Goal: Task Accomplishment & Management: Use online tool/utility

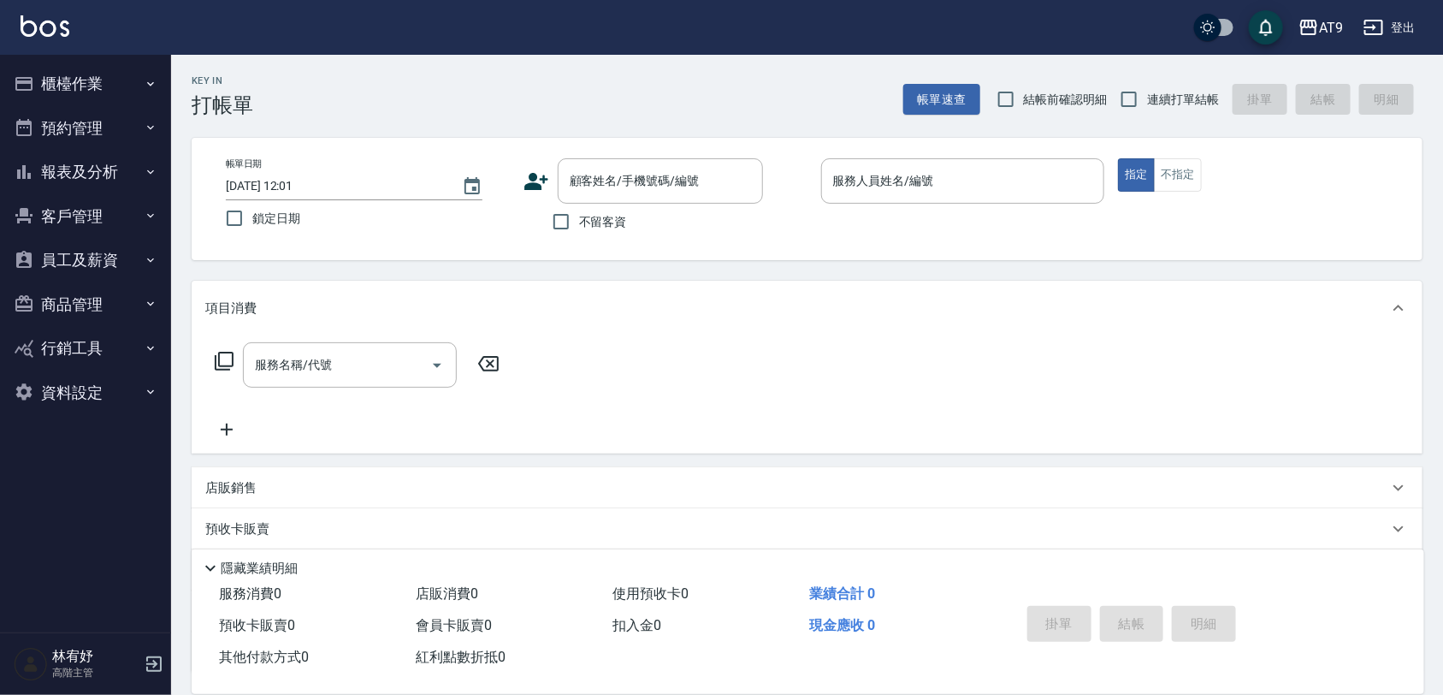
drag, startPoint x: 0, startPoint y: 0, endPoint x: 1168, endPoint y: 318, distance: 1210.9
click at [1168, 318] on div "項目消費" at bounding box center [807, 308] width 1231 height 55
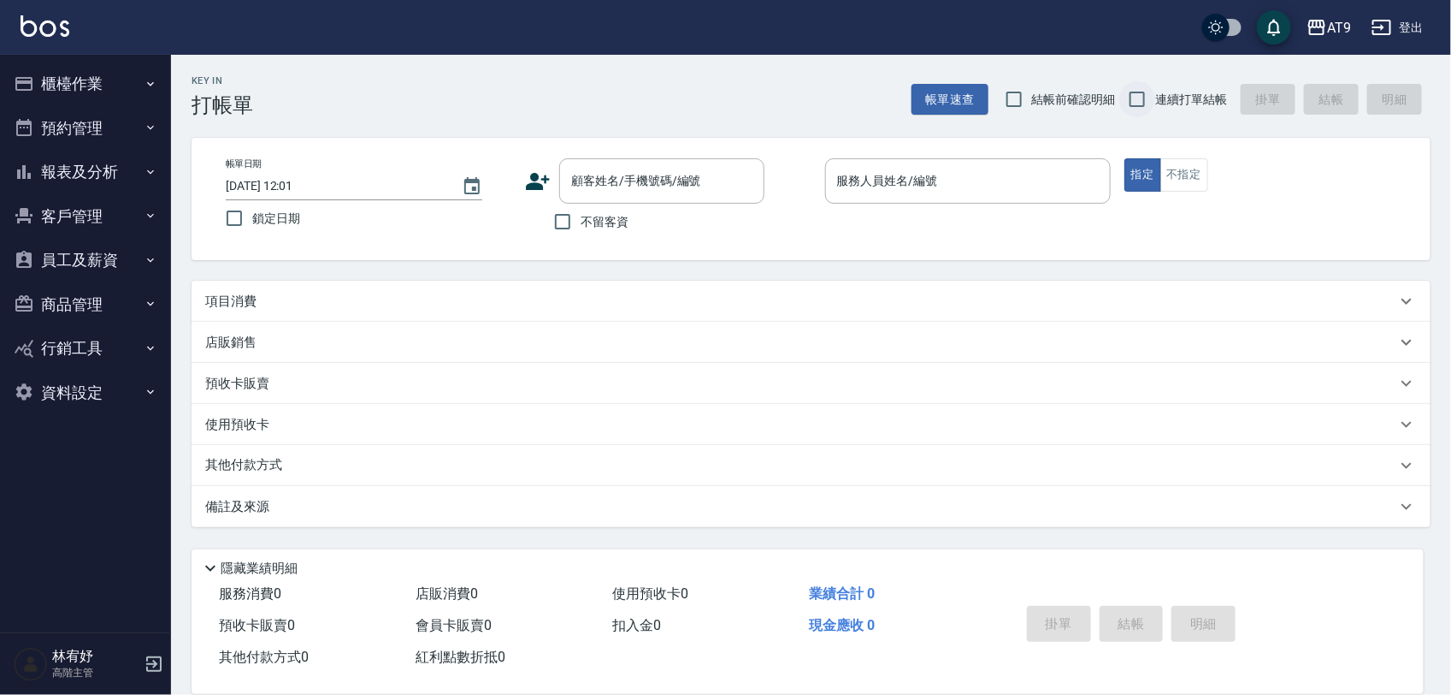
click at [1149, 98] on input "連續打單結帳" at bounding box center [1138, 99] width 36 height 36
checkbox input "true"
click at [630, 229] on div "不留客資" at bounding box center [644, 222] width 239 height 36
click at [620, 223] on span "不留客資" at bounding box center [605, 222] width 48 height 18
click at [581, 223] on input "不留客資" at bounding box center [563, 222] width 36 height 36
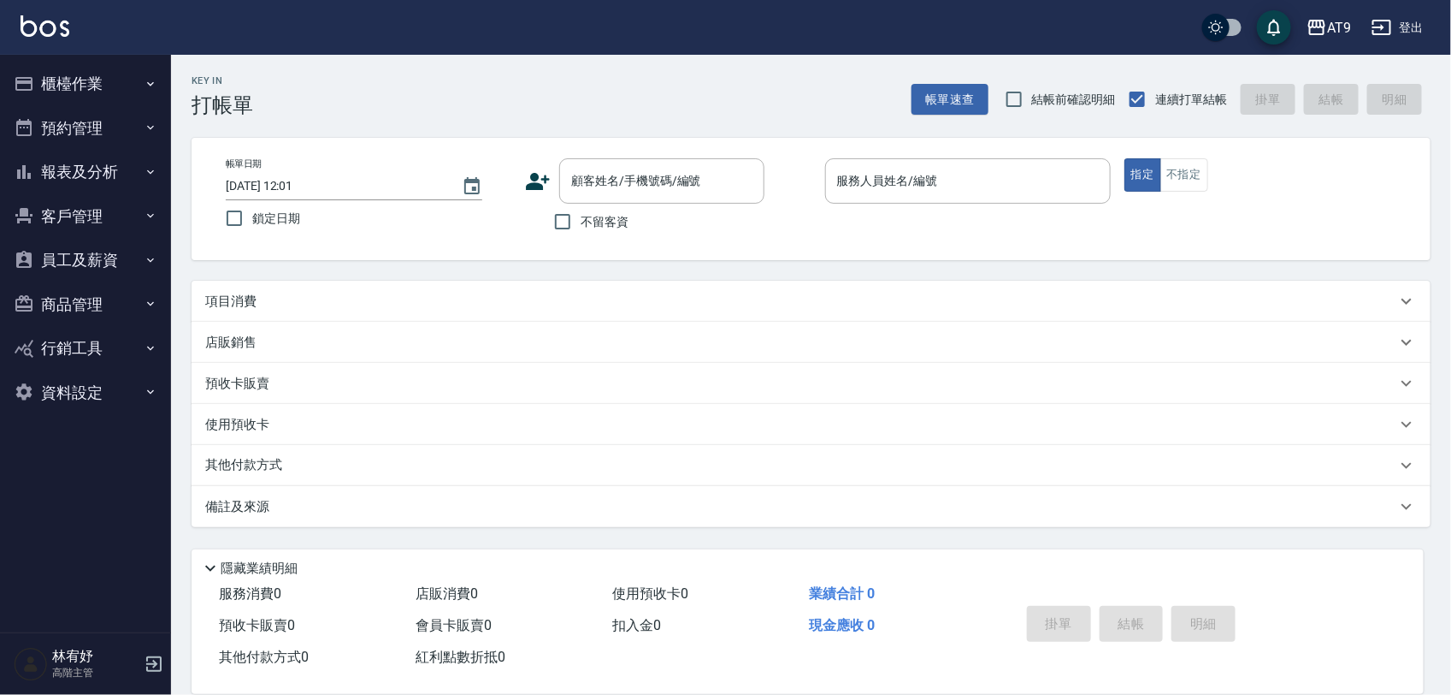
checkbox input "true"
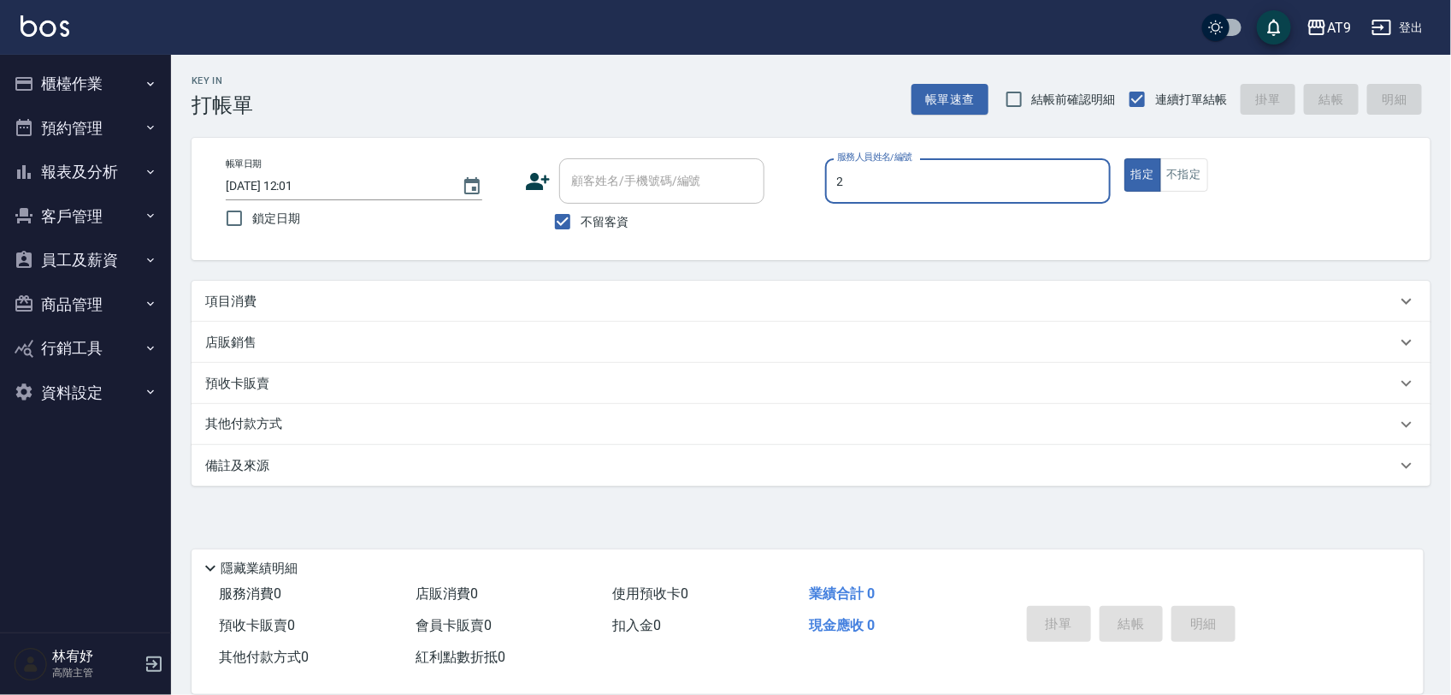
type input "2"
type button "true"
type input "[PERSON_NAME]-2"
click at [1125, 158] on button "指定" at bounding box center [1143, 174] width 37 height 33
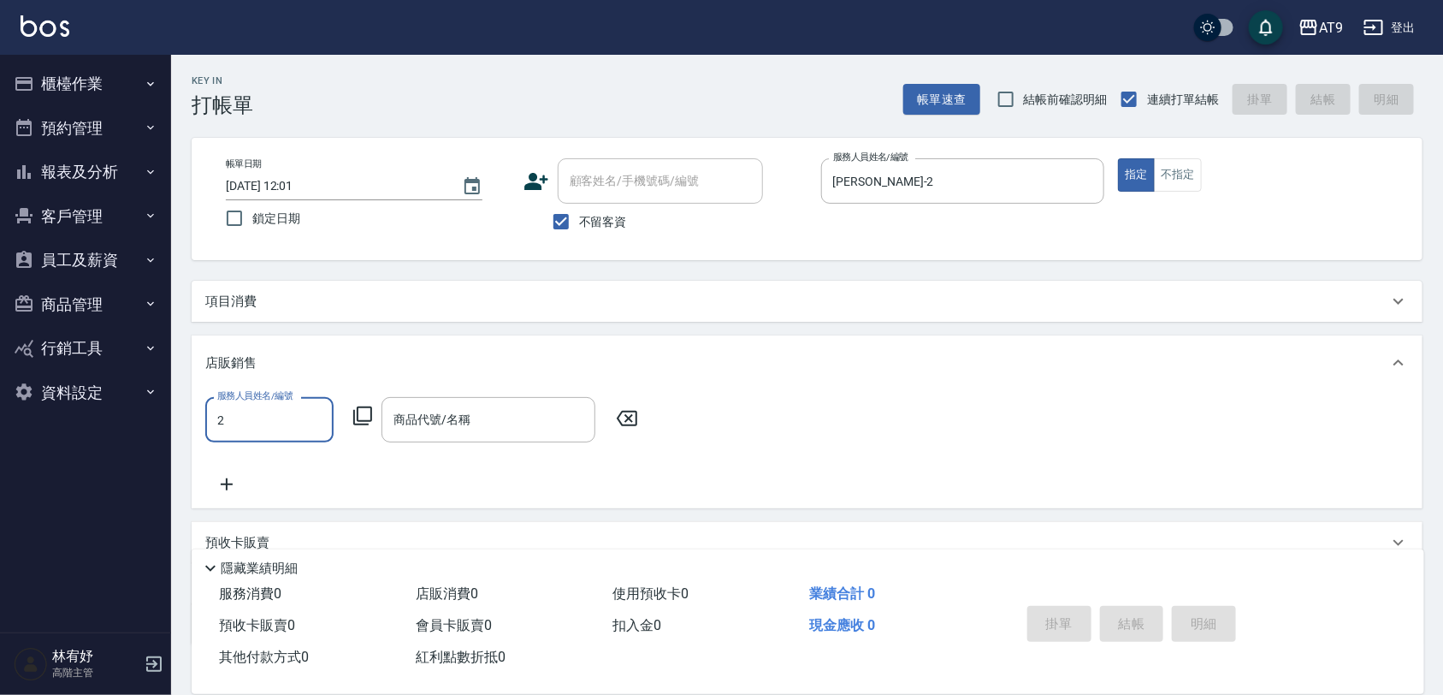
type input "[PERSON_NAME]-2"
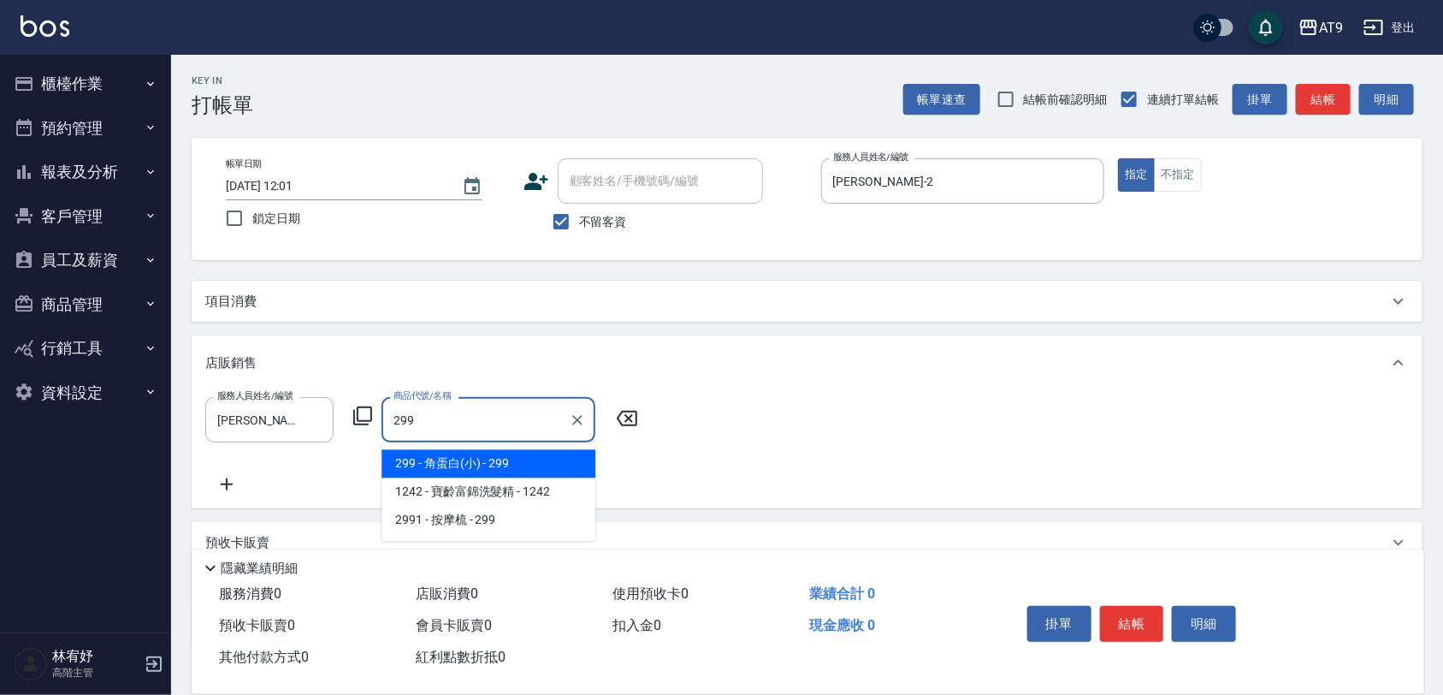
type input "角蛋白(小)"
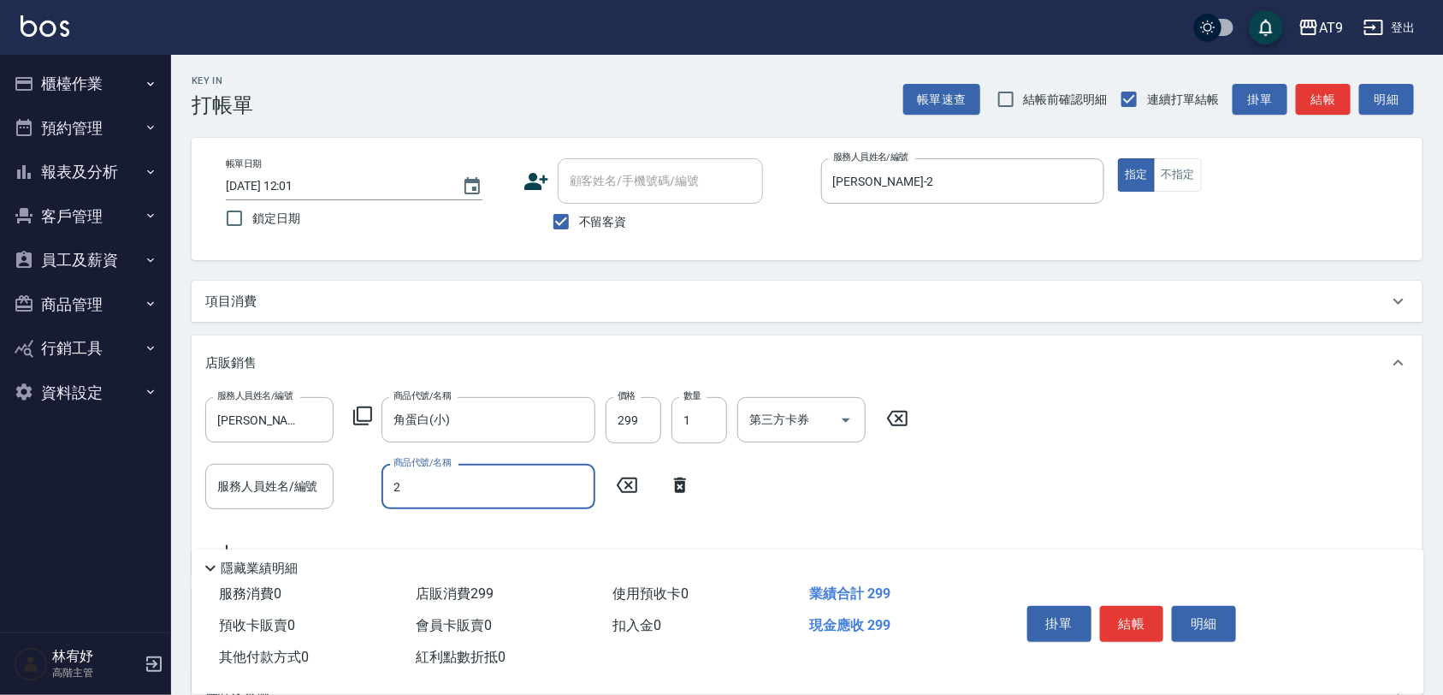
type input "炫色髮蠟"
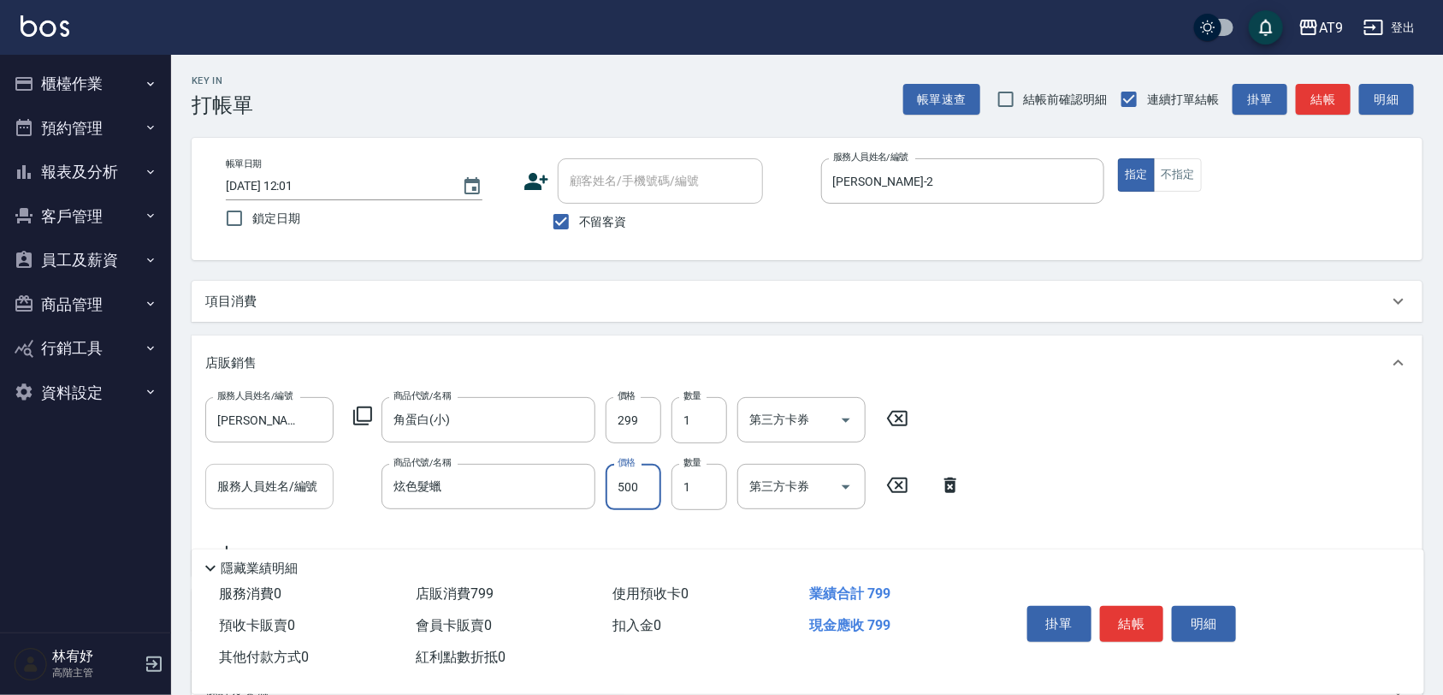
click at [301, 484] on div "服務人員姓名/編號 服務人員姓名/編號" at bounding box center [269, 487] width 128 height 46
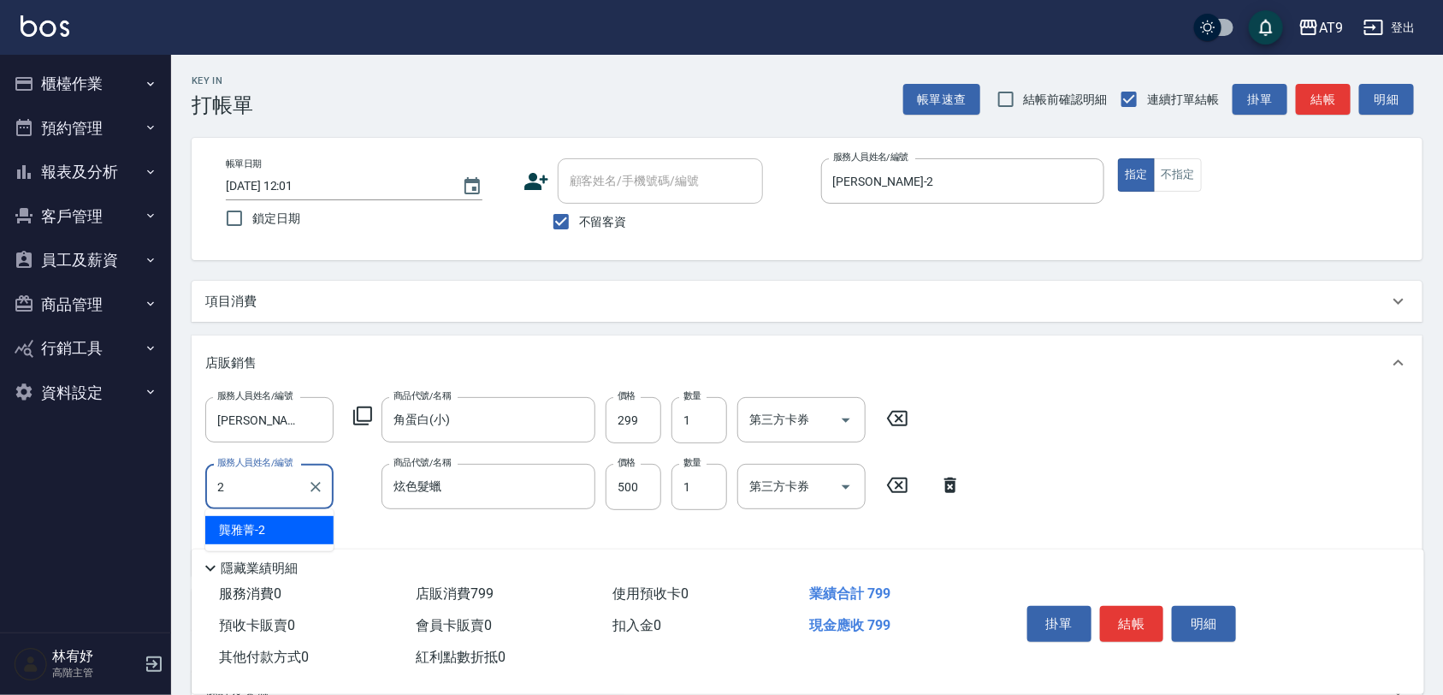
type input "[PERSON_NAME]-2"
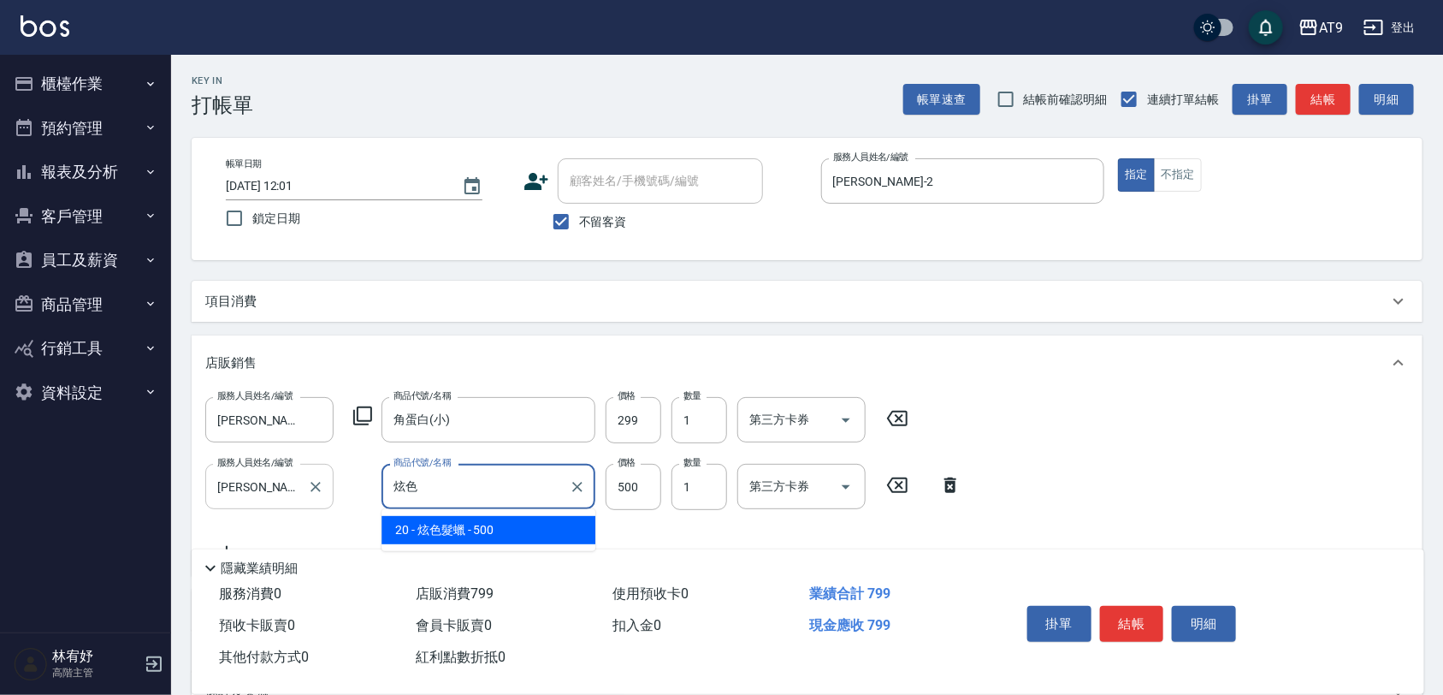
type input "炫"
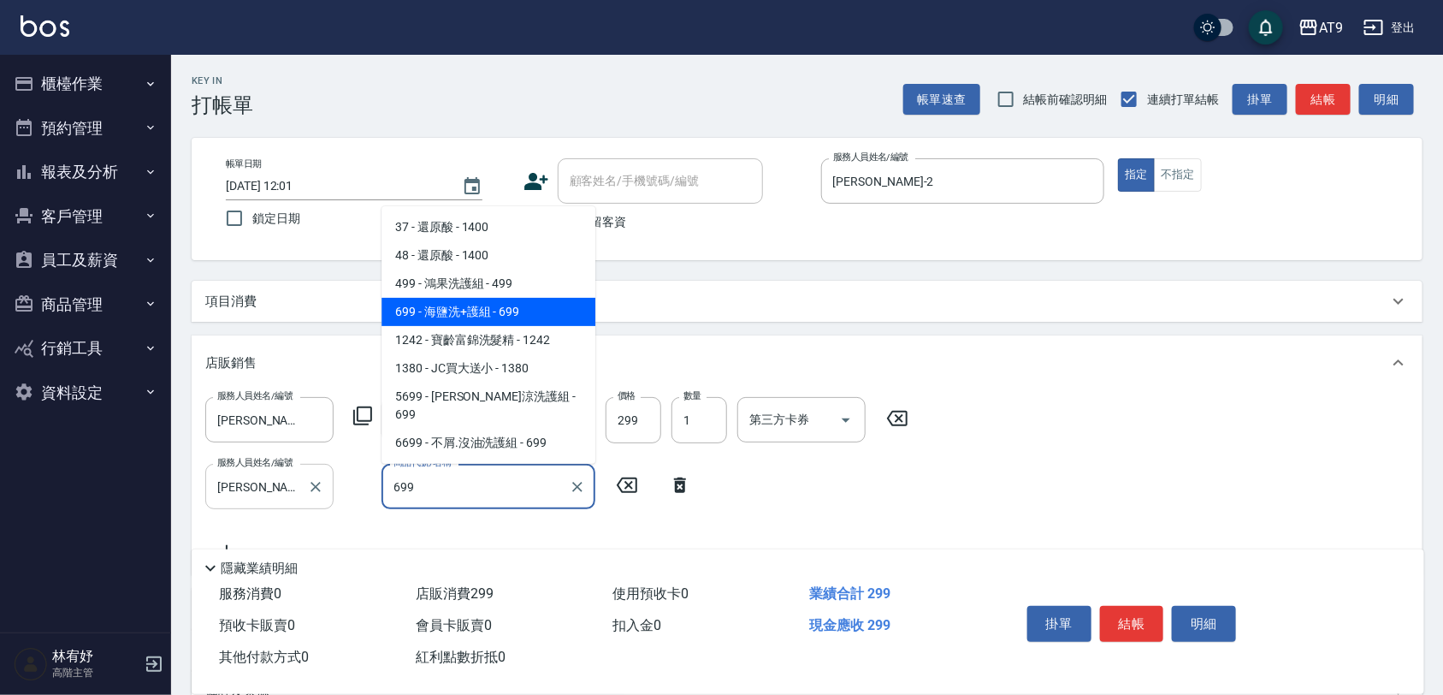
type input "海鹽洗+護組"
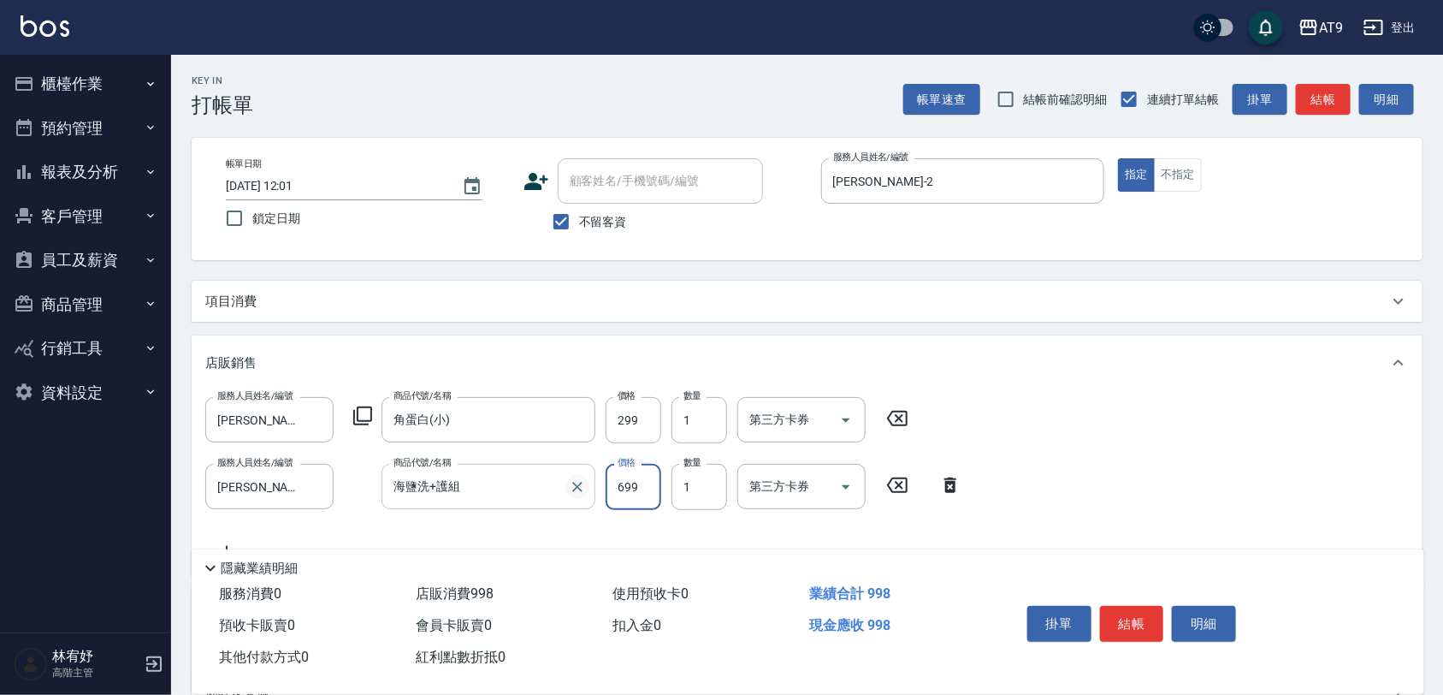
click at [582, 485] on icon "Clear" at bounding box center [577, 486] width 17 height 17
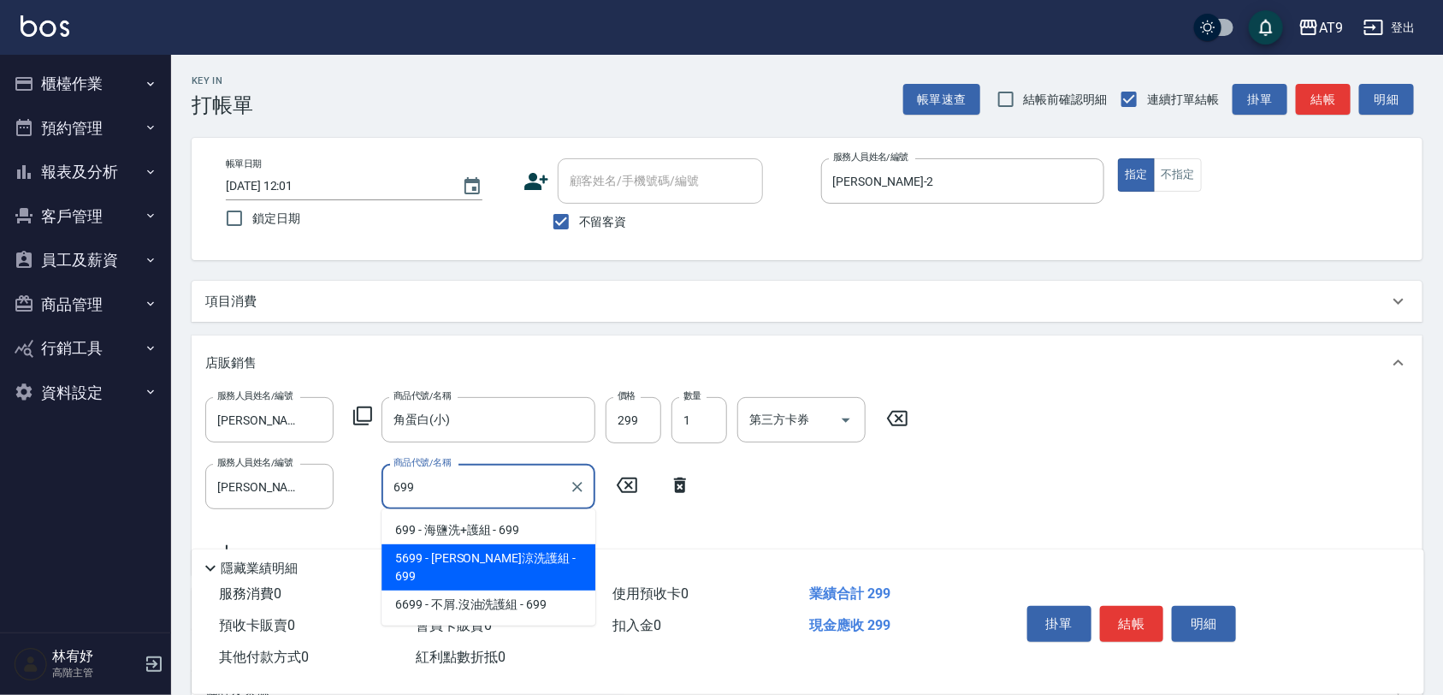
type input "水水沁涼洗護組"
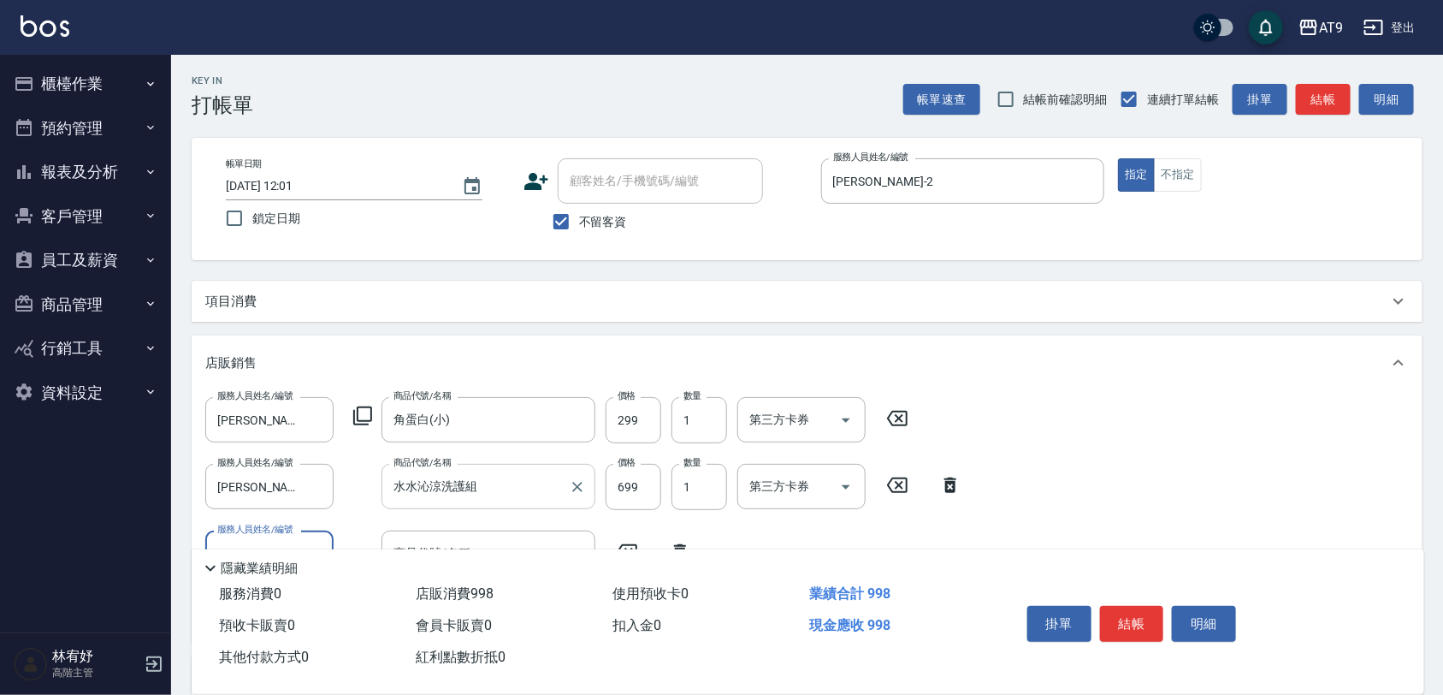
type input "[PERSON_NAME]-2"
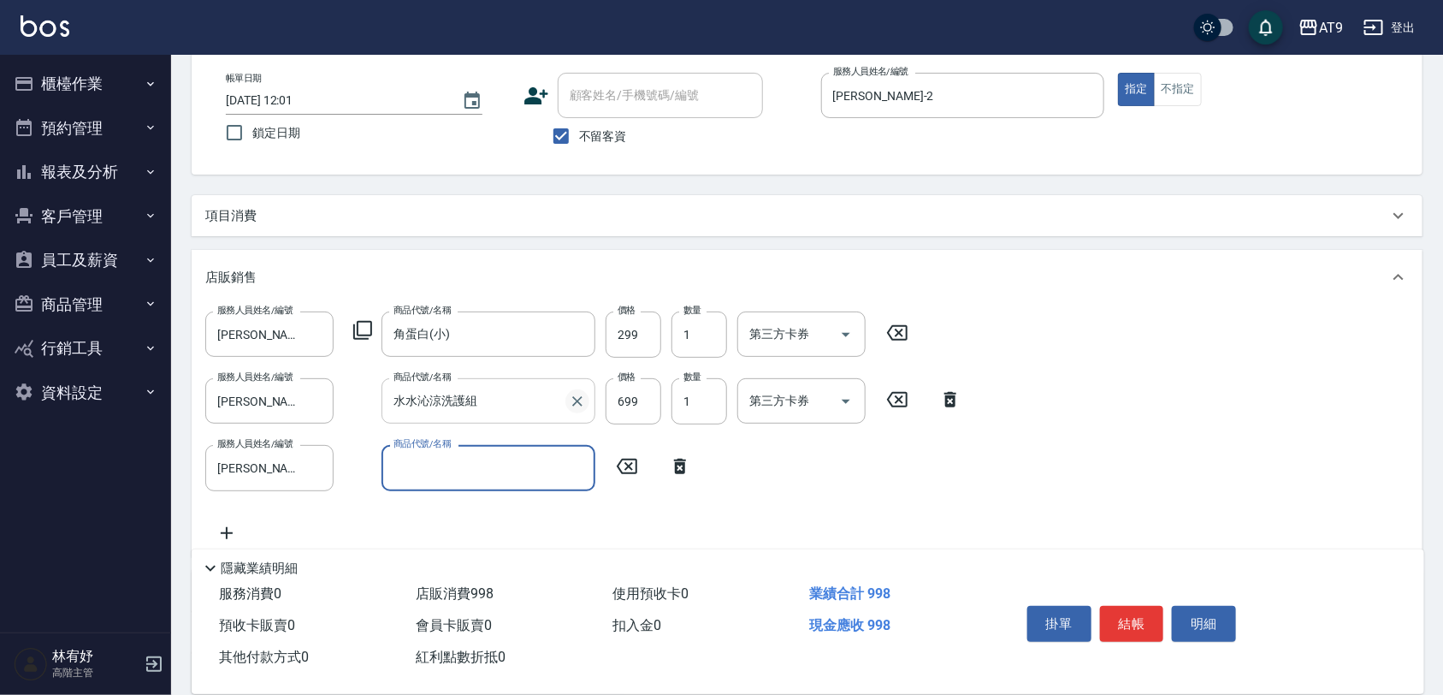
scroll to position [214, 0]
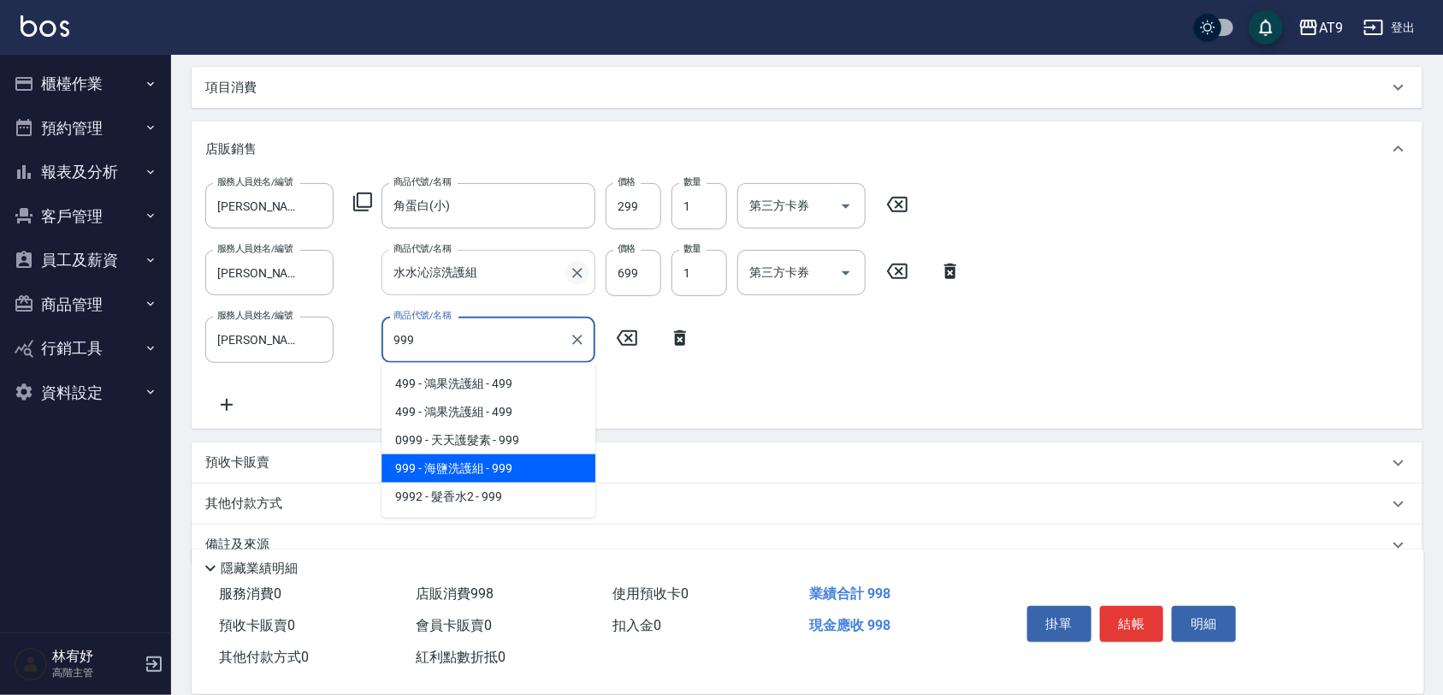
type input "海鹽洗護組"
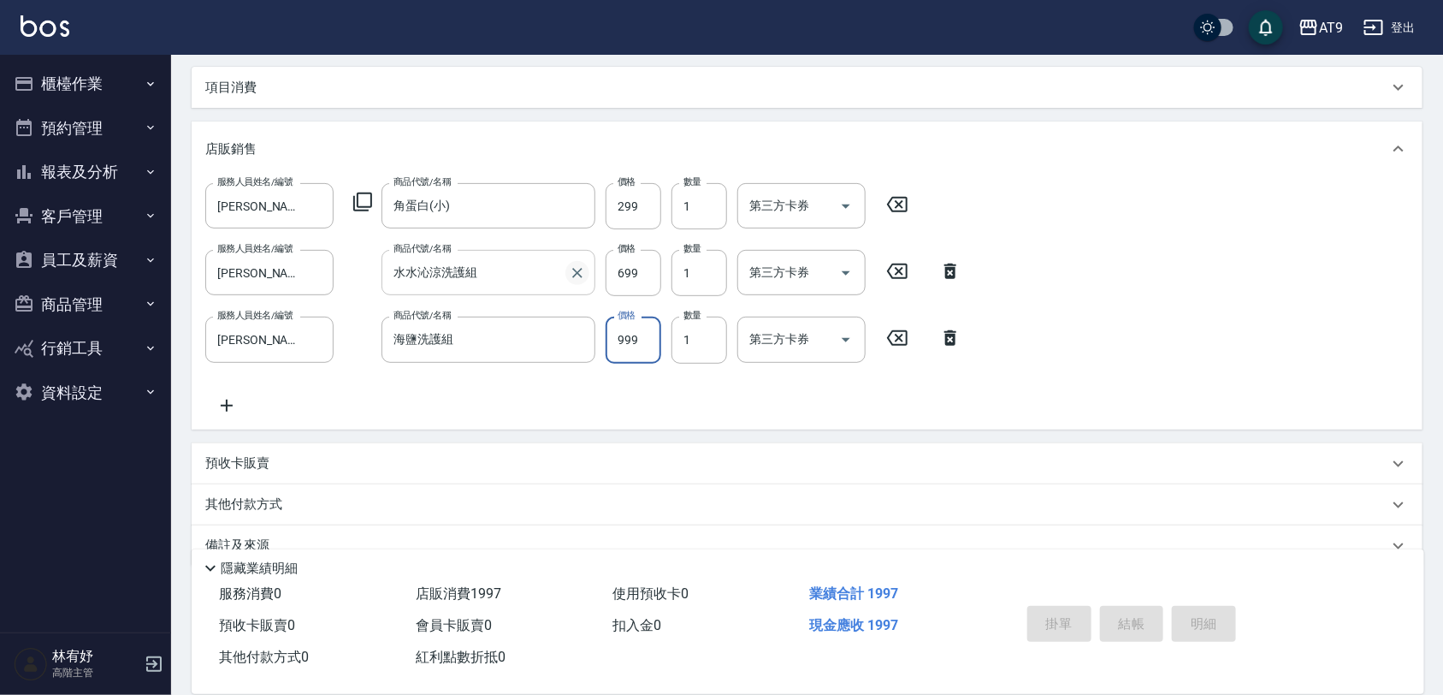
type input "[DATE] 21:06"
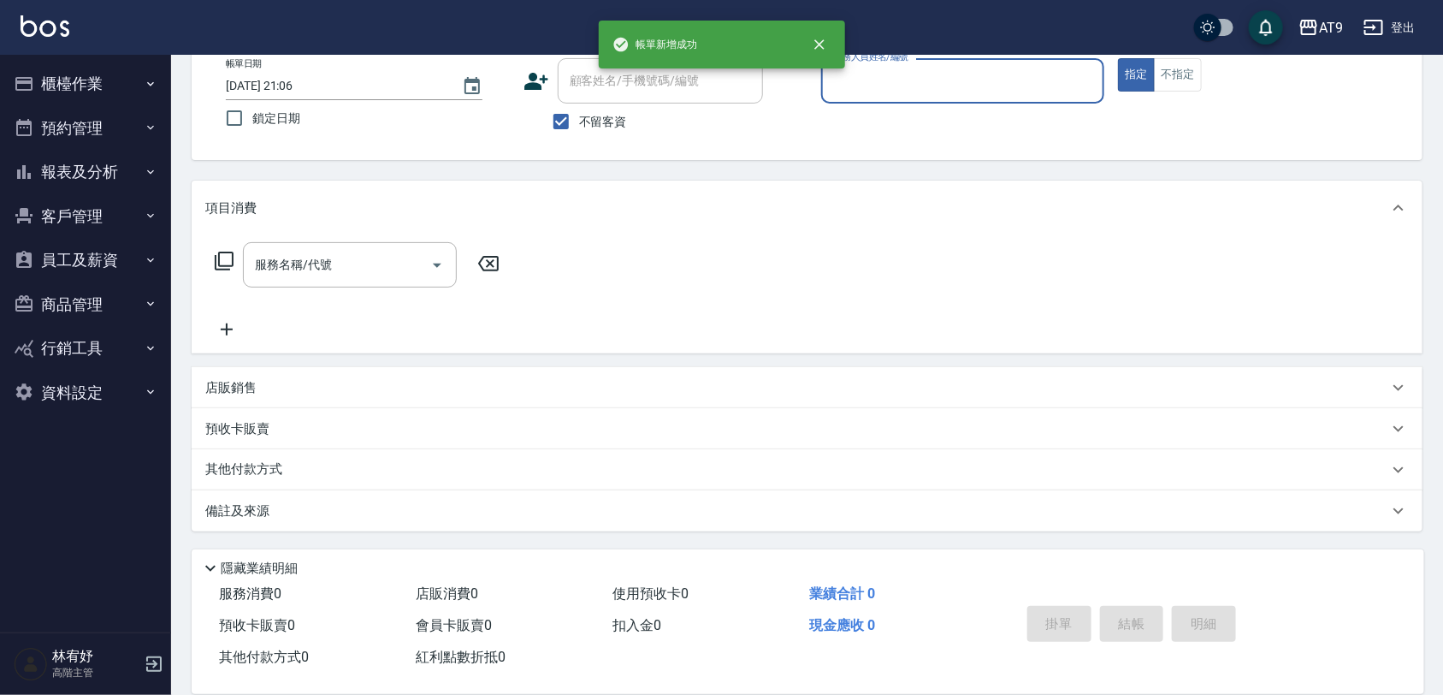
scroll to position [99, 0]
type input "[PERSON_NAME]-2"
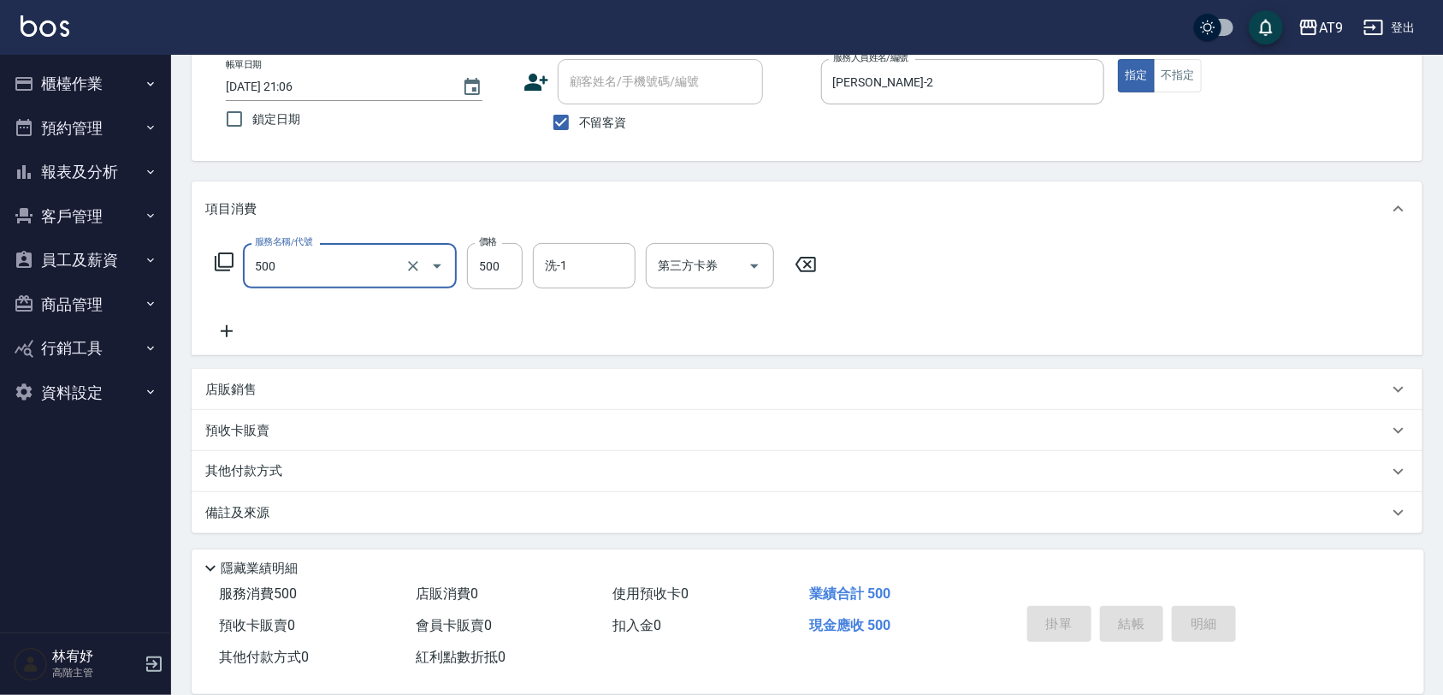
type input "500"
type input "[DATE] 21:07"
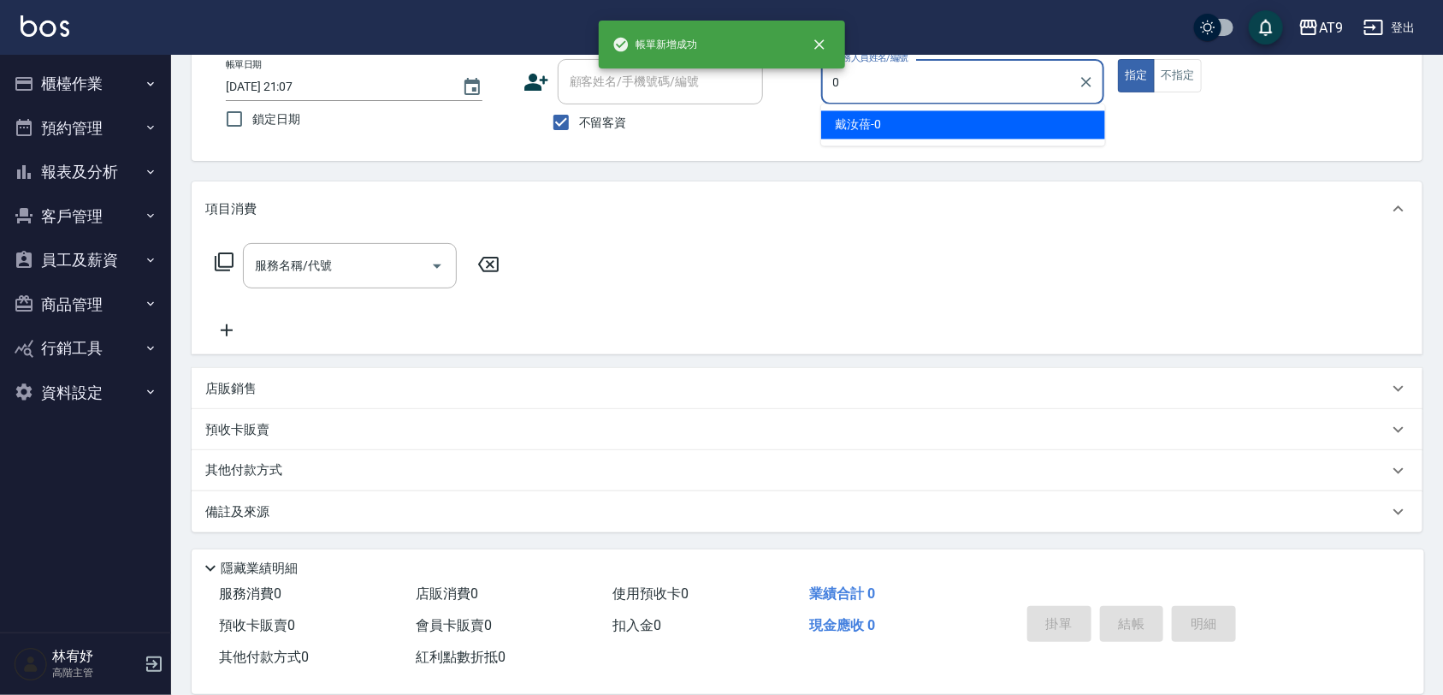
type input "[PERSON_NAME]-0"
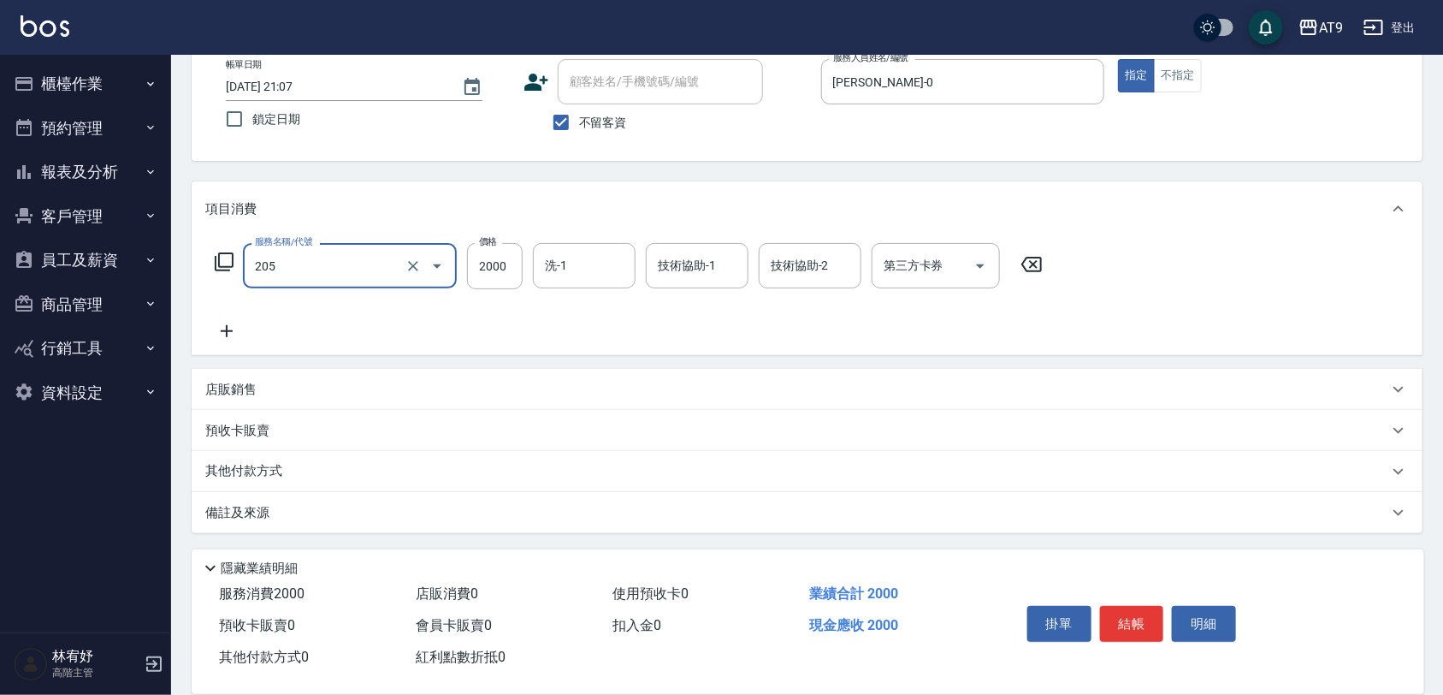
type input "燙髮(205)"
type input "2099"
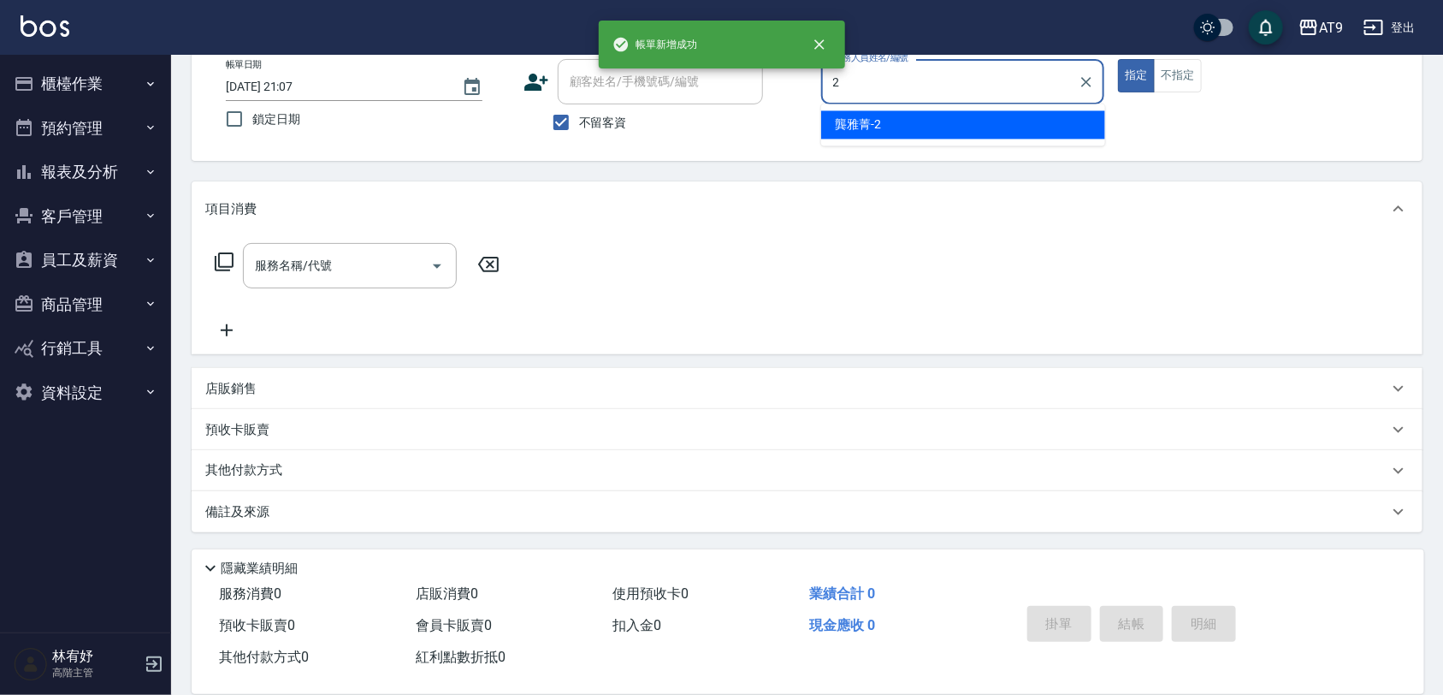
type input "[PERSON_NAME]-2"
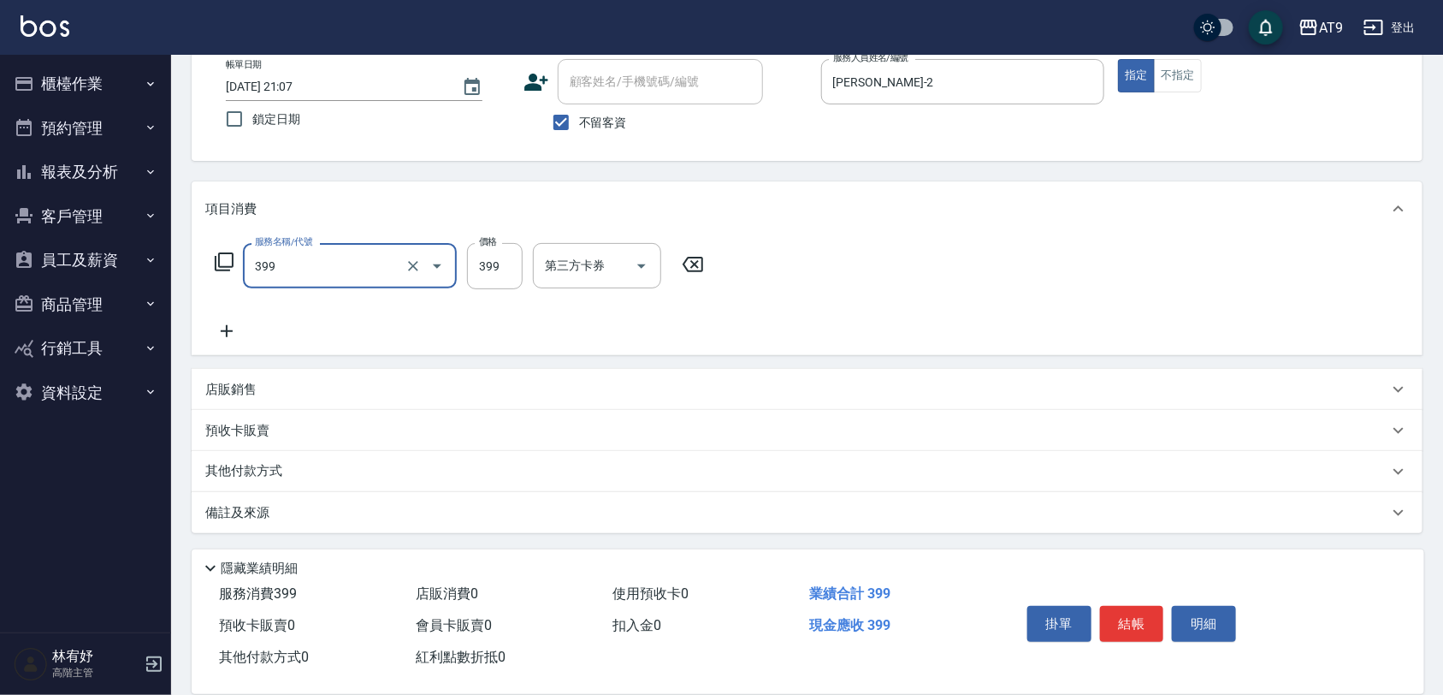
type input "海鹽SPA洗(399)"
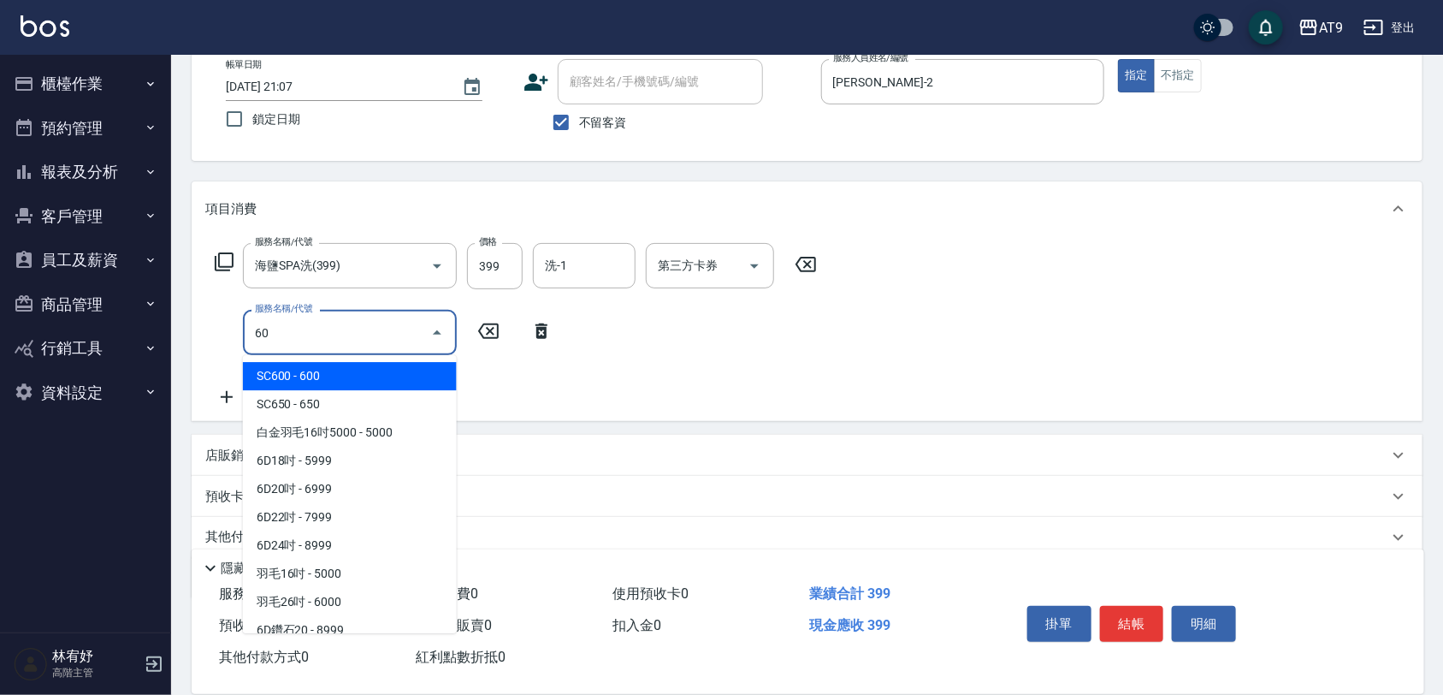
type input "608"
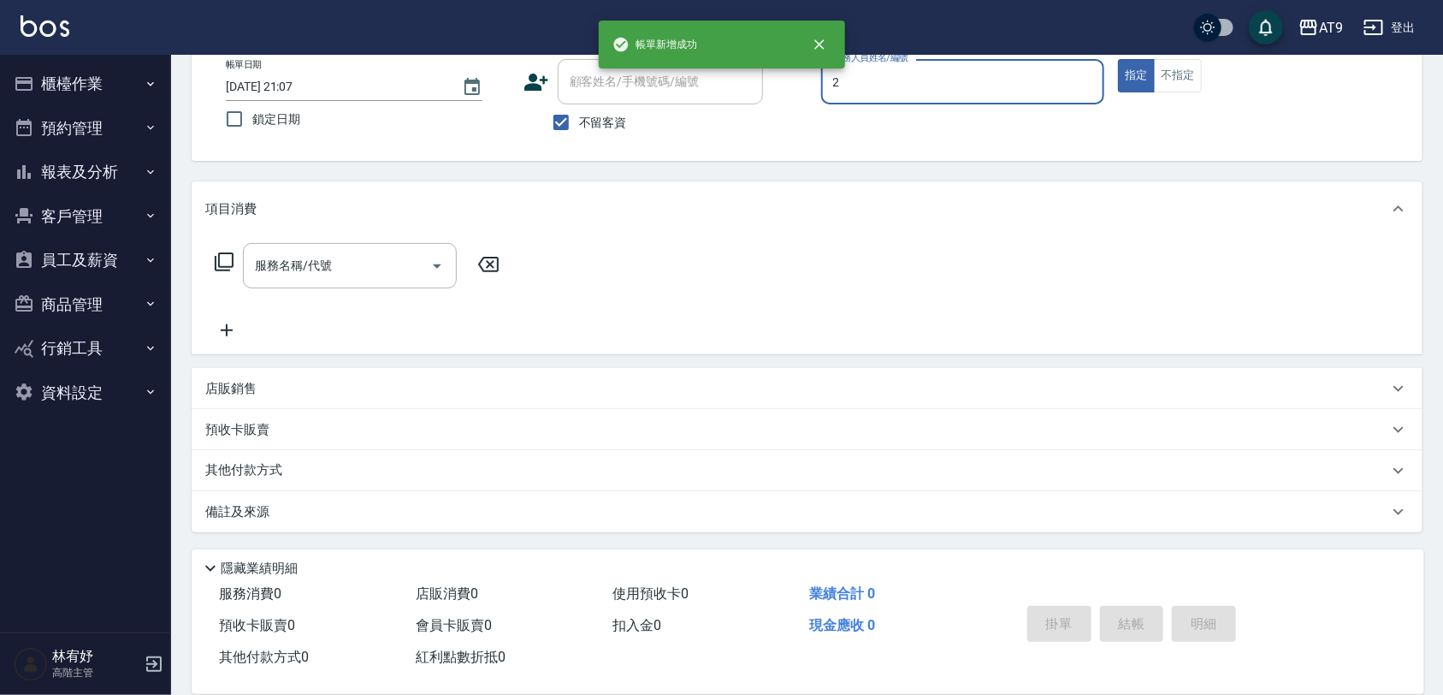
type input "[PERSON_NAME]-2"
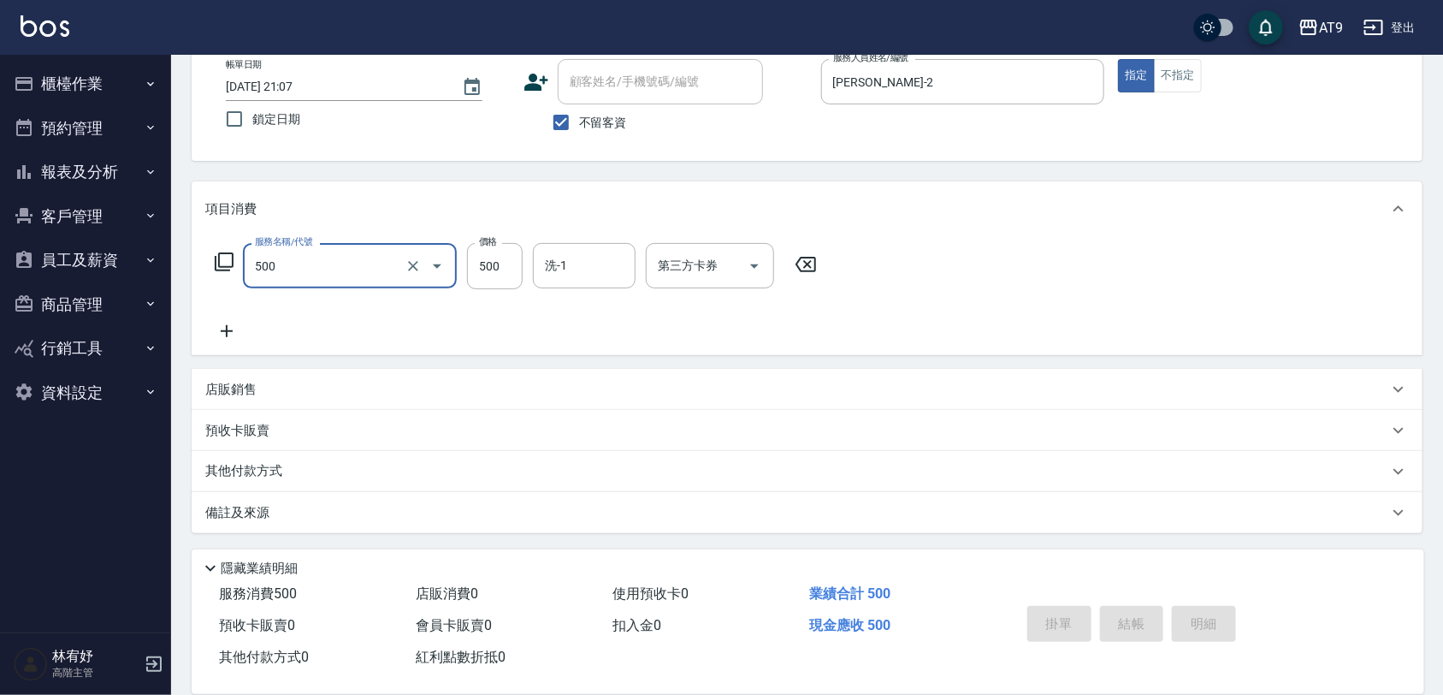
type input "500"
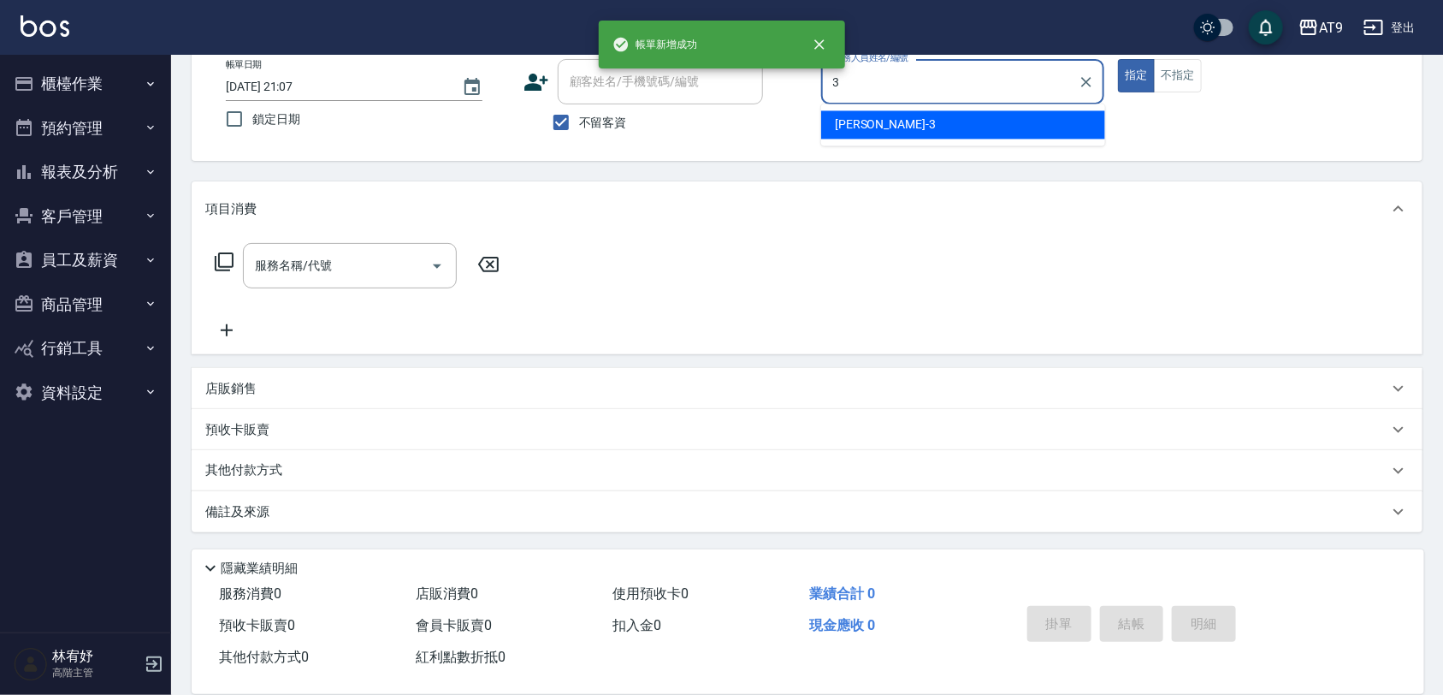
type input "FANNY-3"
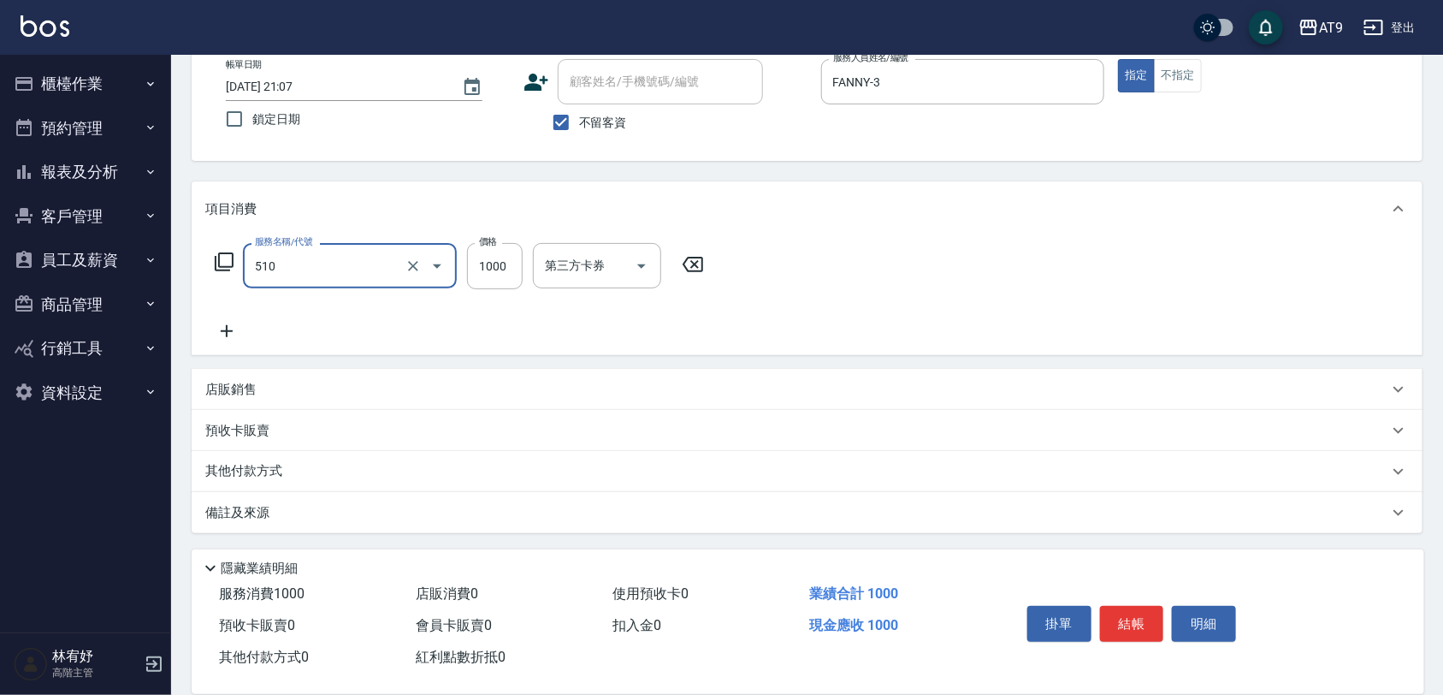
type input "染髮(510)"
type input "1680"
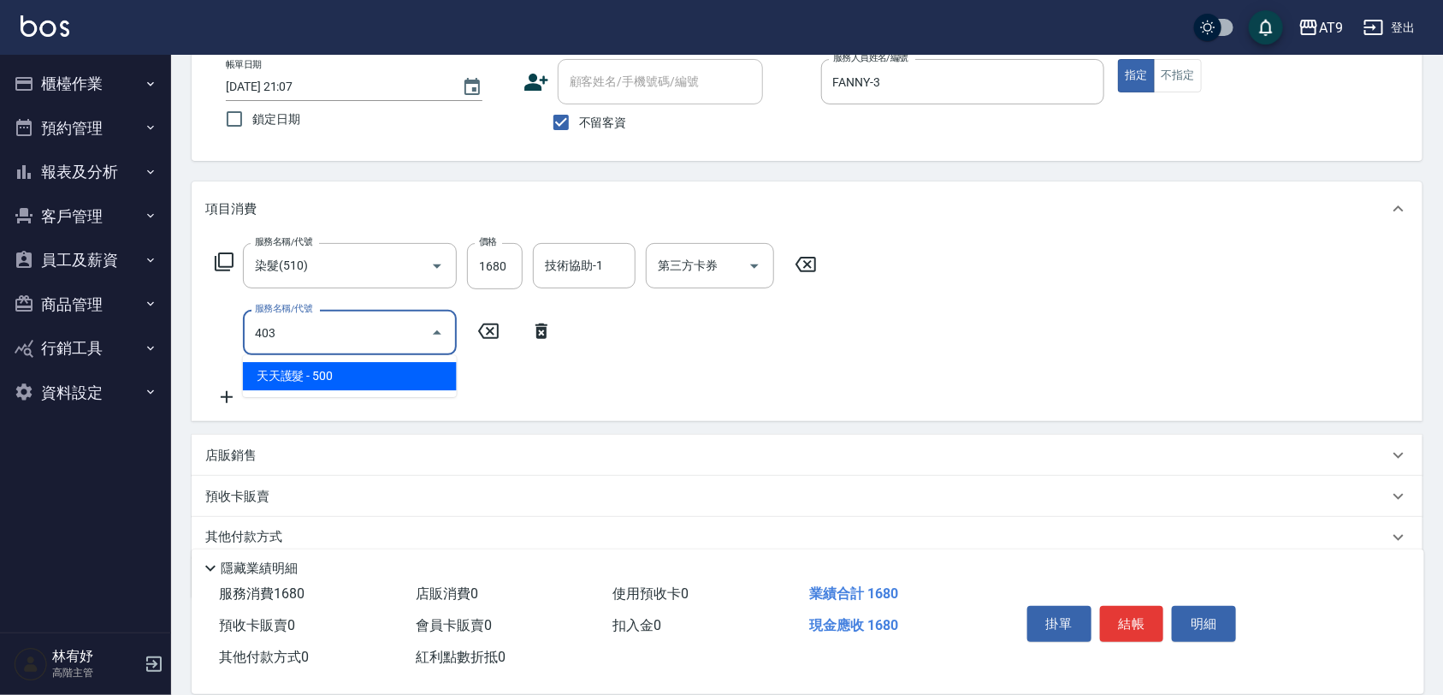
type input "天天護髮(403)"
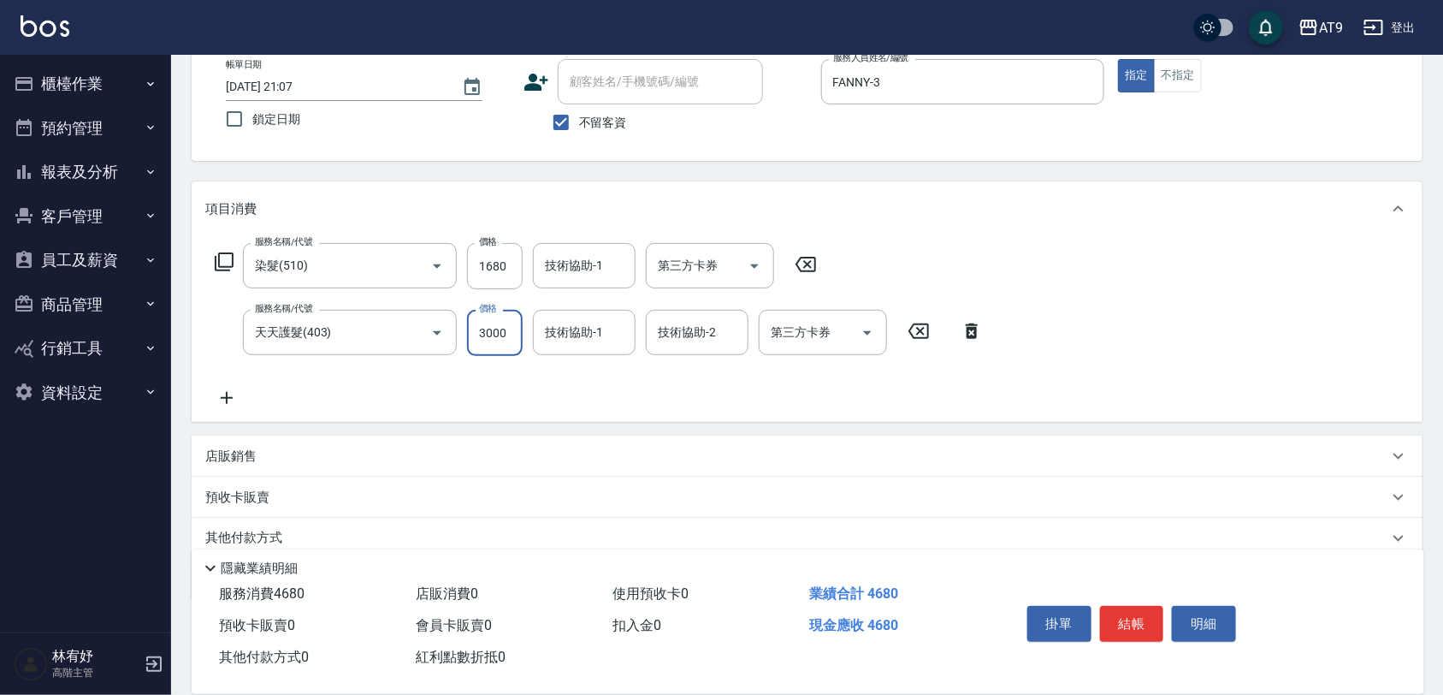
type input "3000"
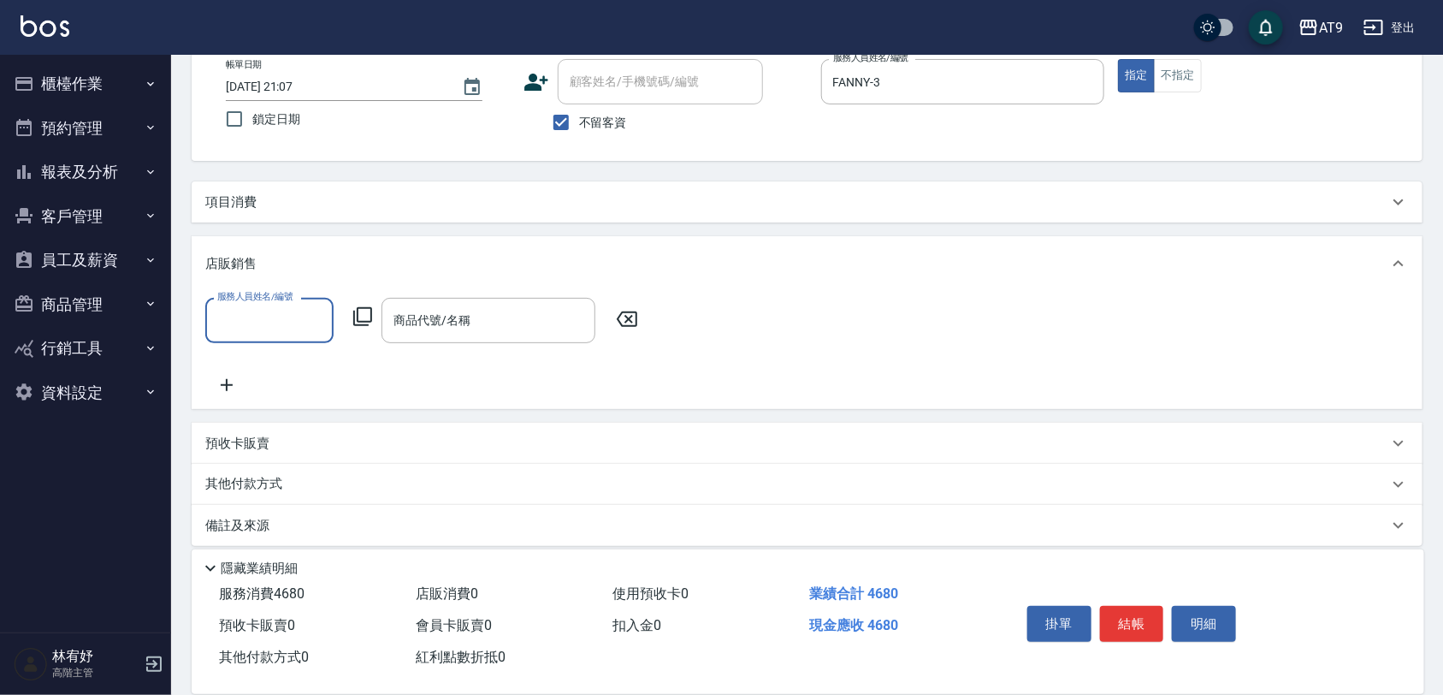
scroll to position [0, 0]
type input "FANNY-3"
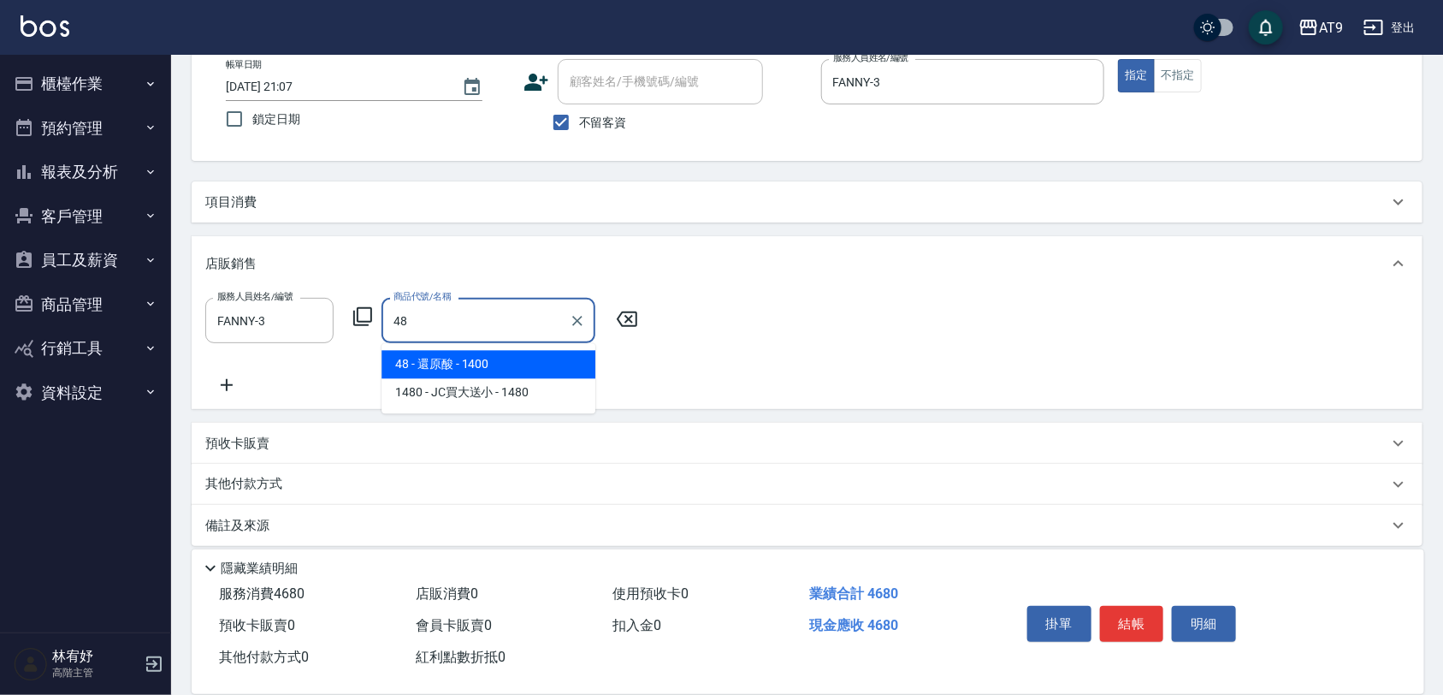
type input "4"
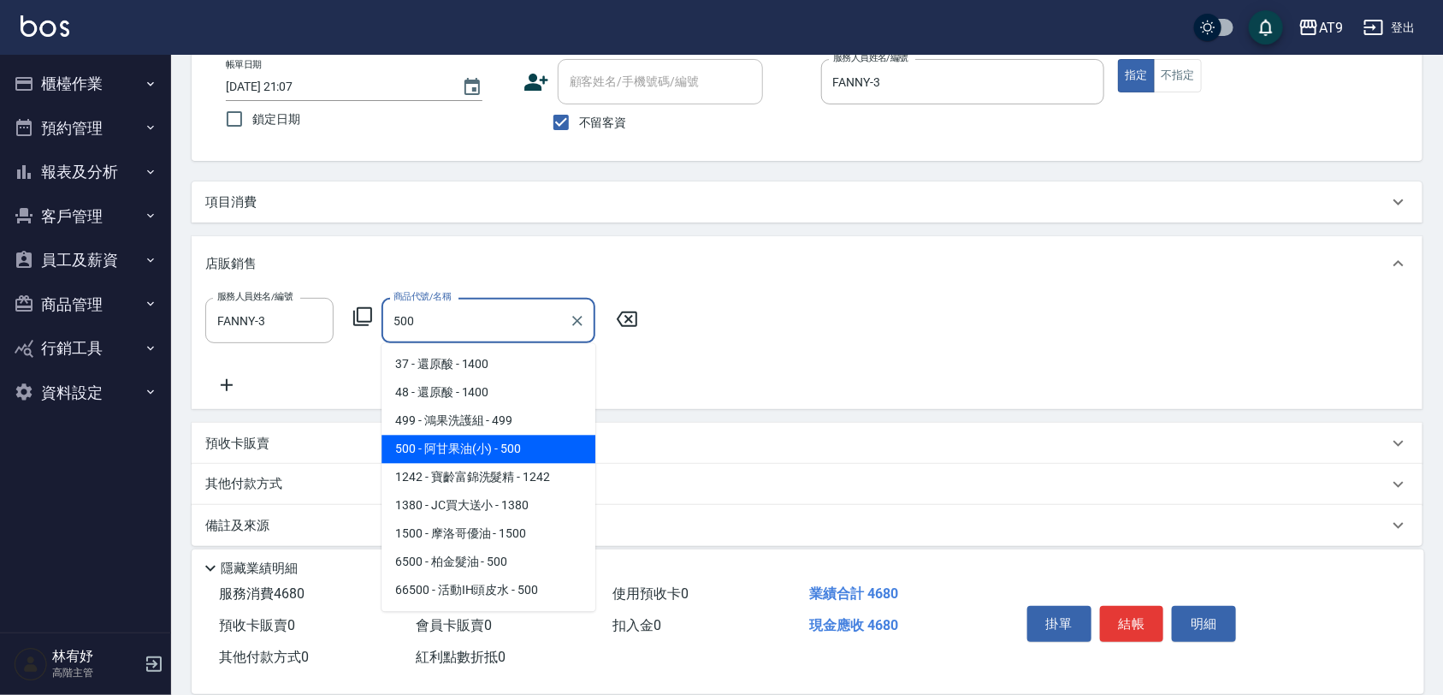
type input "阿甘果油(小)"
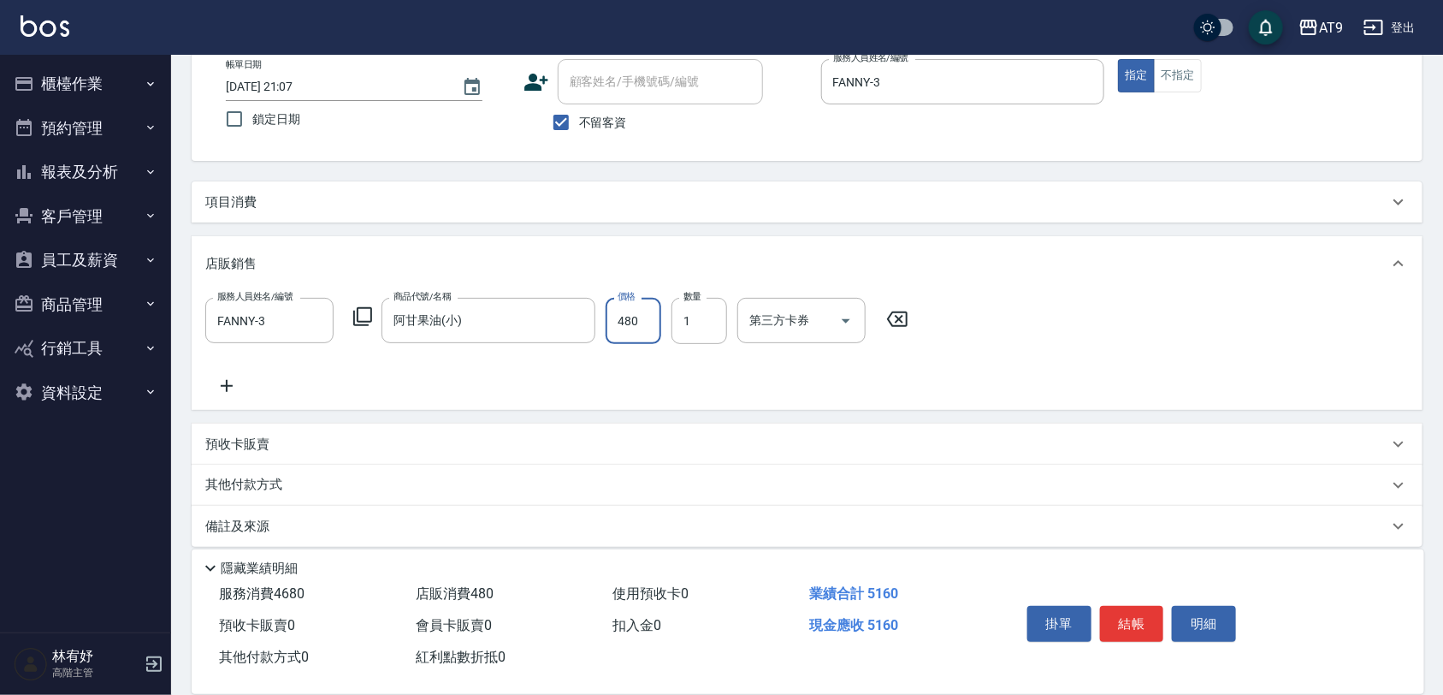
type input "480"
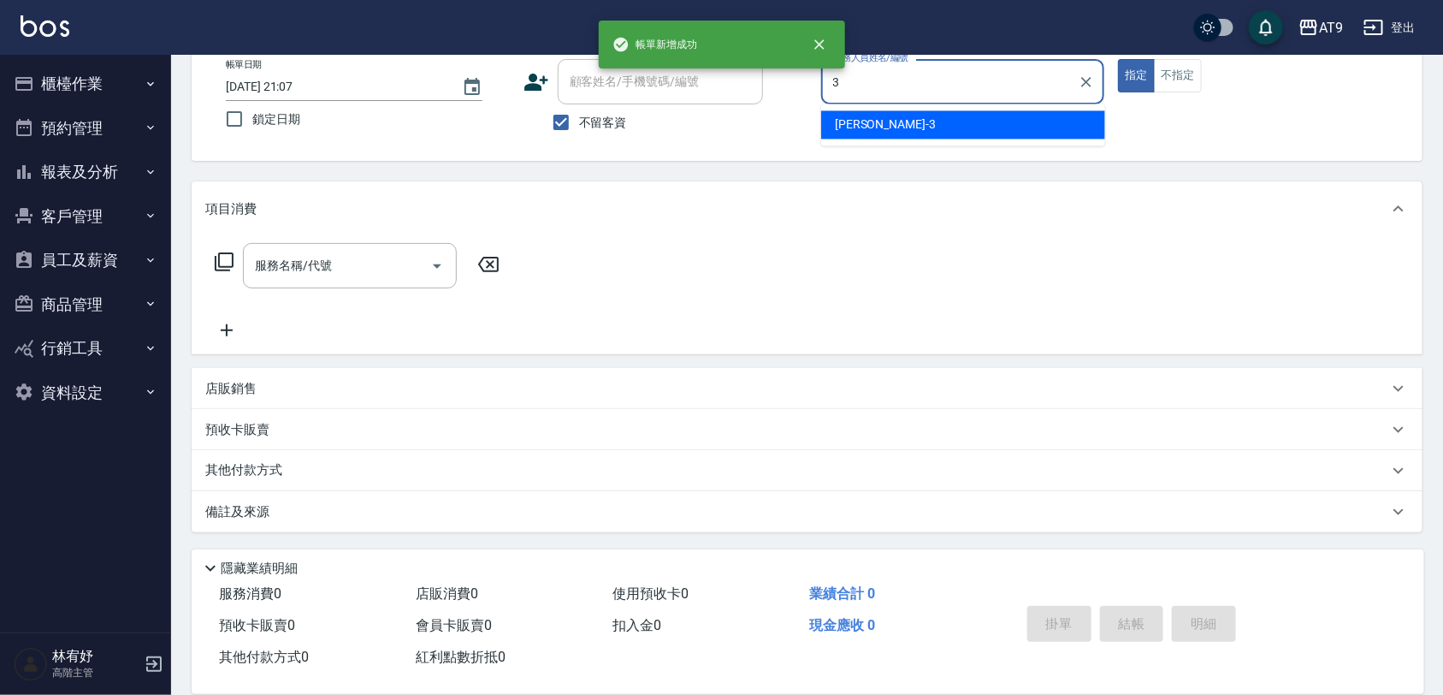
type input "FANNY-3"
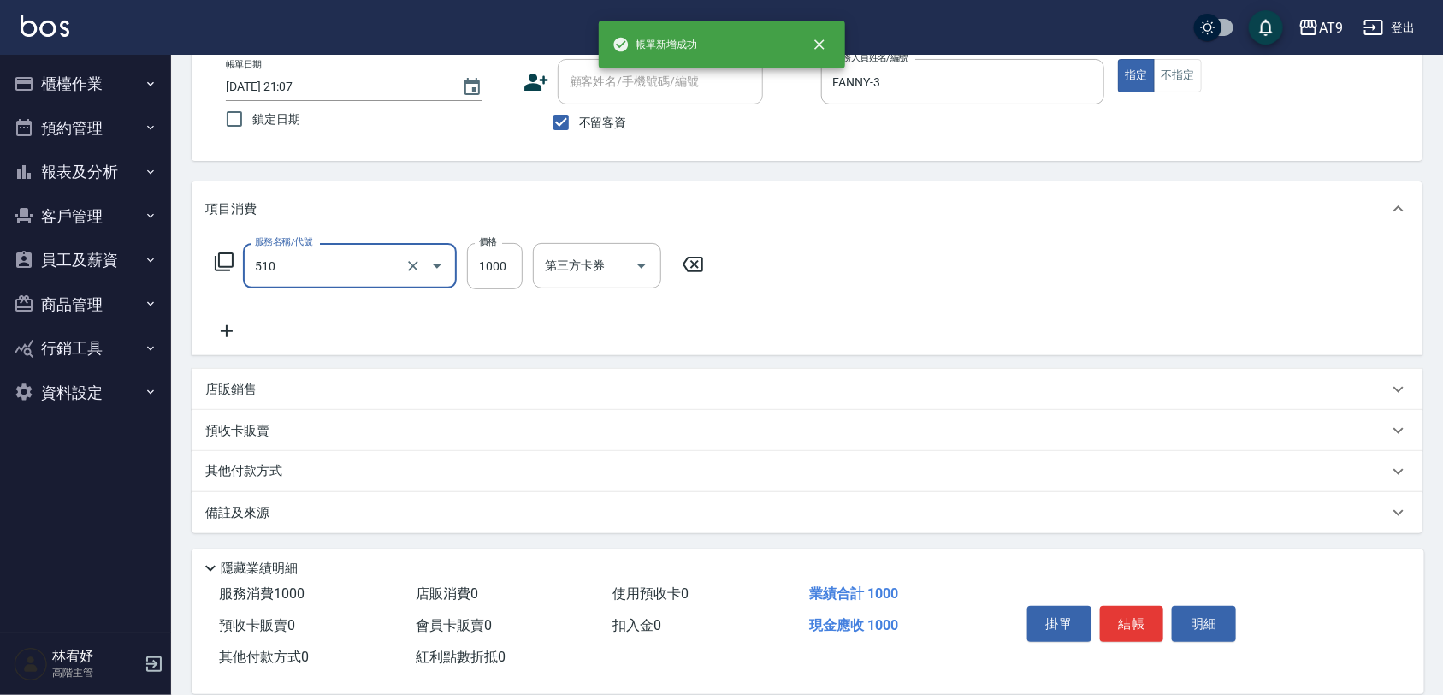
type input "染髮(510)"
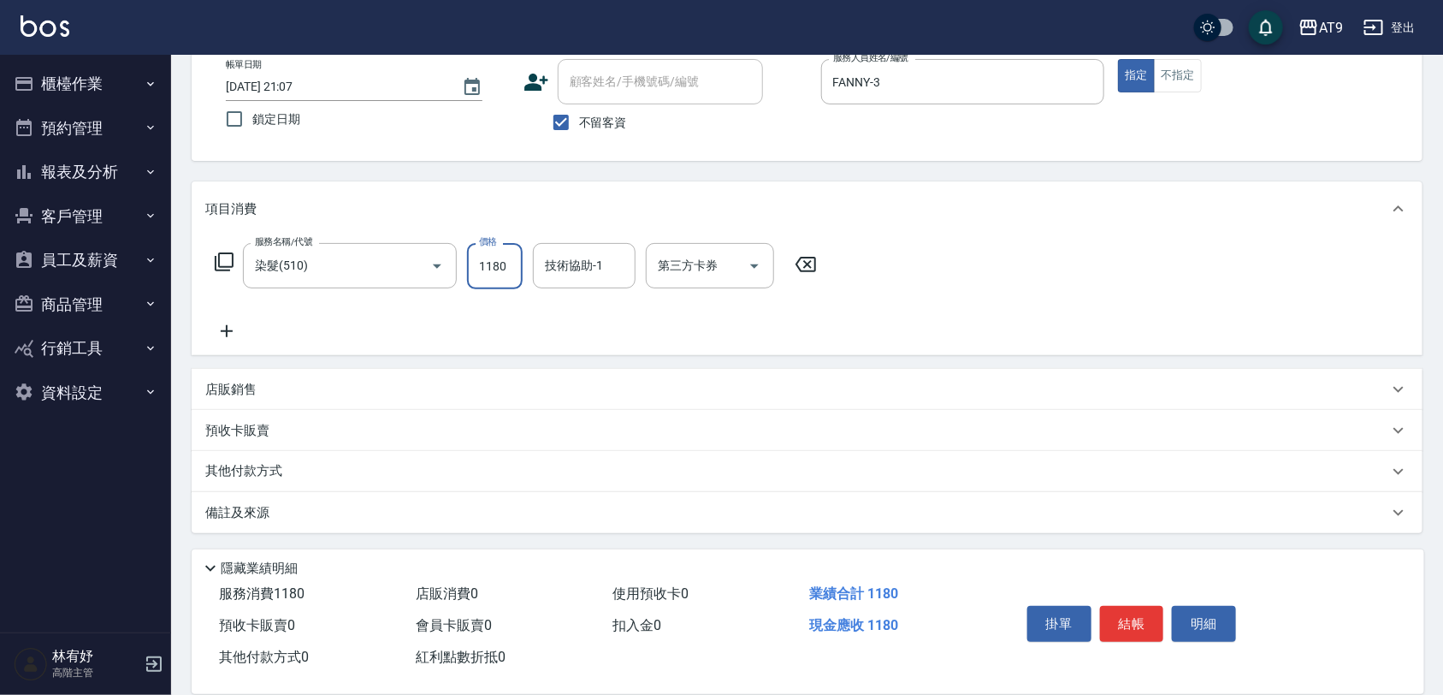
type input "1180"
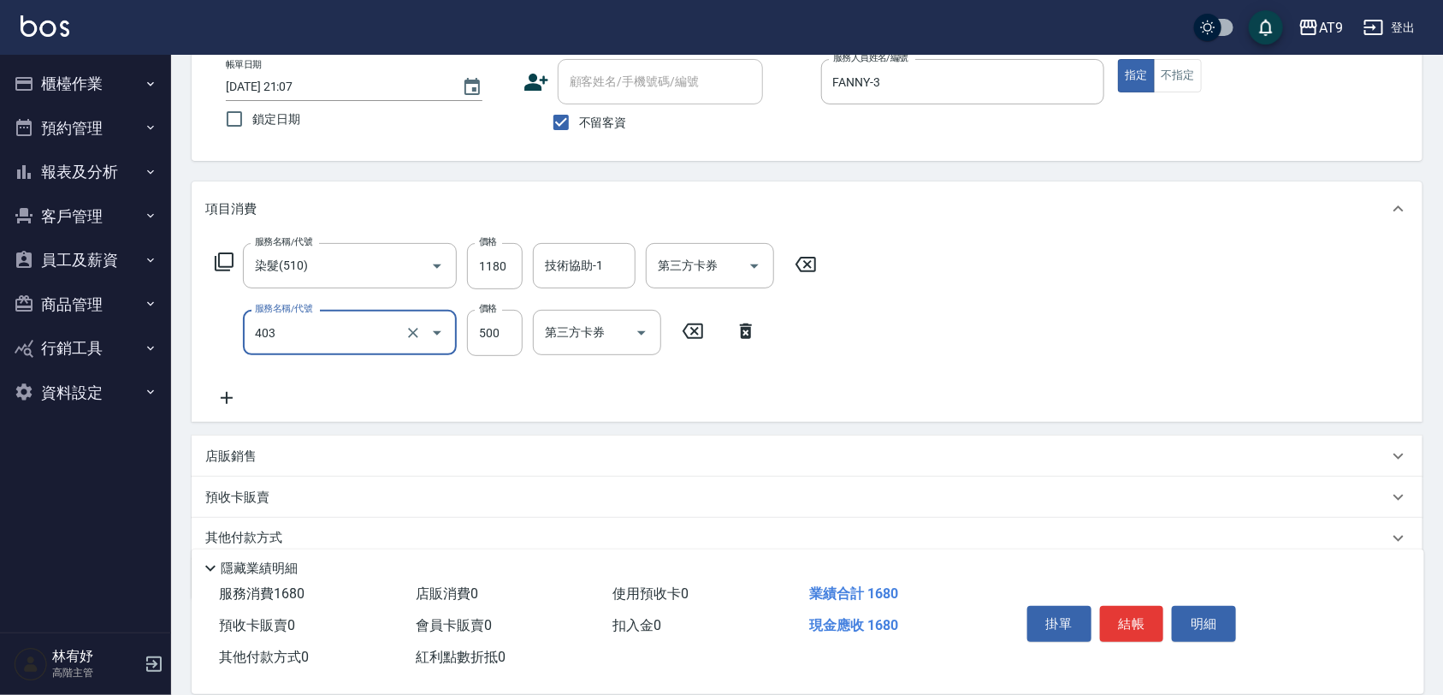
type input "天天護髮(403)"
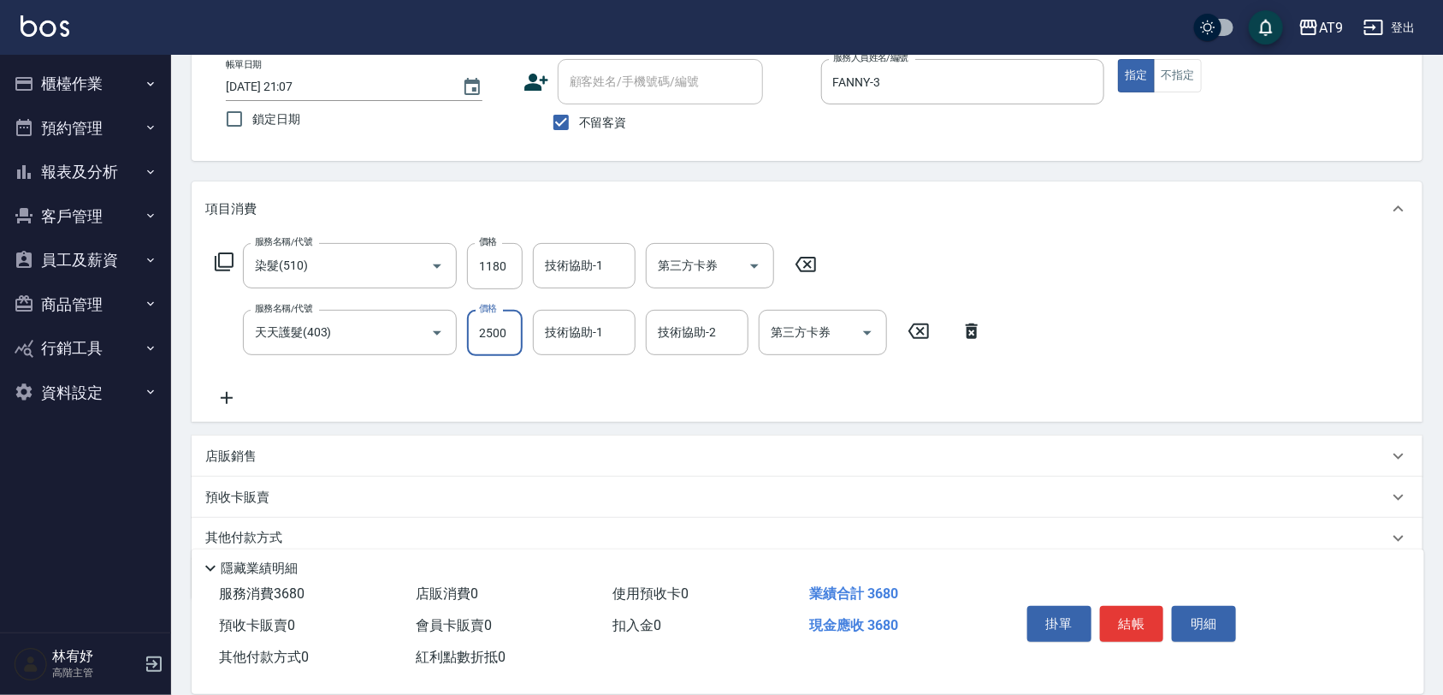
type input "2500"
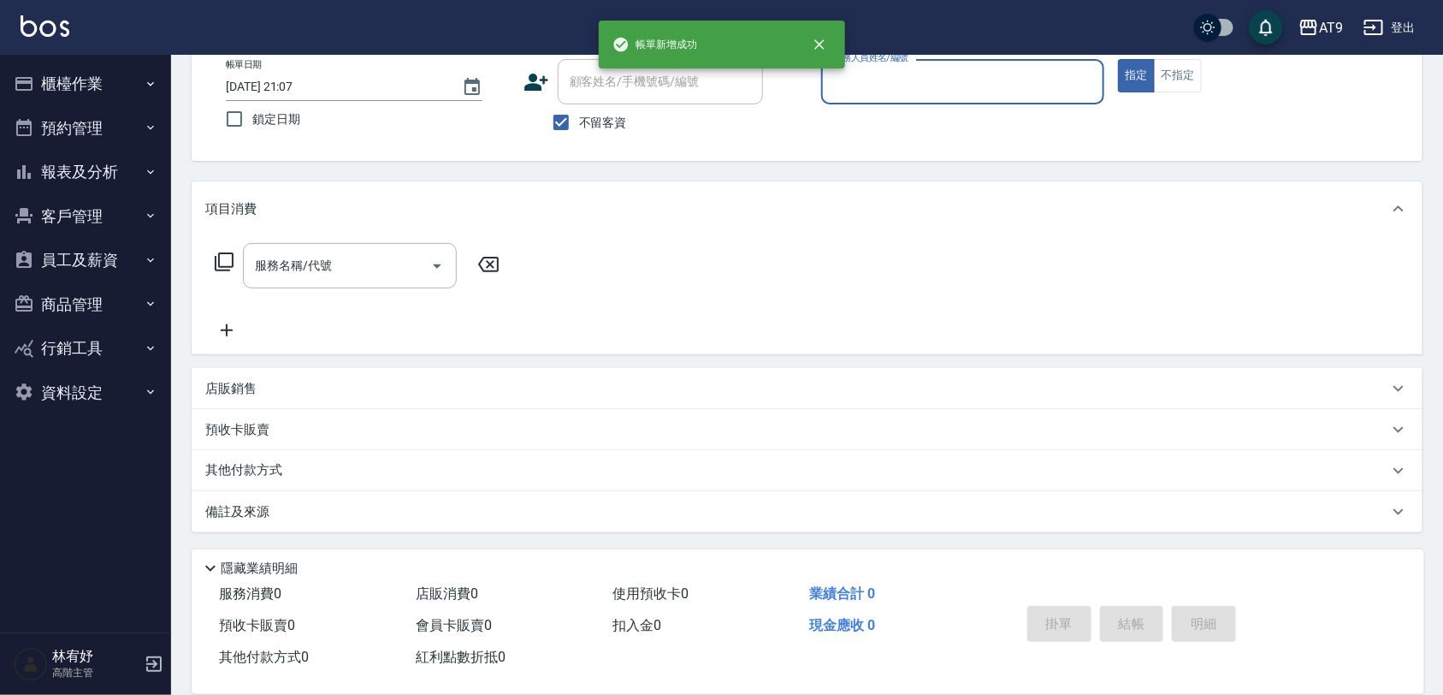
click at [105, 163] on button "報表及分析" at bounding box center [85, 172] width 157 height 44
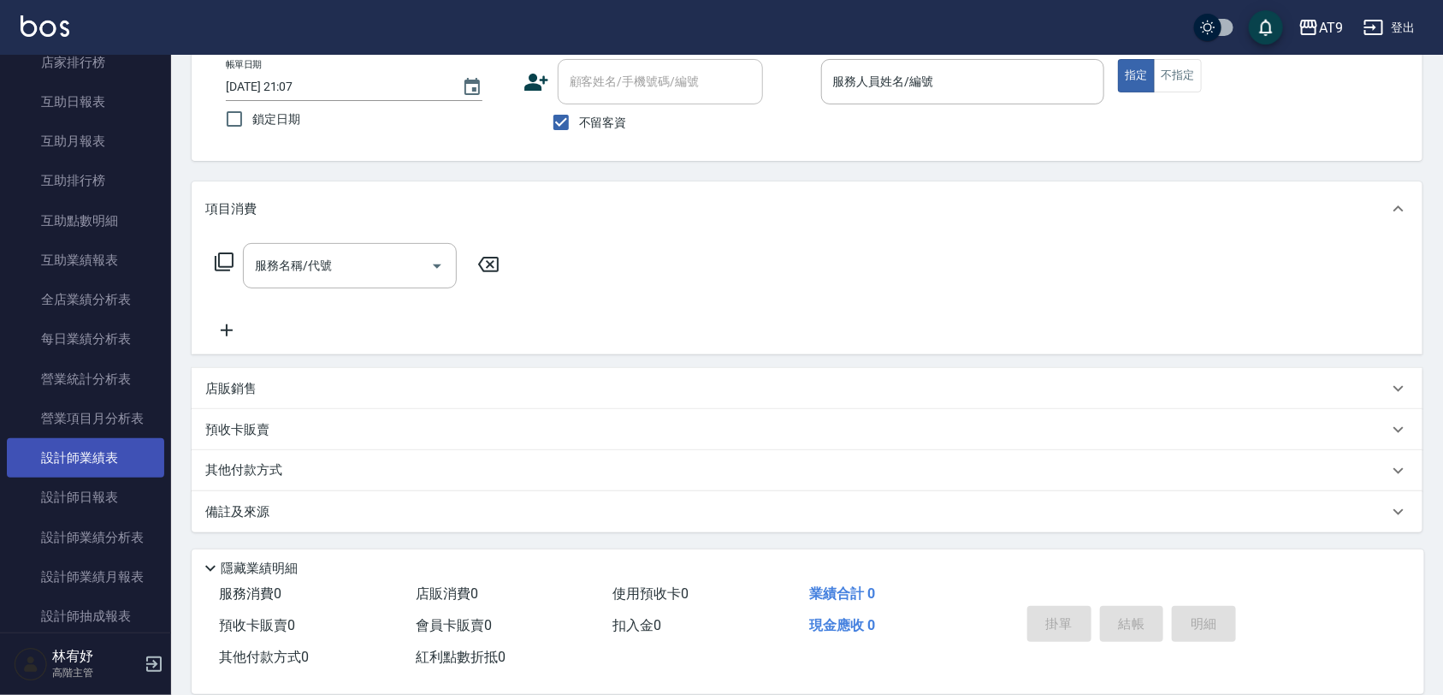
scroll to position [321, 0]
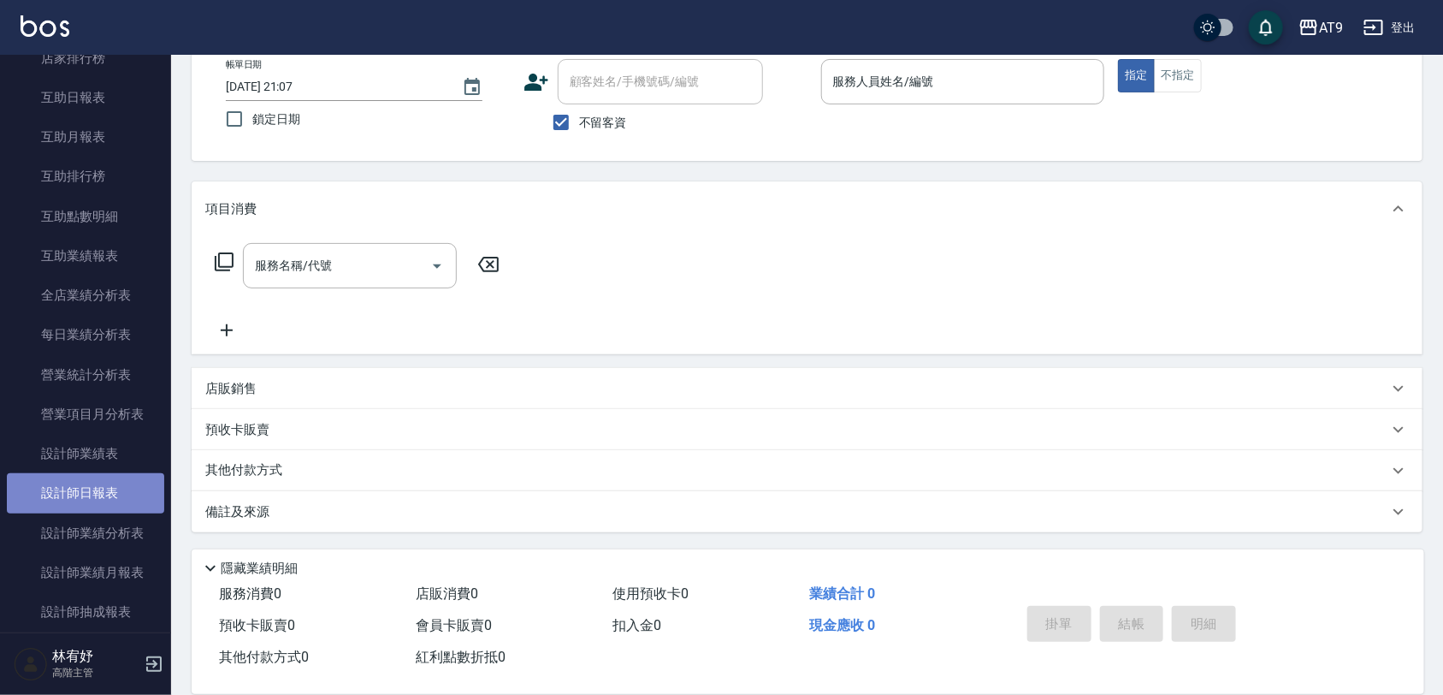
click at [115, 493] on link "設計師日報表" at bounding box center [85, 492] width 157 height 39
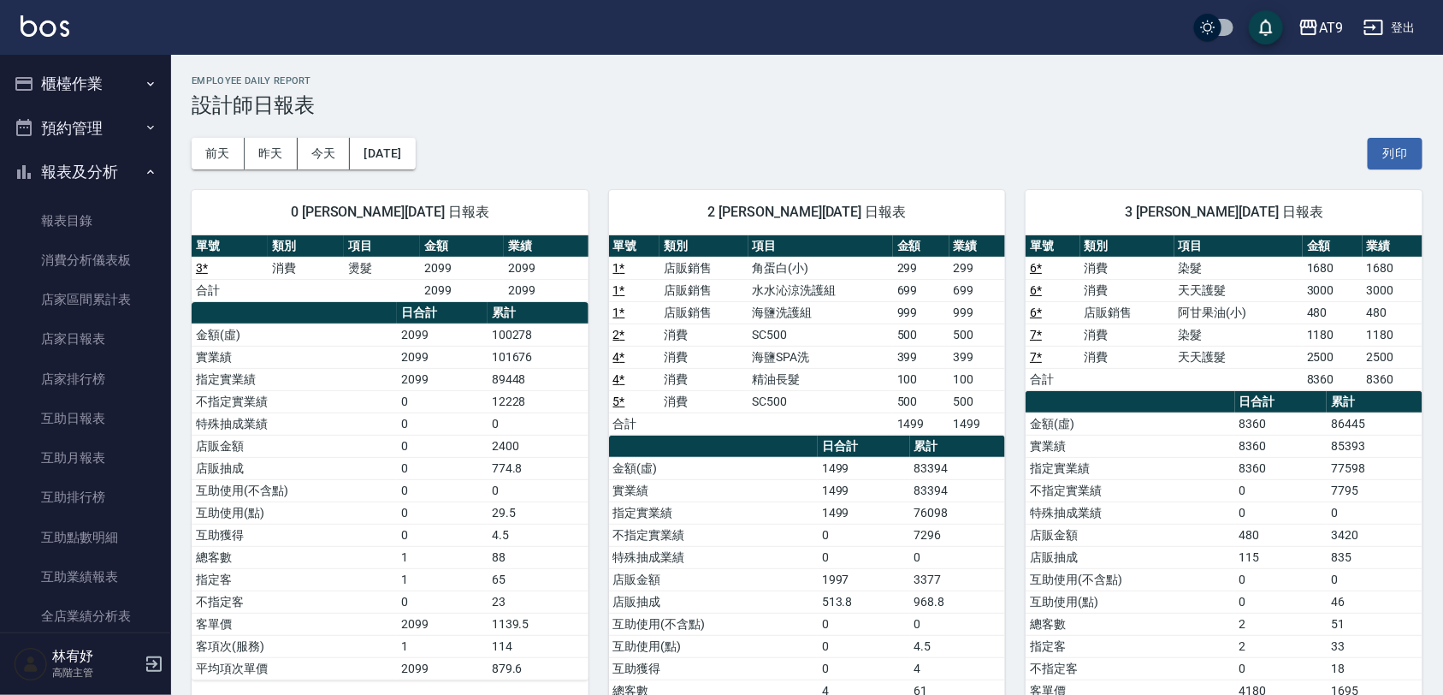
click at [109, 79] on button "櫃檯作業" at bounding box center [85, 84] width 157 height 44
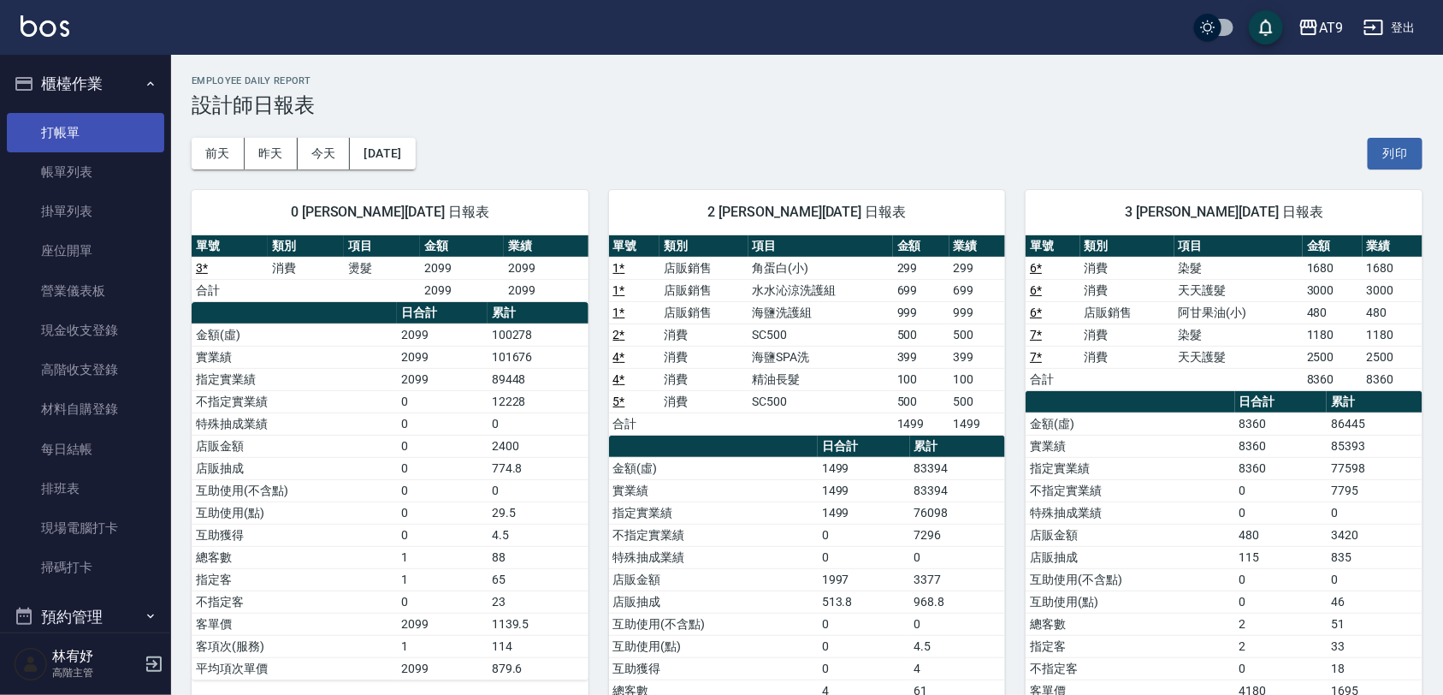
click at [92, 124] on link "打帳單" at bounding box center [85, 132] width 157 height 39
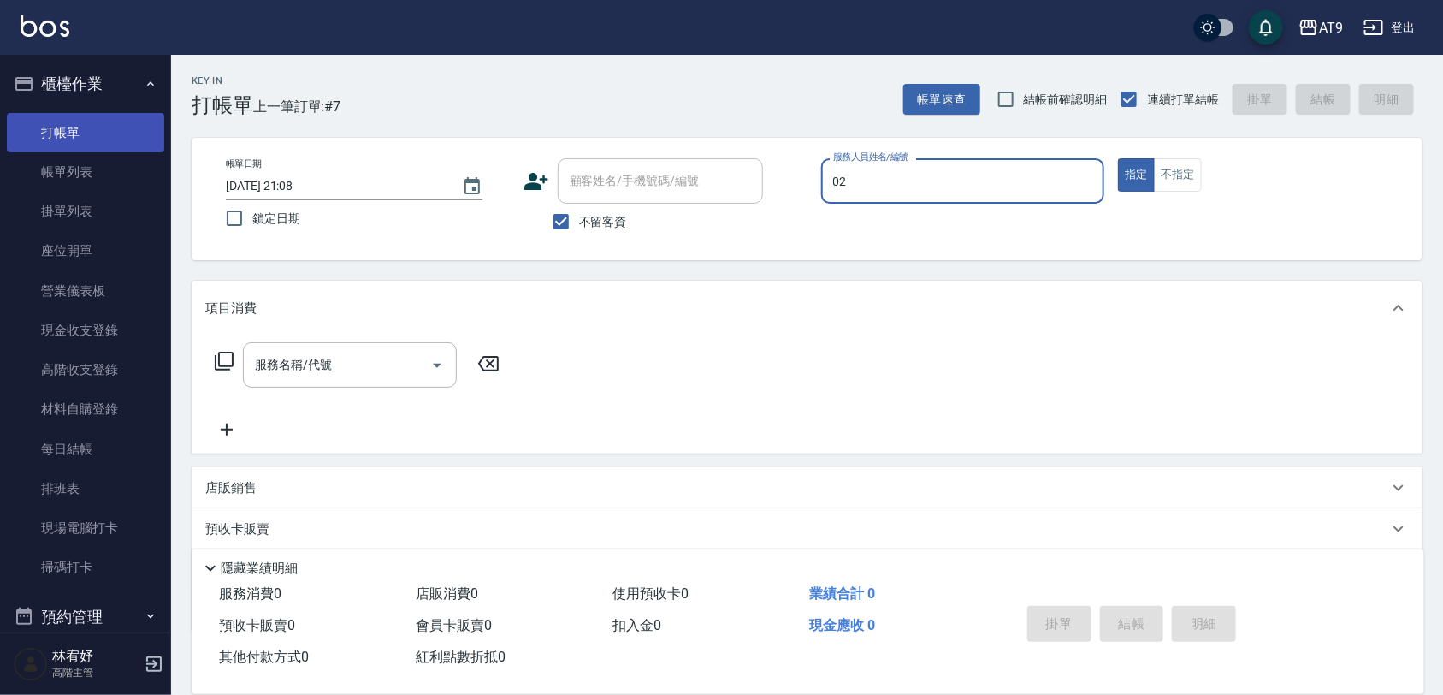
type input "02"
type button "true"
type input "[PERSON_NAME]-02"
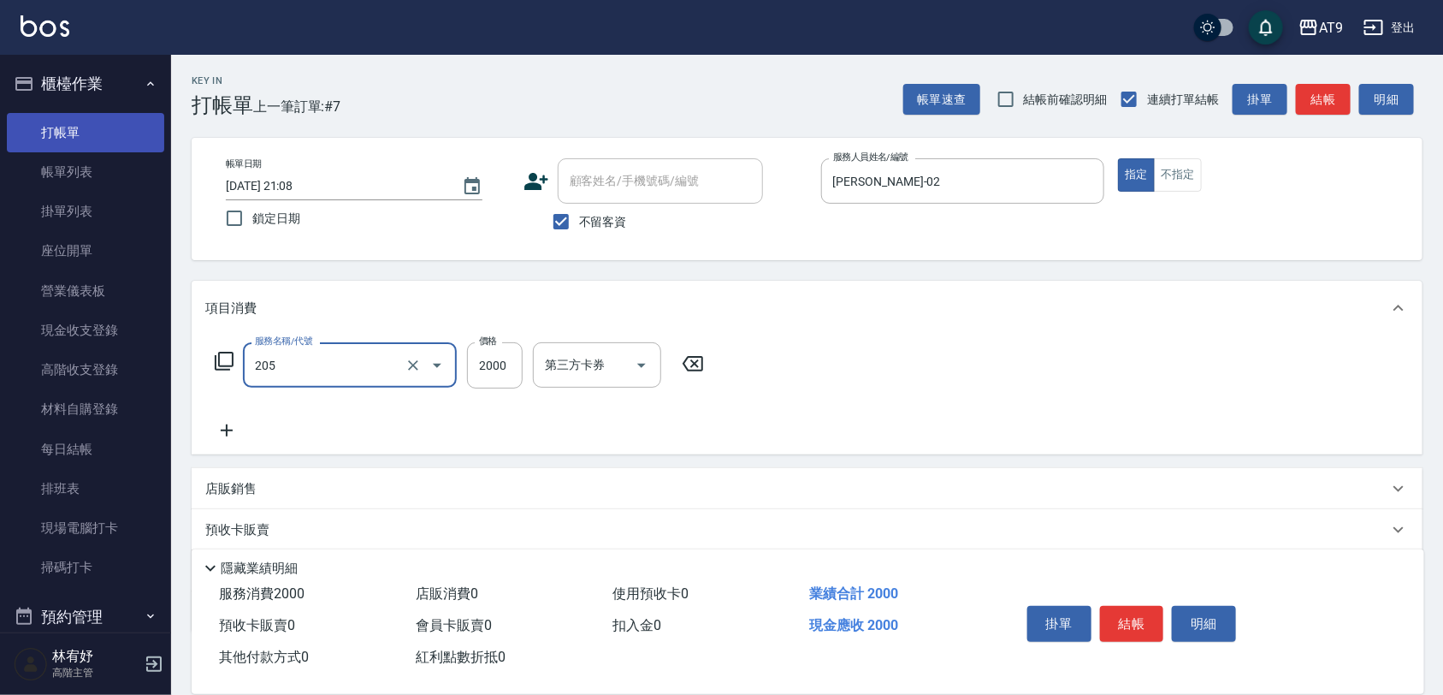
type input "燙髮(205)"
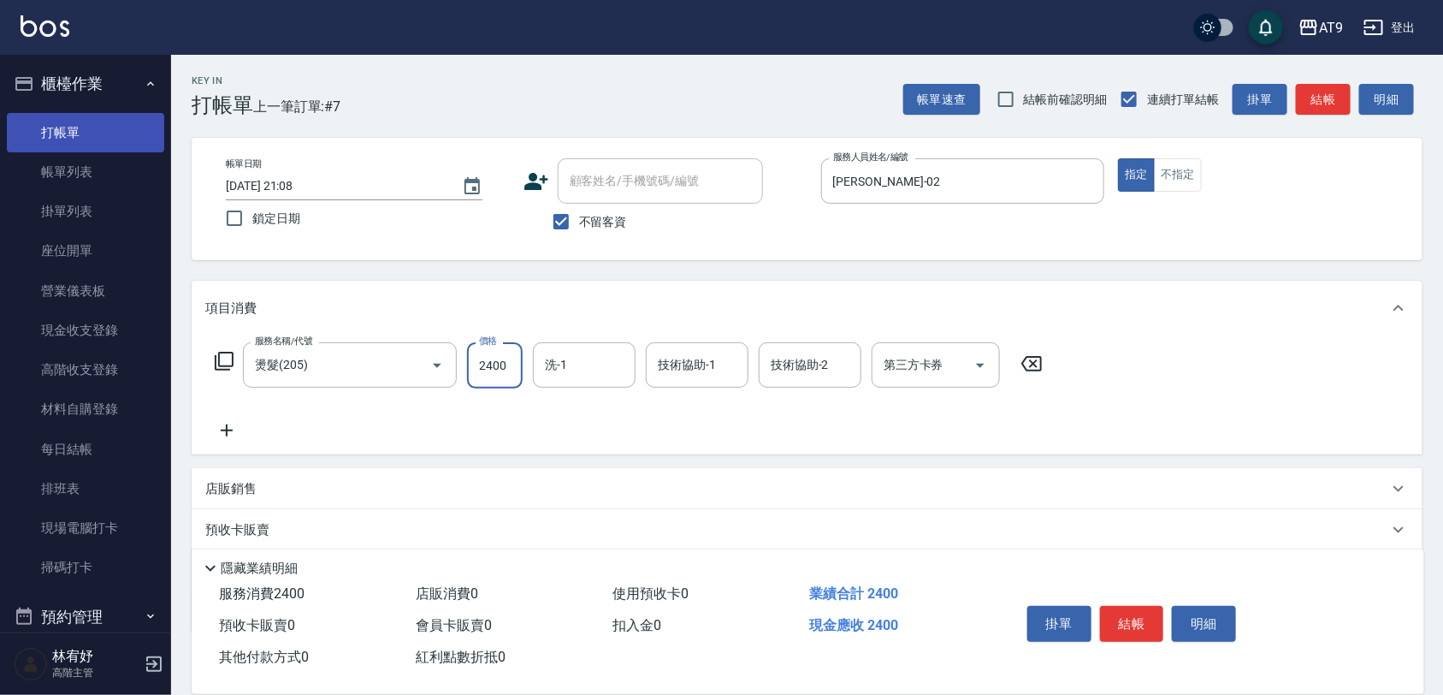
type input "2400"
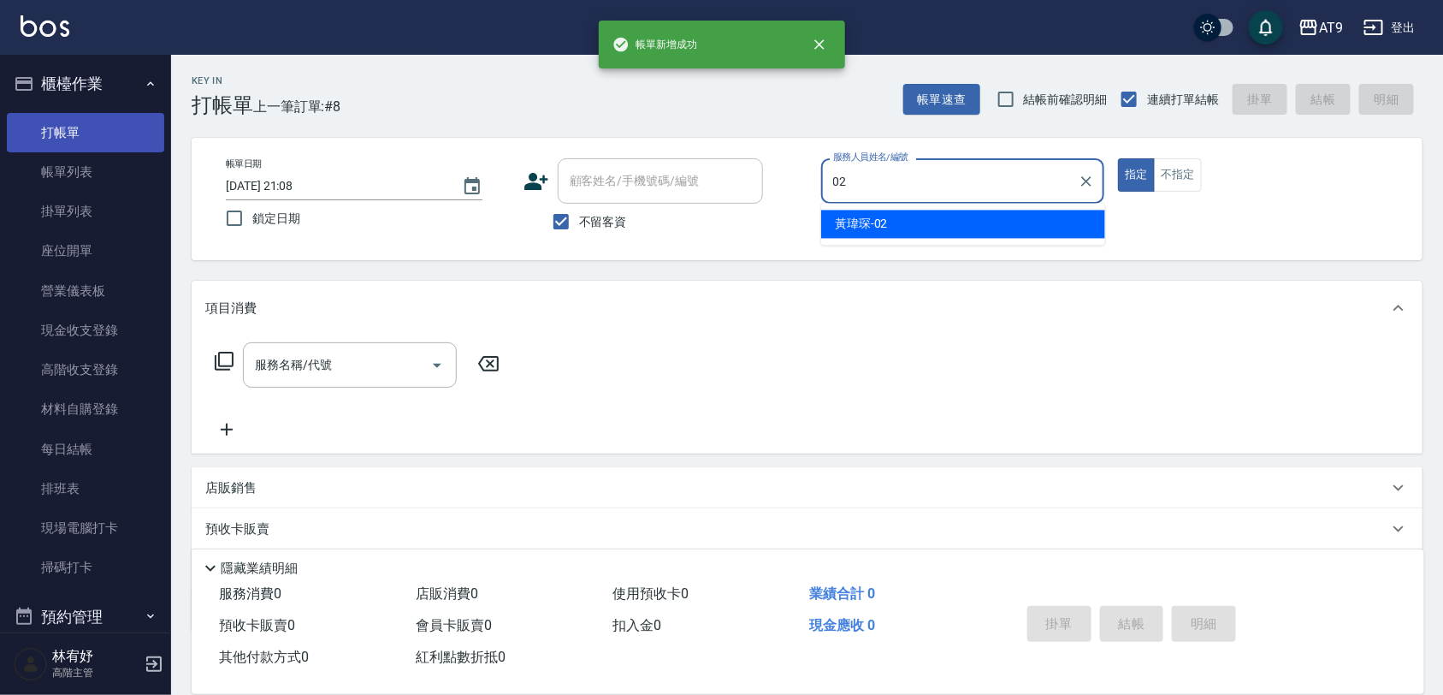
type input "[PERSON_NAME]-02"
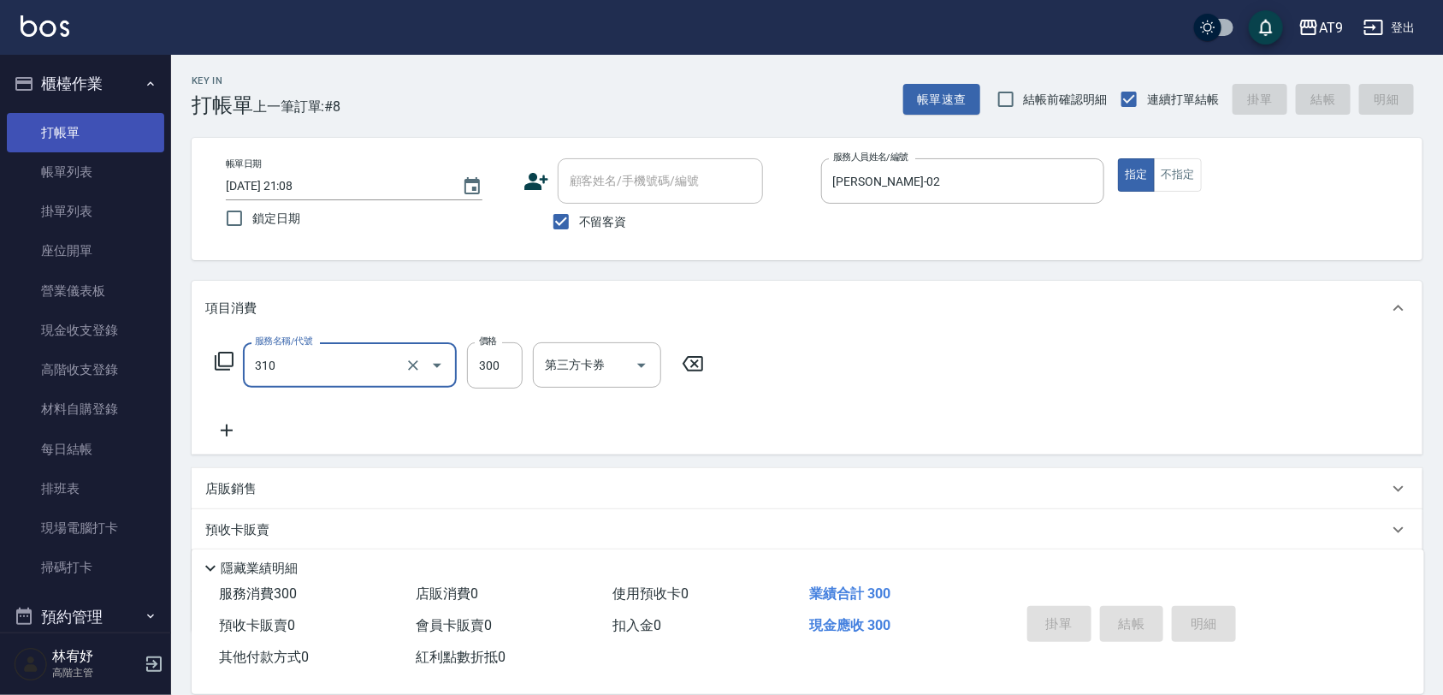
type input "310"
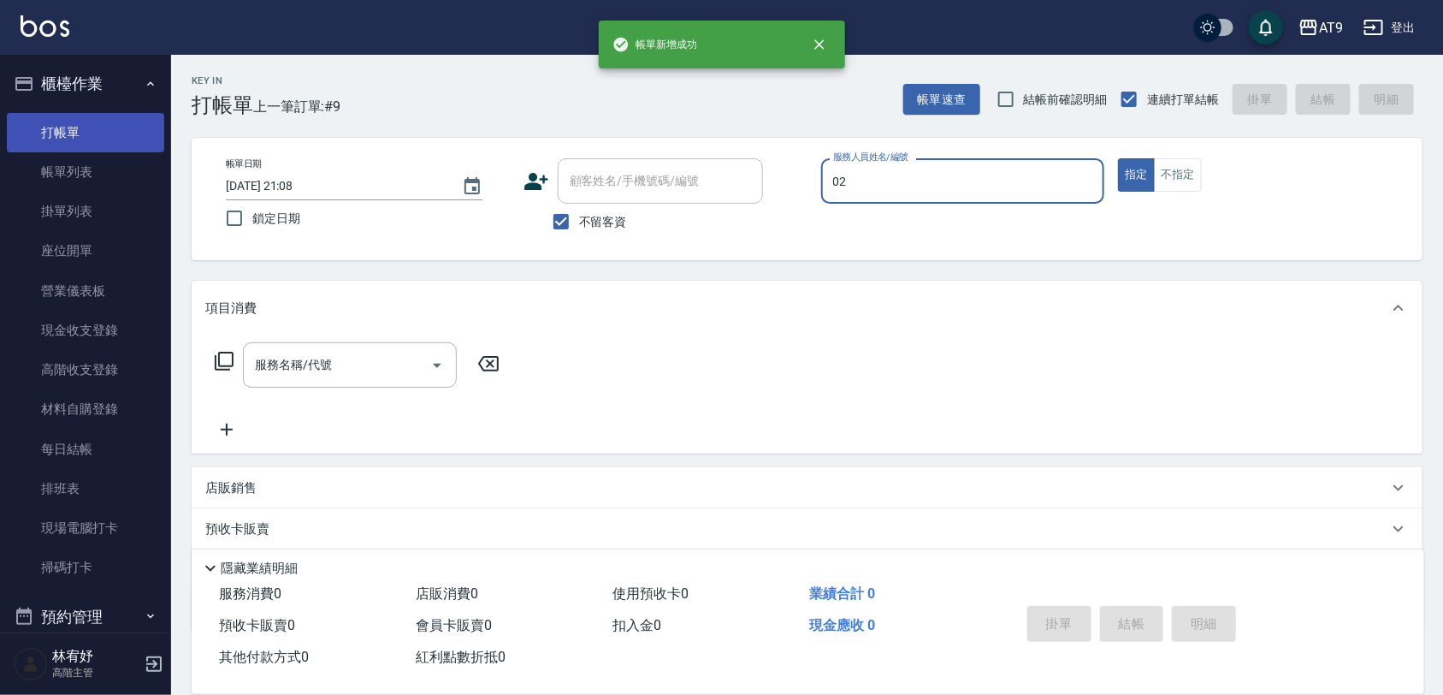
type input "[PERSON_NAME]-02"
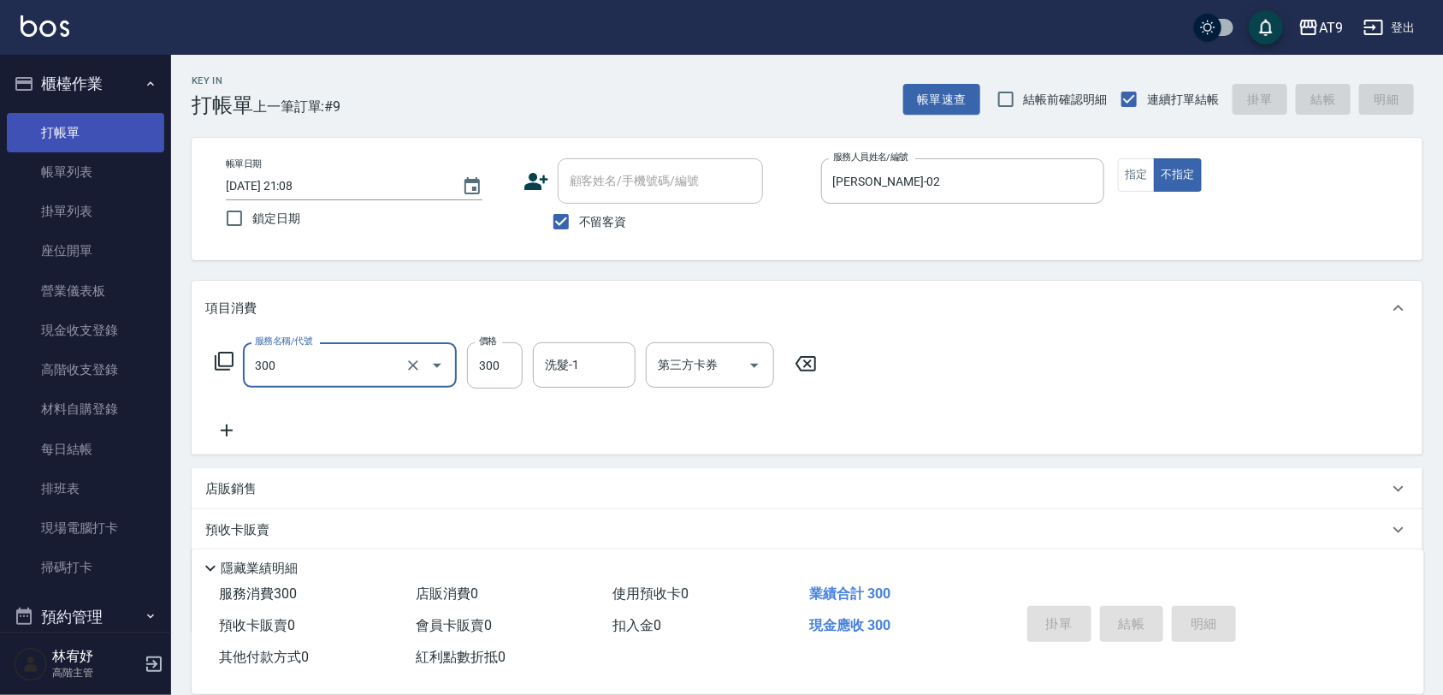
type input "300"
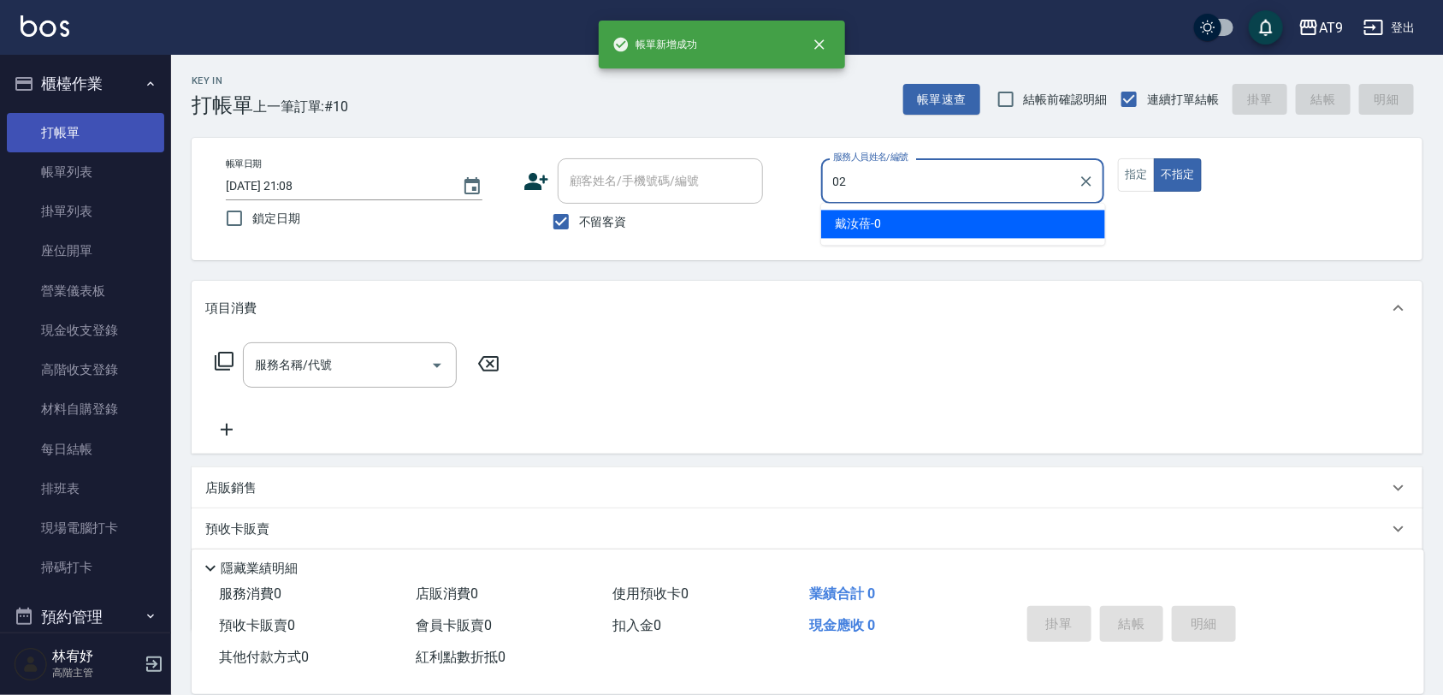
type input "02"
type button "false"
type input "[PERSON_NAME]-02"
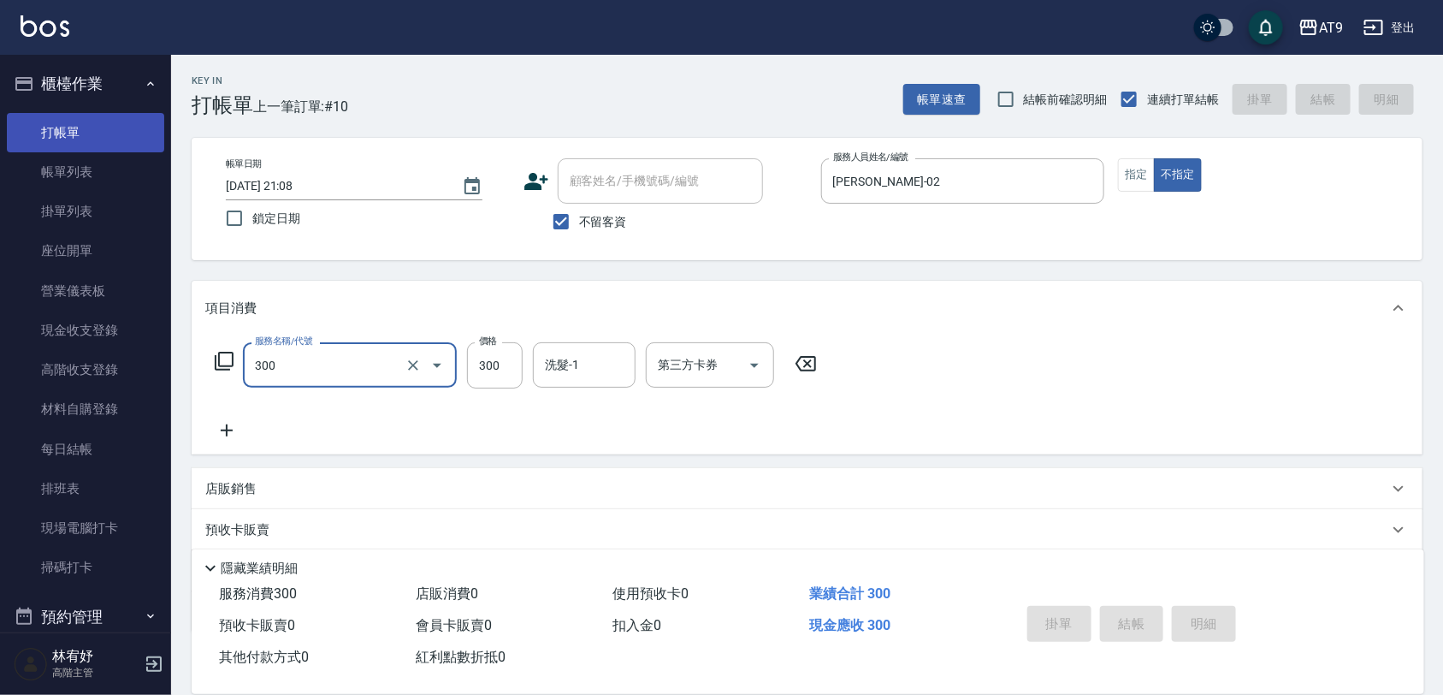
type input "300"
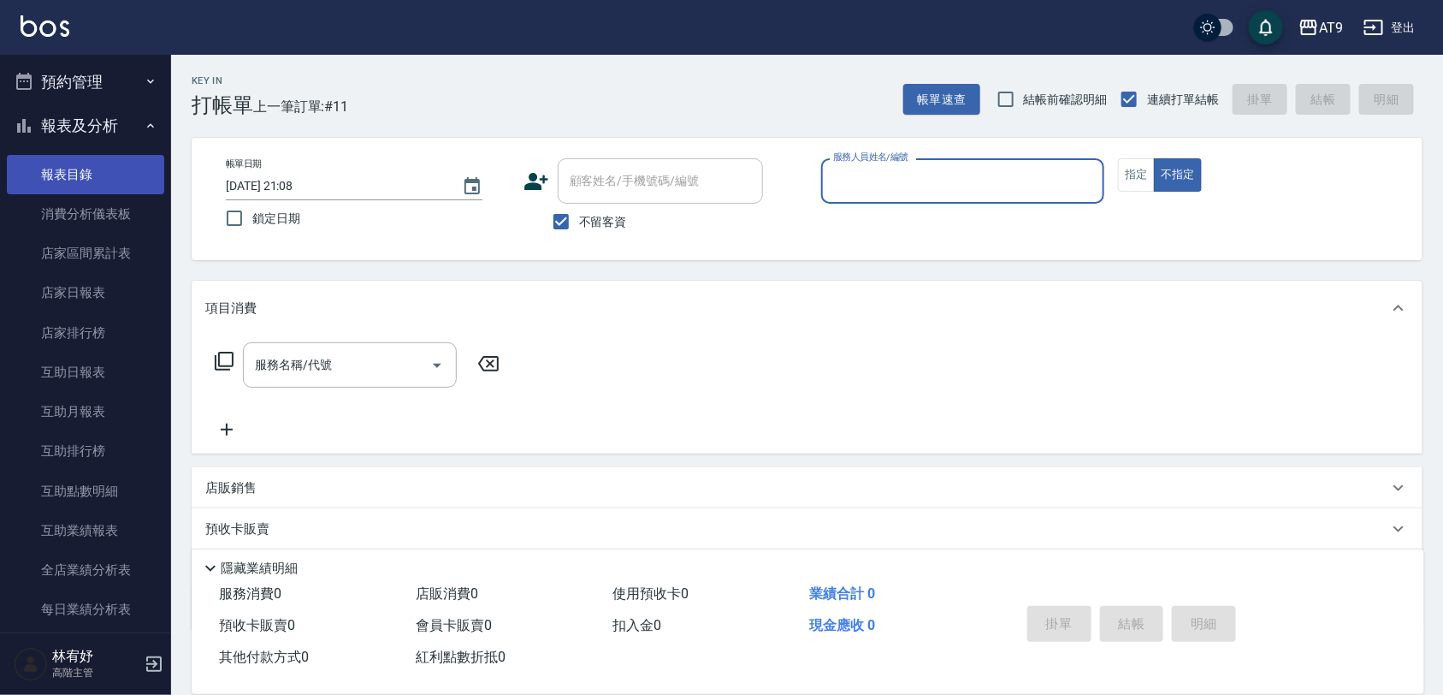
scroll to position [748, 0]
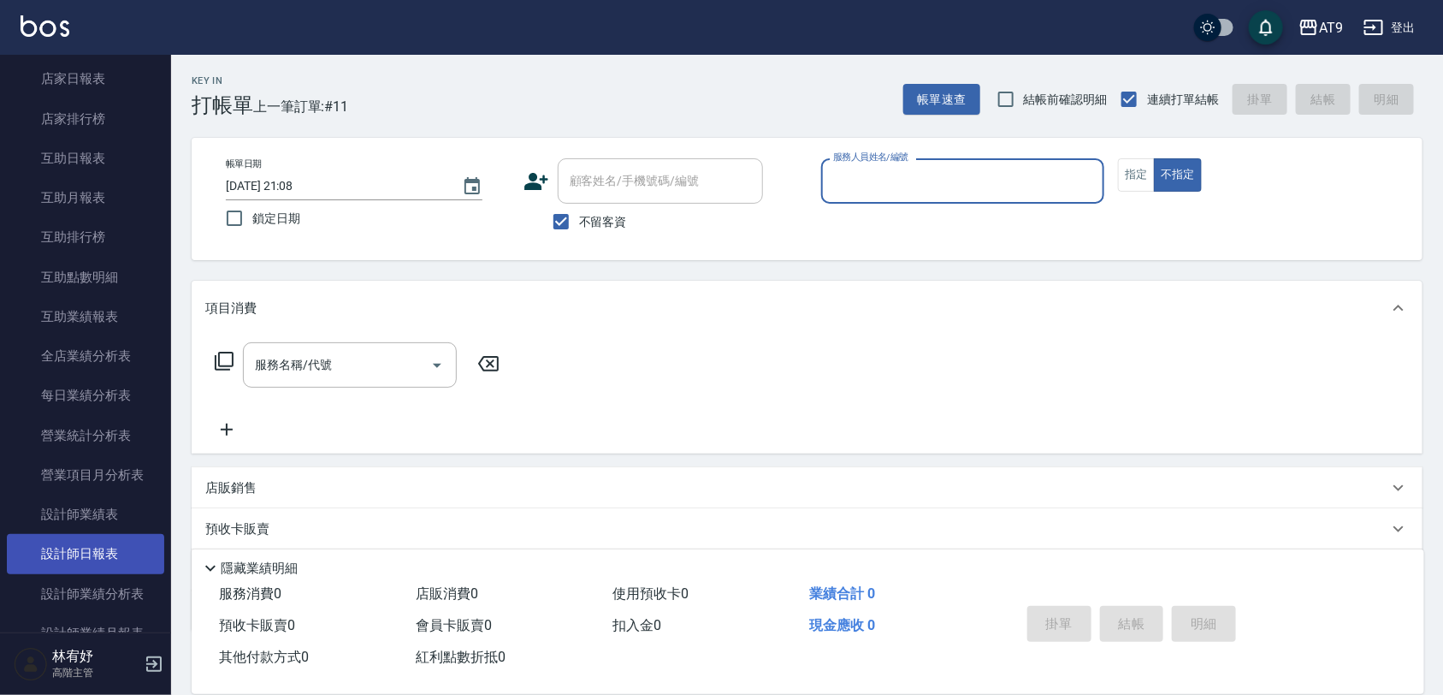
click at [96, 548] on link "設計師日報表" at bounding box center [85, 553] width 157 height 39
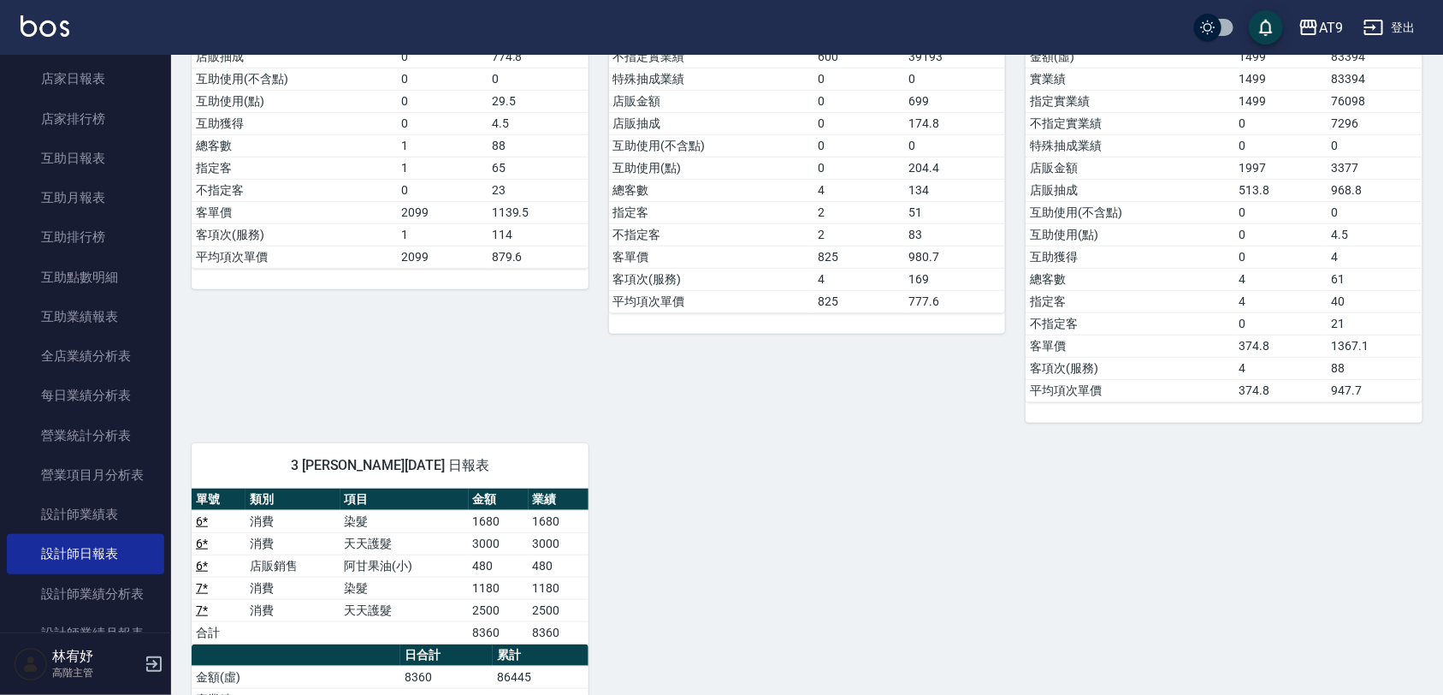
scroll to position [641, 0]
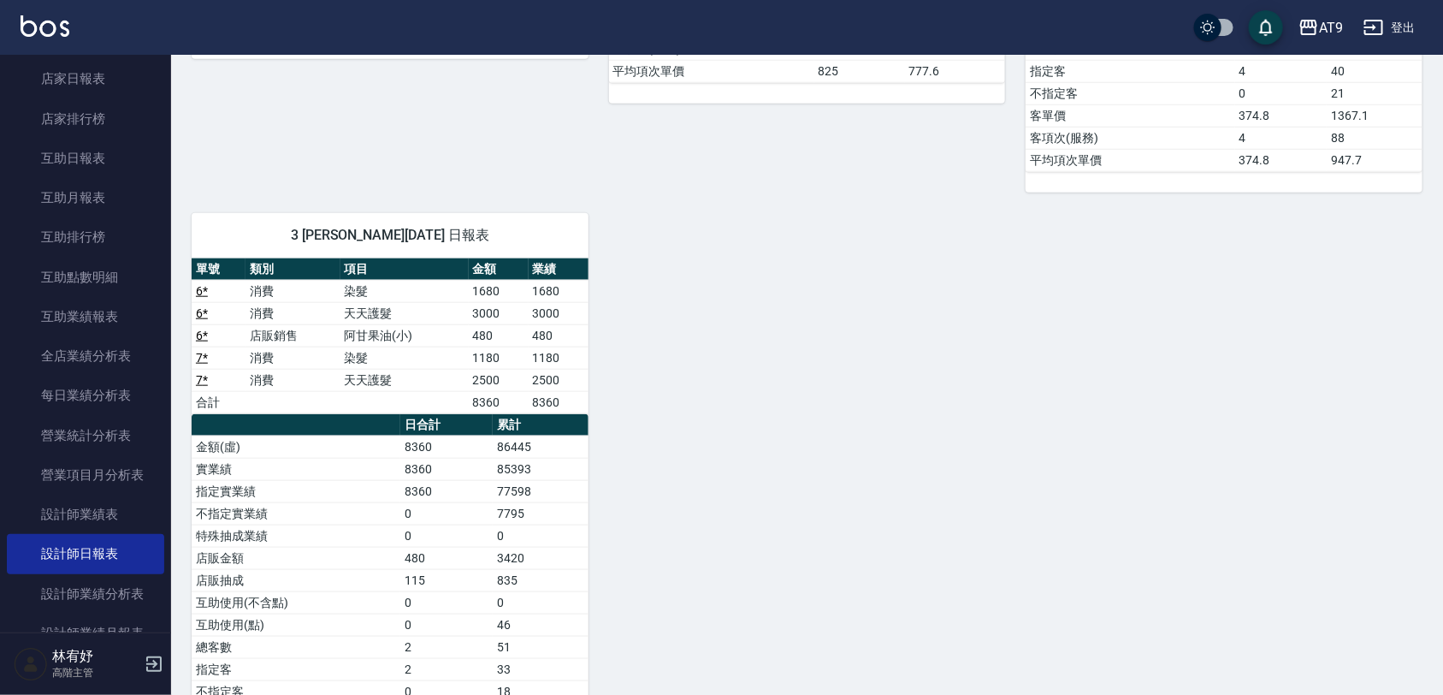
click at [1009, 430] on div "0 [PERSON_NAME][DATE] 日報表 單號 類別 項目 金額 業績 3 * 消費 燙髮 2099 2099 合計 2099 2099 日合計 累…" at bounding box center [796, 159] width 1251 height 1262
click at [1212, 244] on div "0 [PERSON_NAME][DATE] 日報表 單號 類別 項目 金額 業績 3 * 消費 燙髮 2099 2099 合計 2099 2099 日合計 累…" at bounding box center [796, 159] width 1251 height 1262
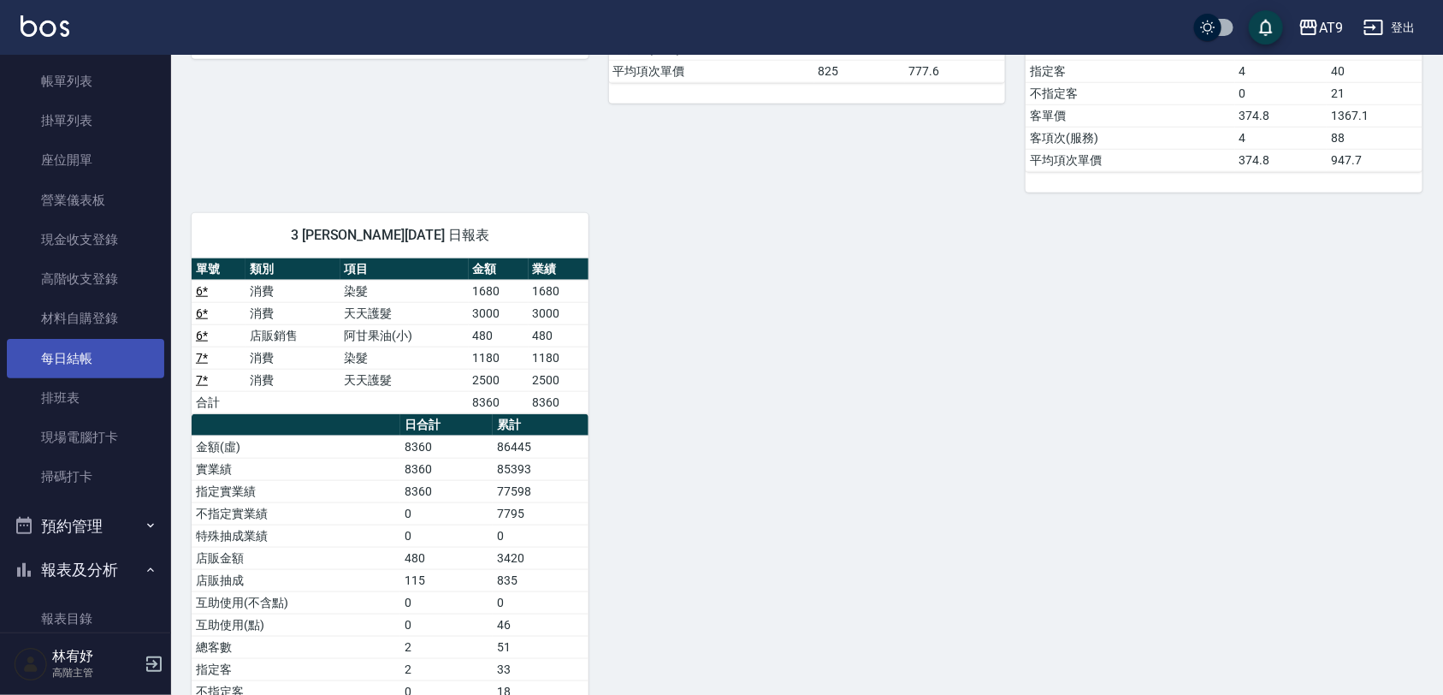
scroll to position [0, 0]
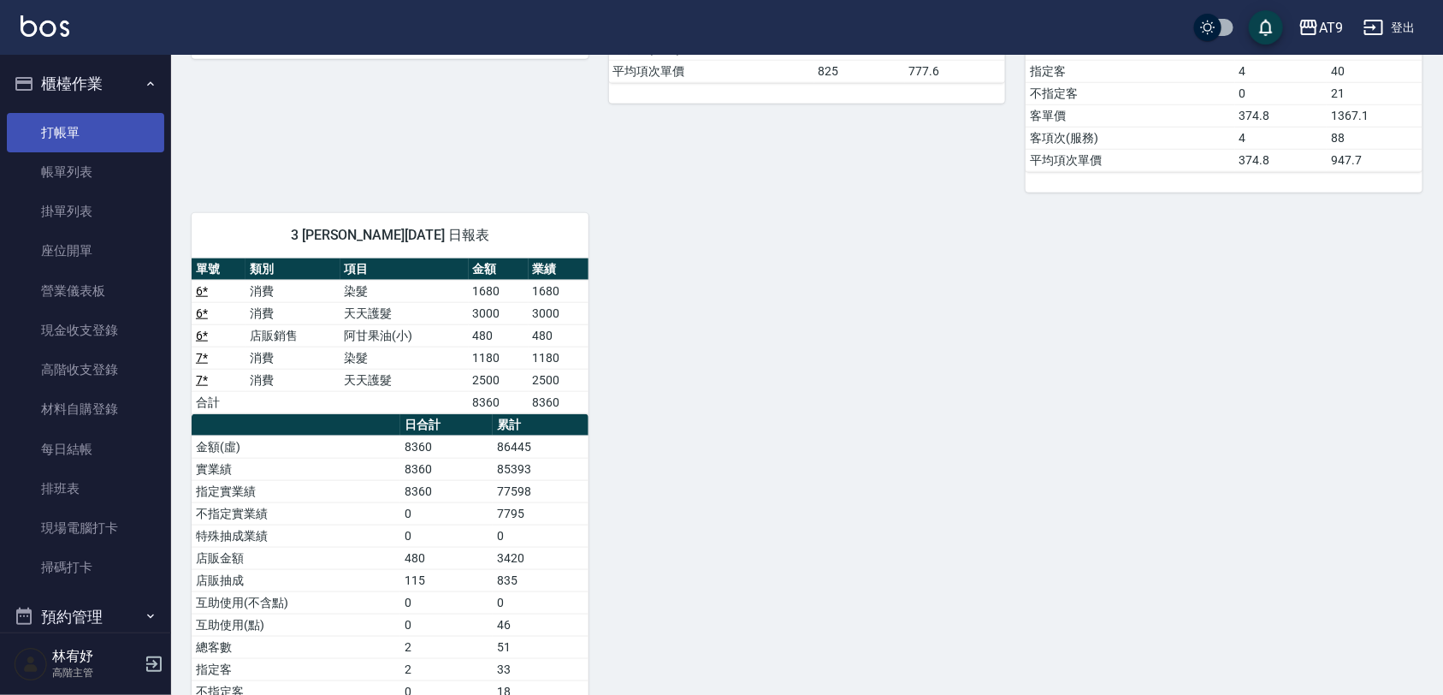
click at [77, 139] on link "打帳單" at bounding box center [85, 132] width 157 height 39
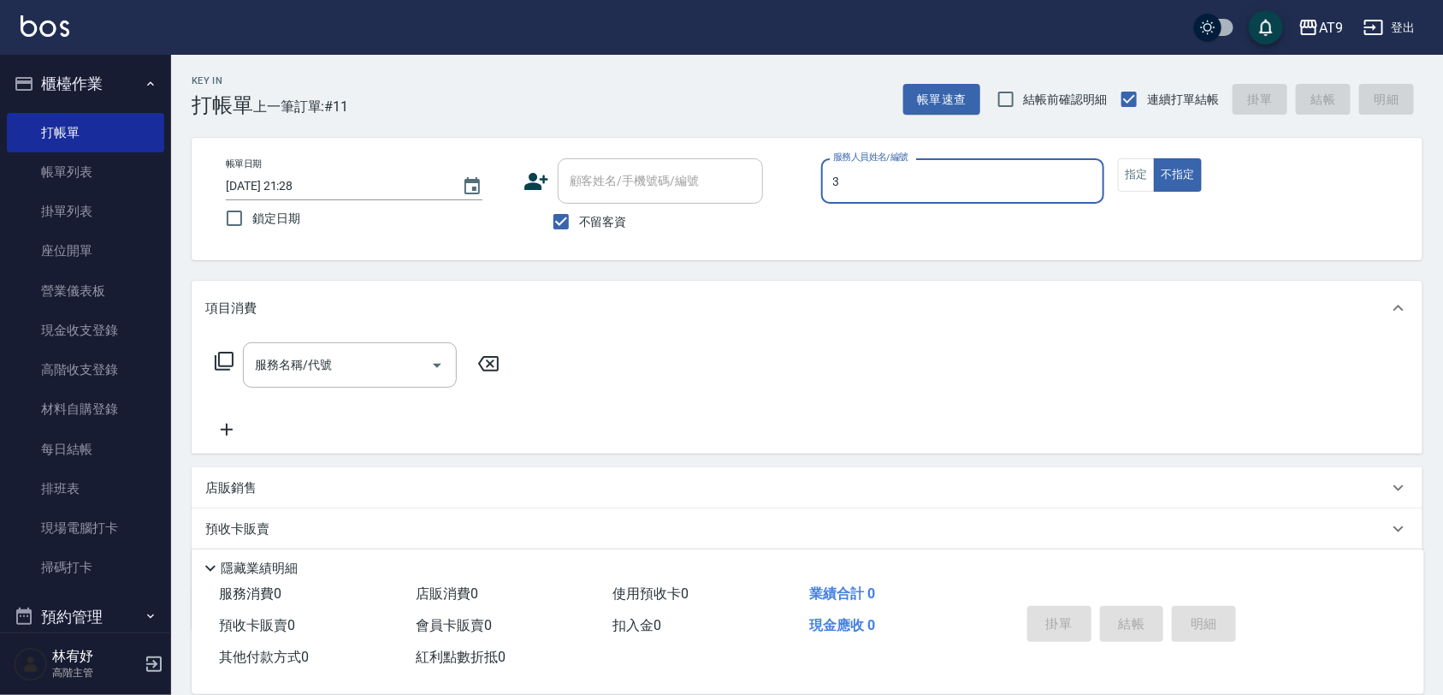
type input "3"
type button "false"
type input "FANNY-3"
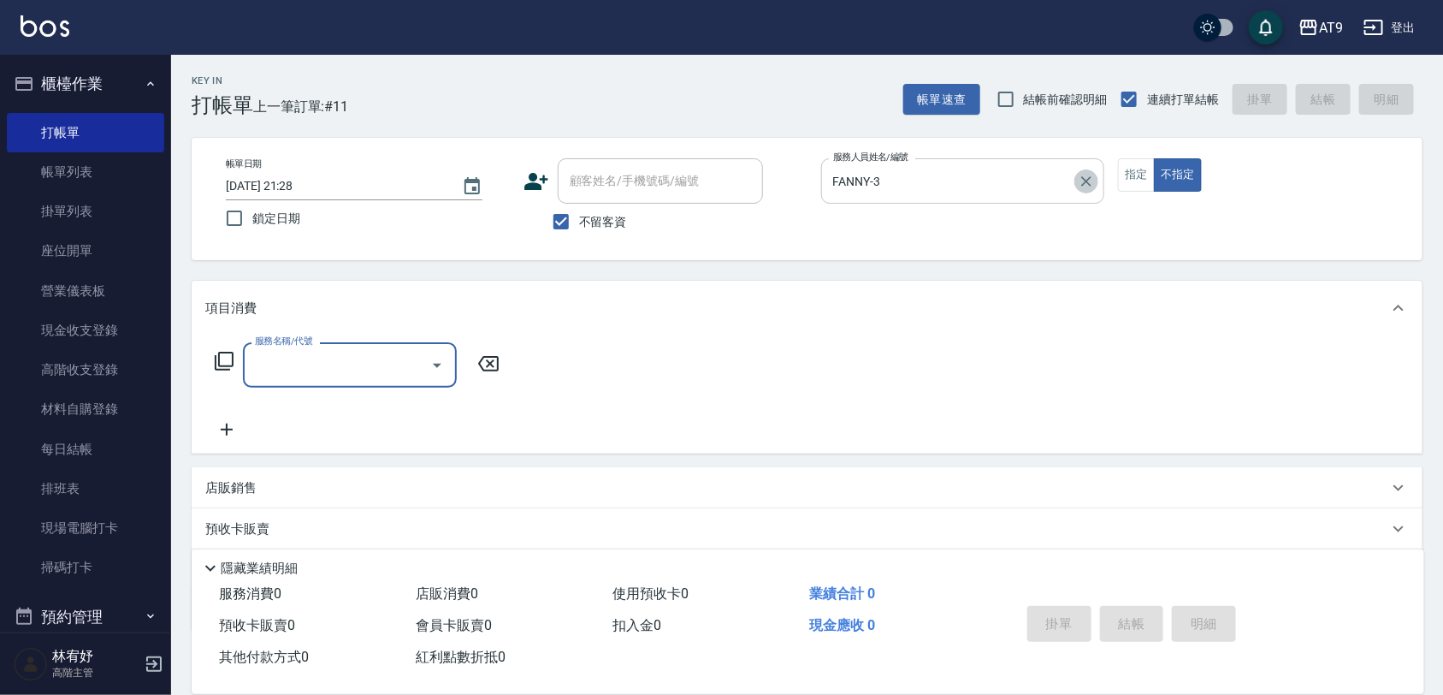
click at [1080, 175] on icon "Clear" at bounding box center [1086, 181] width 17 height 17
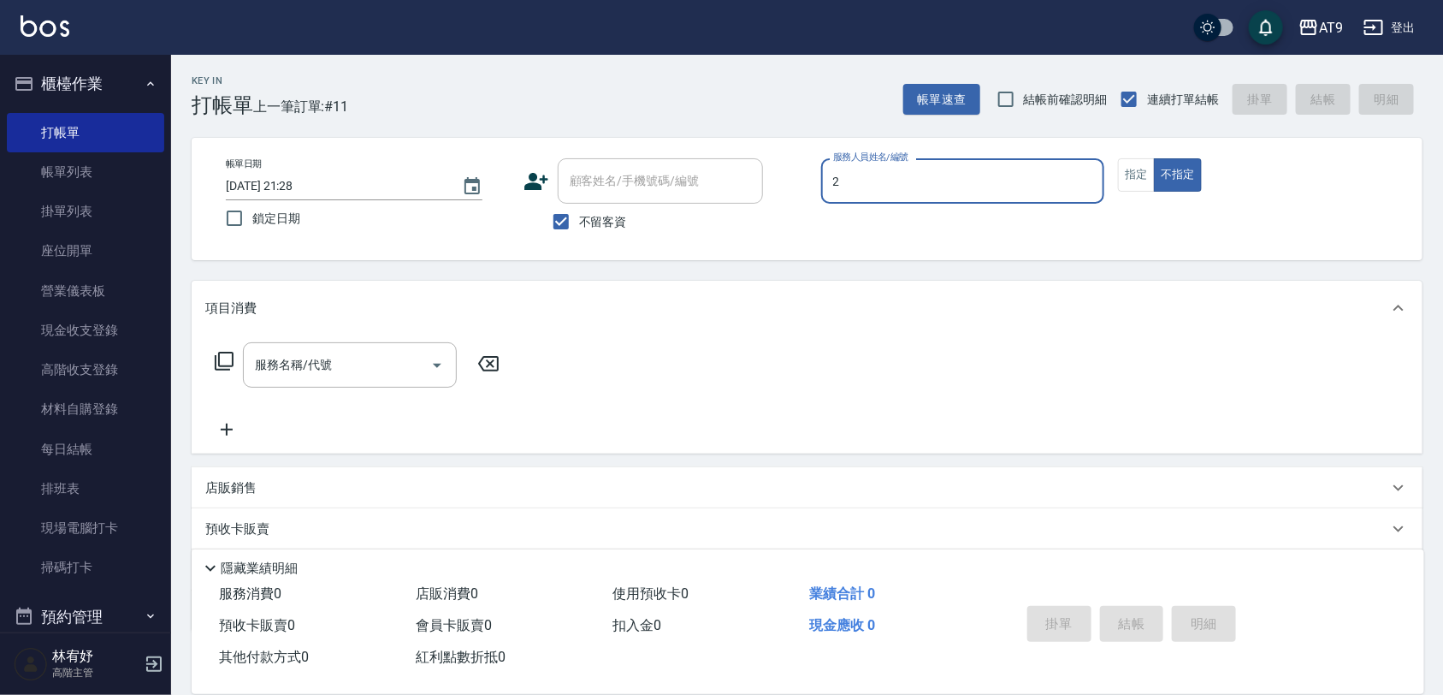
type input "[PERSON_NAME]-2"
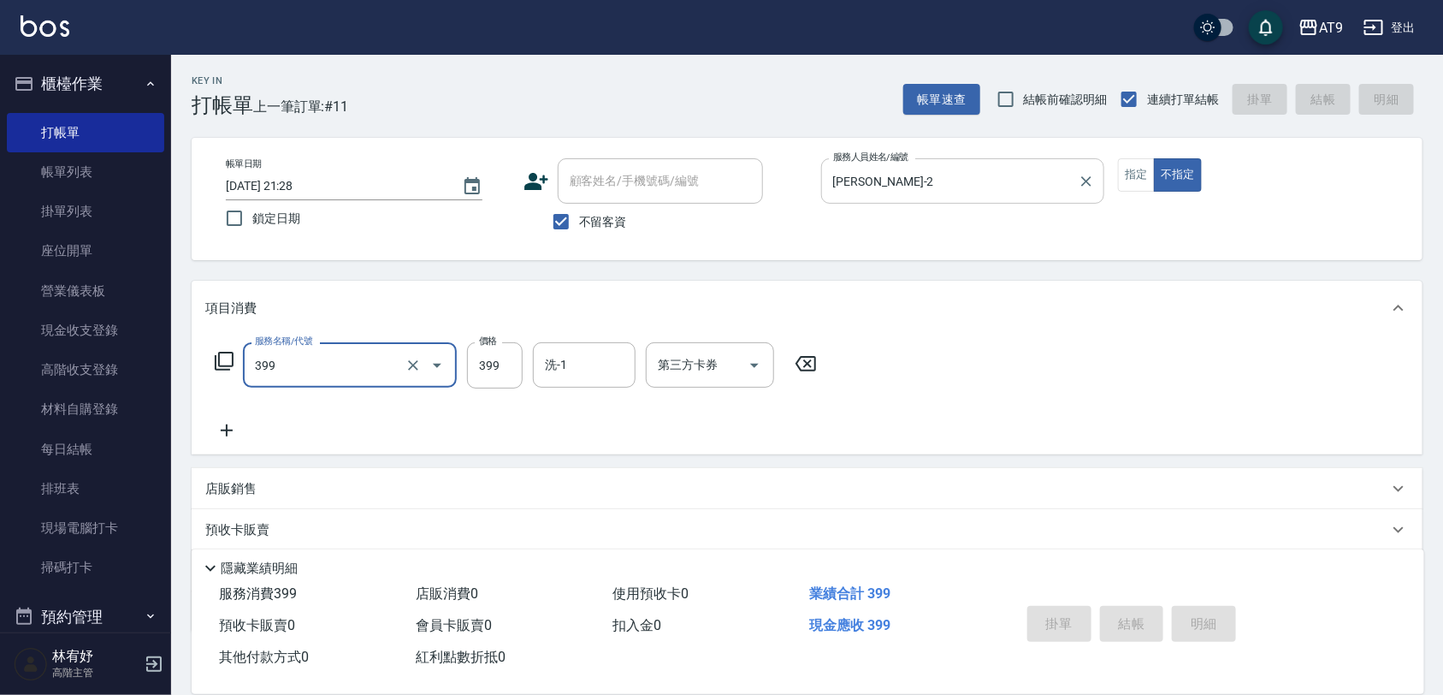
type input "399"
type input "[DATE] 21:29"
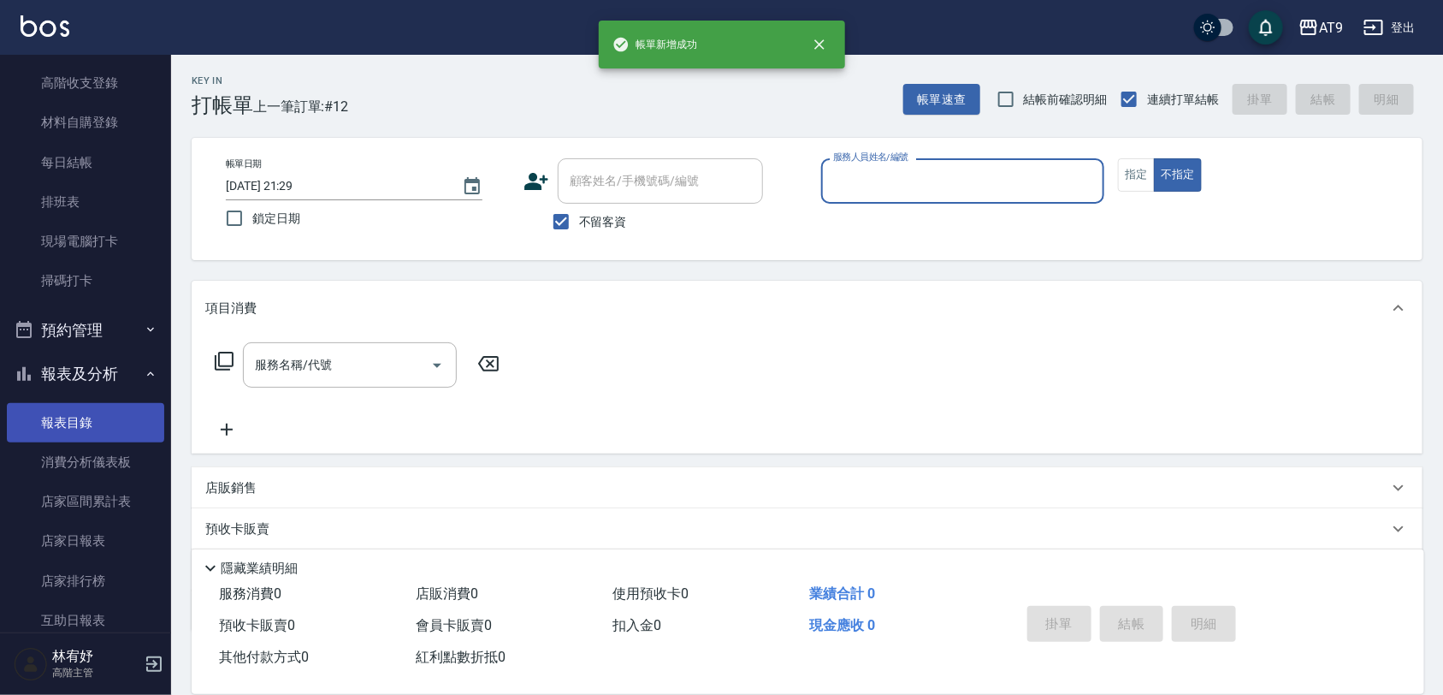
scroll to position [321, 0]
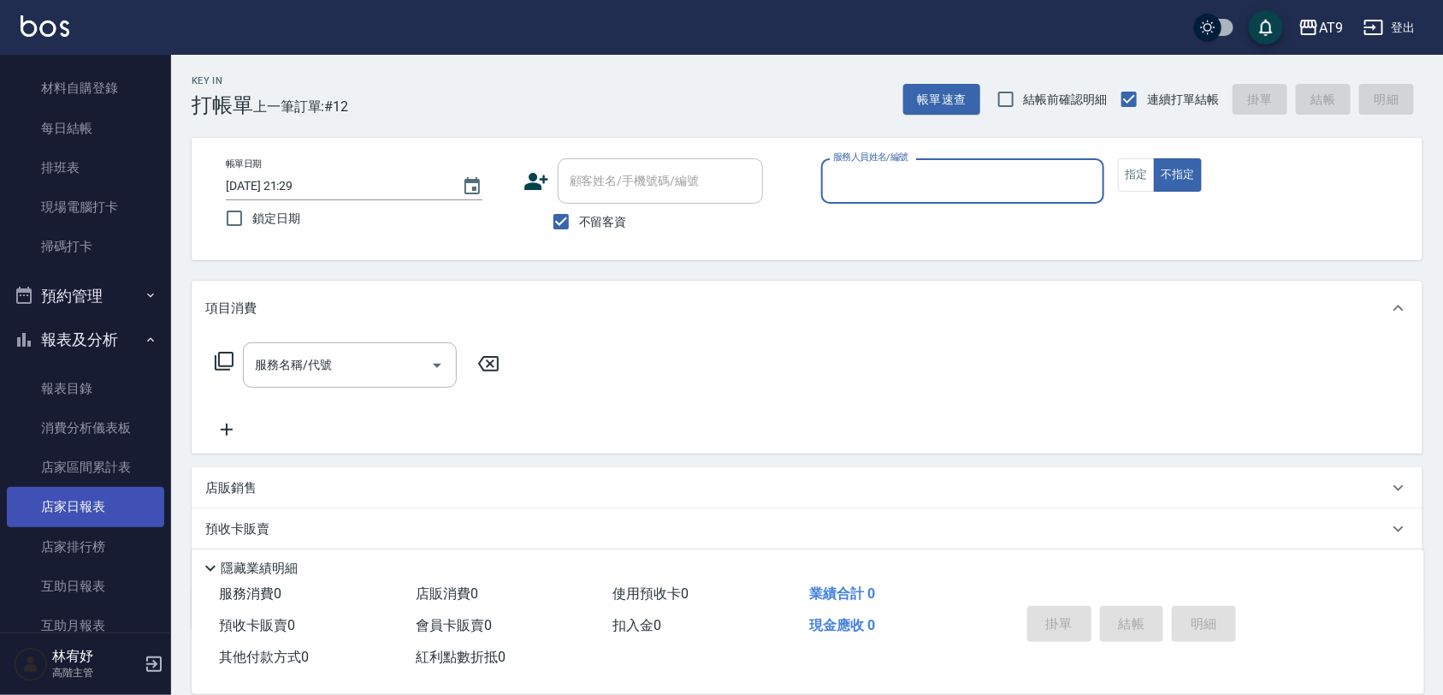
click at [88, 493] on link "店家日報表" at bounding box center [85, 506] width 157 height 39
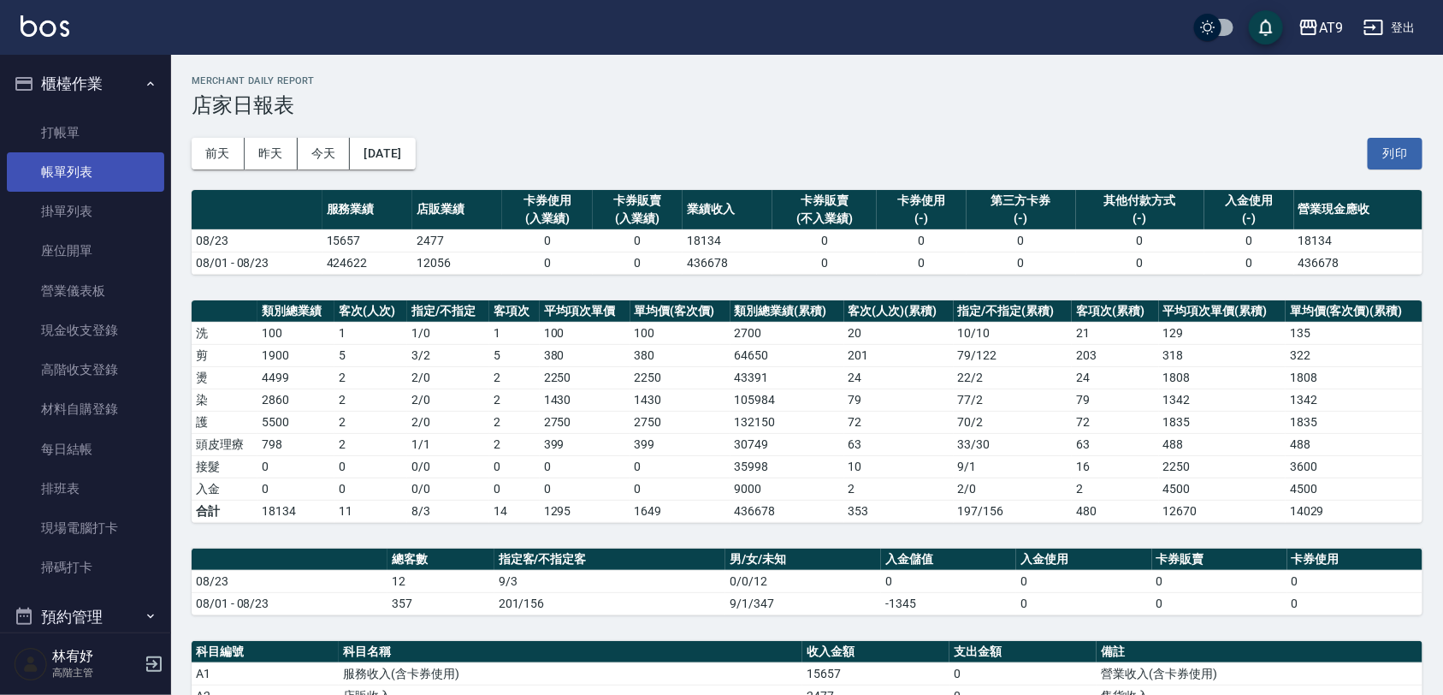
click at [103, 161] on link "帳單列表" at bounding box center [85, 171] width 157 height 39
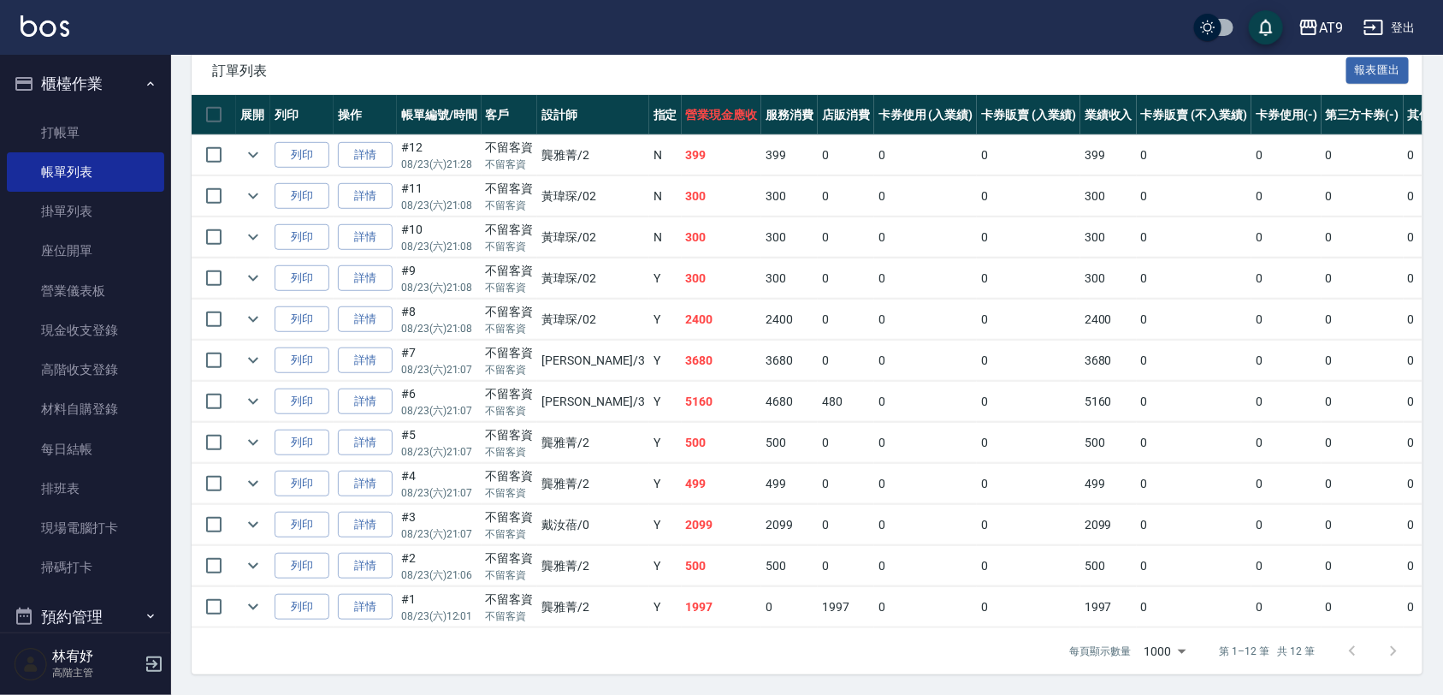
scroll to position [399, 0]
click at [65, 122] on link "打帳單" at bounding box center [85, 132] width 157 height 39
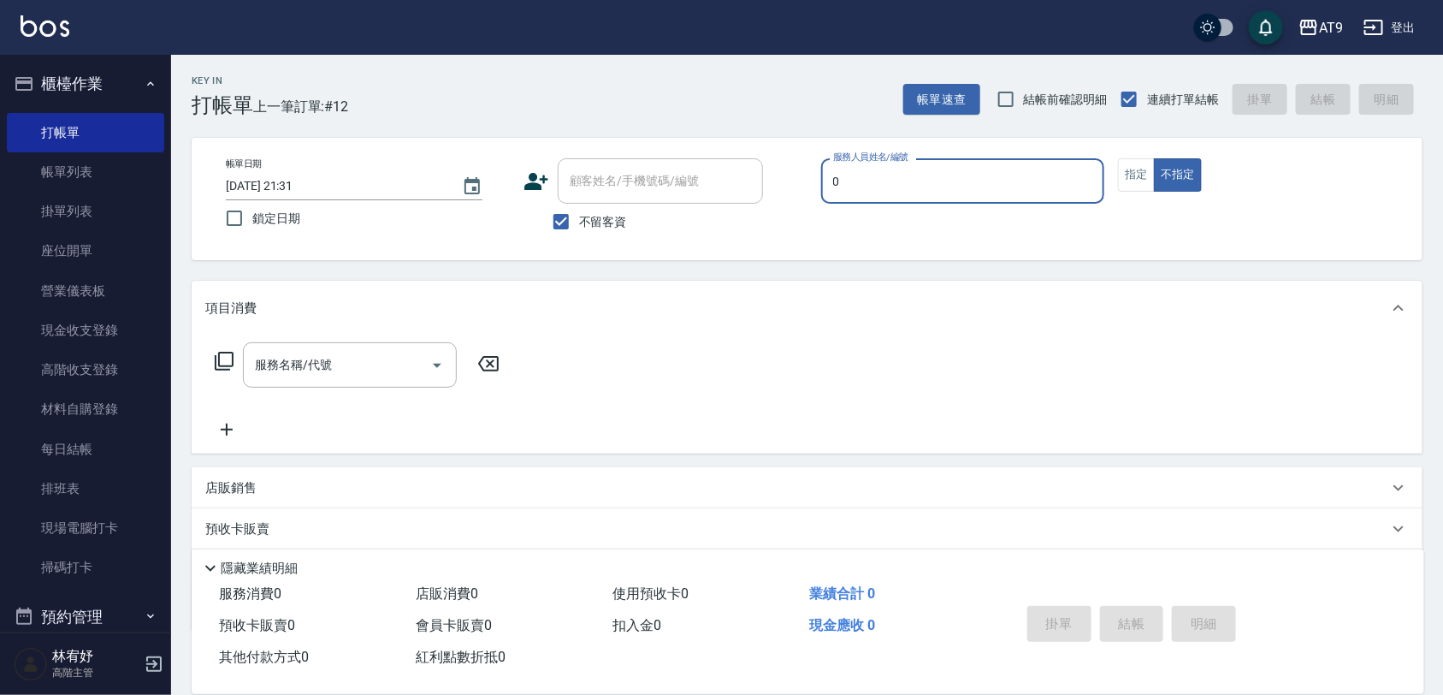
type input "[PERSON_NAME]-0"
type button "false"
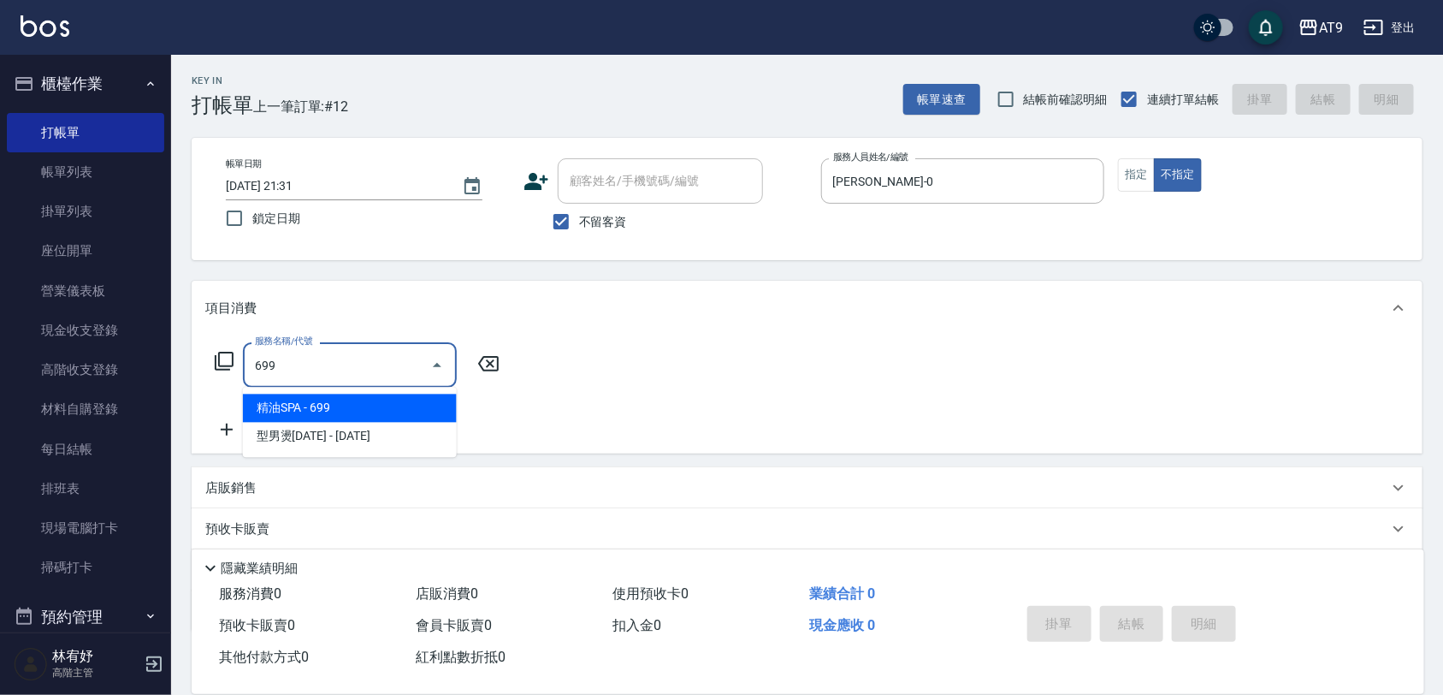
type input "精油SPA(699)"
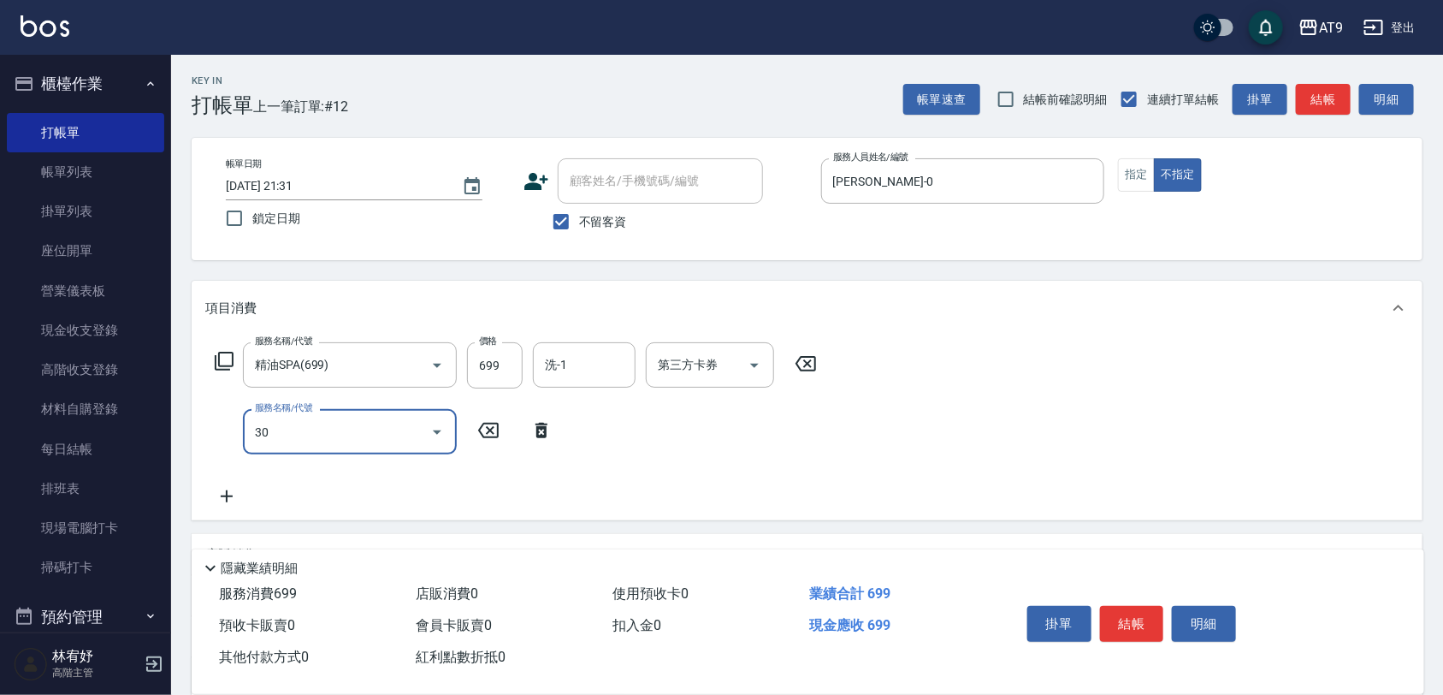
type input "301"
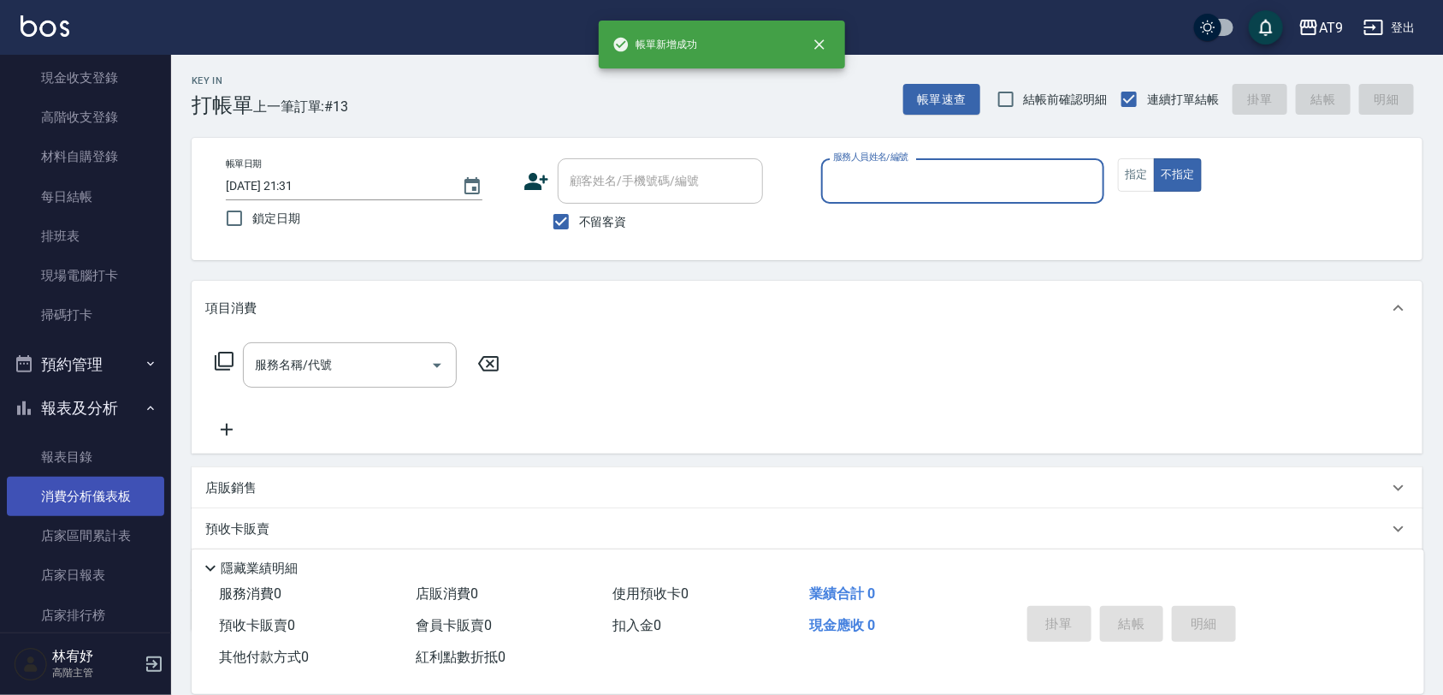
scroll to position [321, 0]
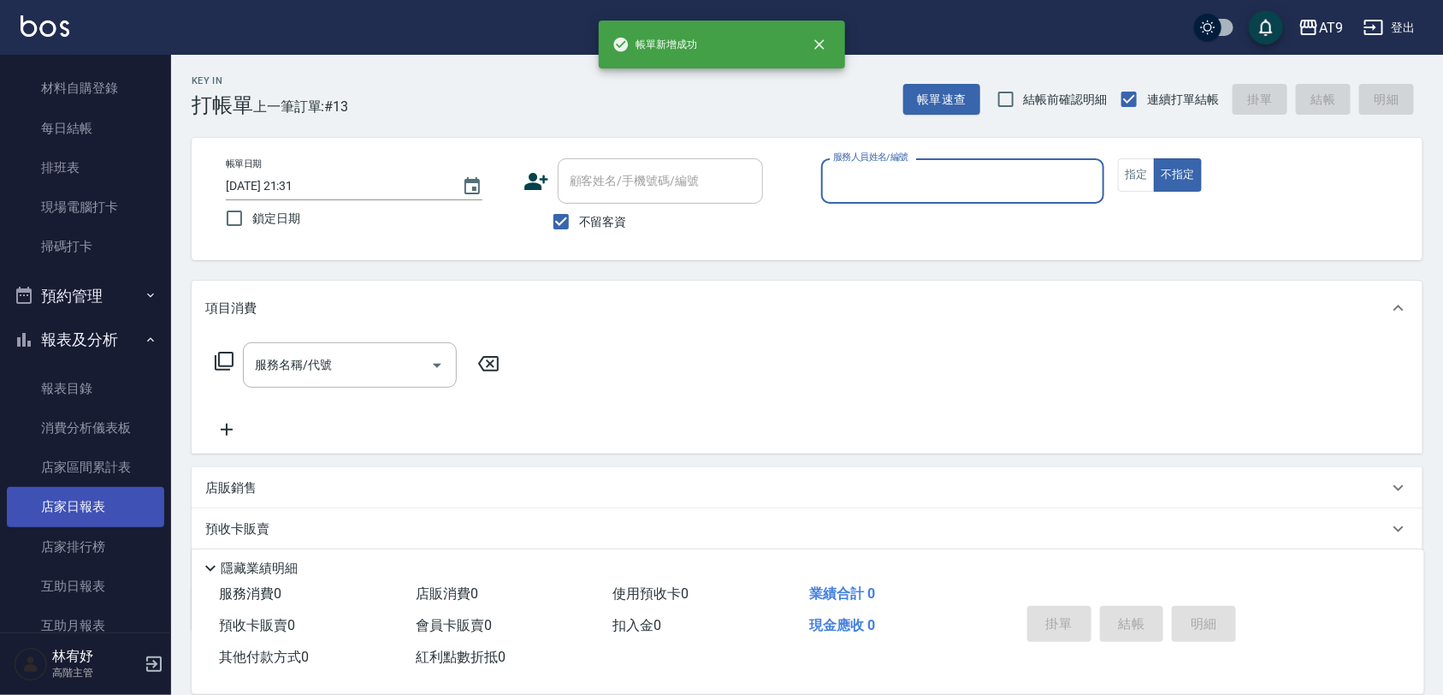
click at [84, 503] on link "店家日報表" at bounding box center [85, 506] width 157 height 39
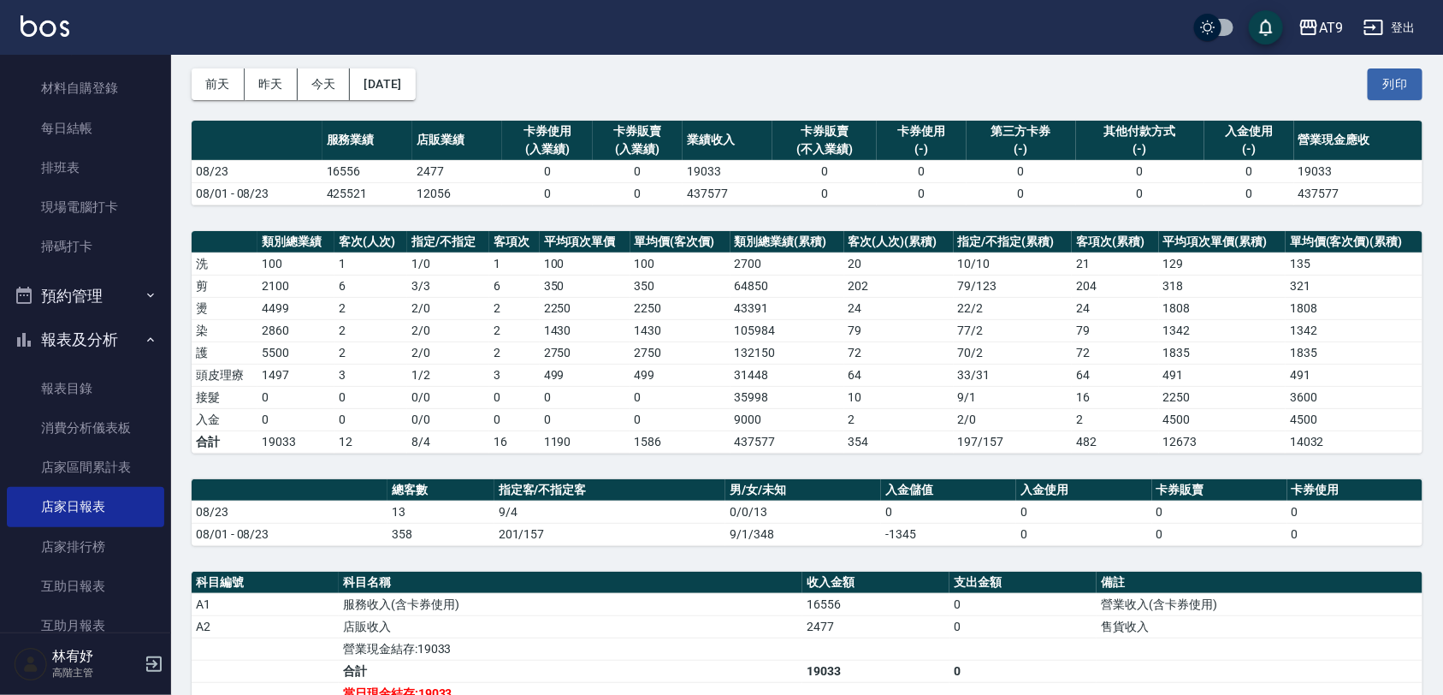
scroll to position [107, 0]
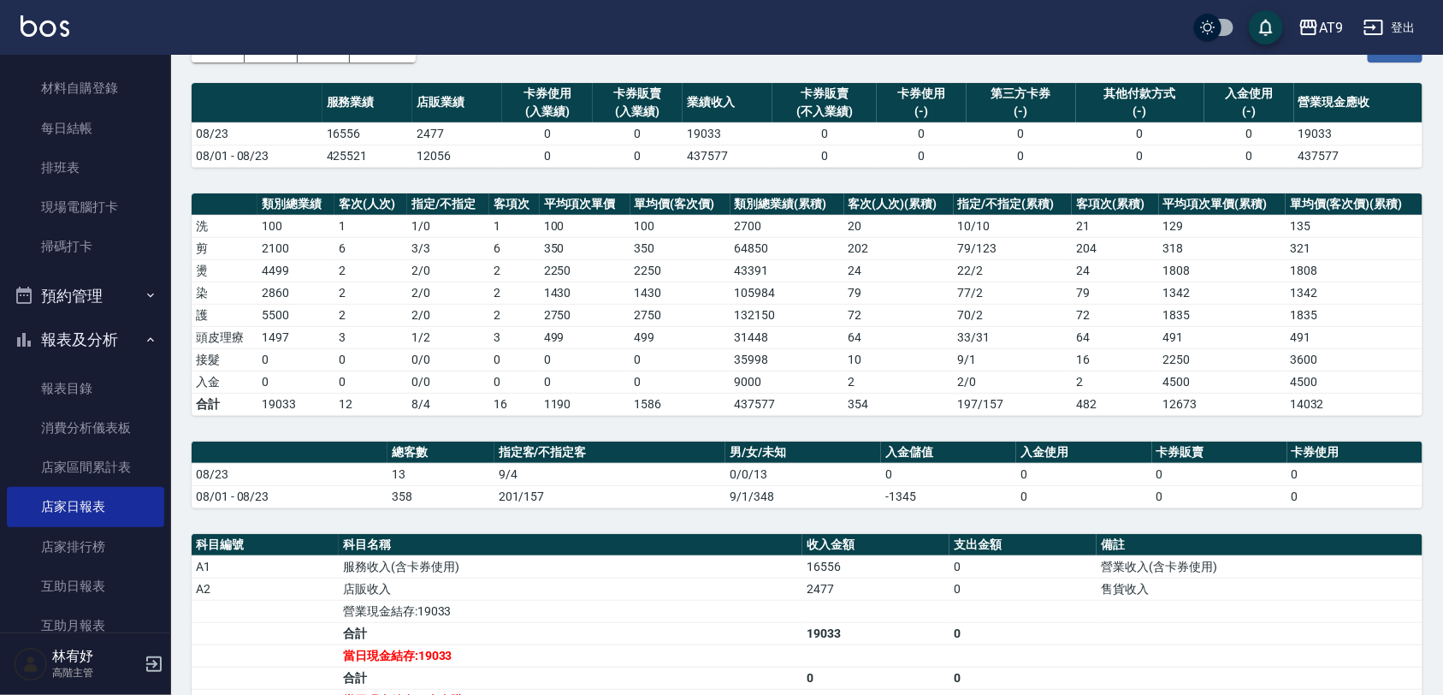
click at [661, 368] on td "0" at bounding box center [680, 359] width 100 height 22
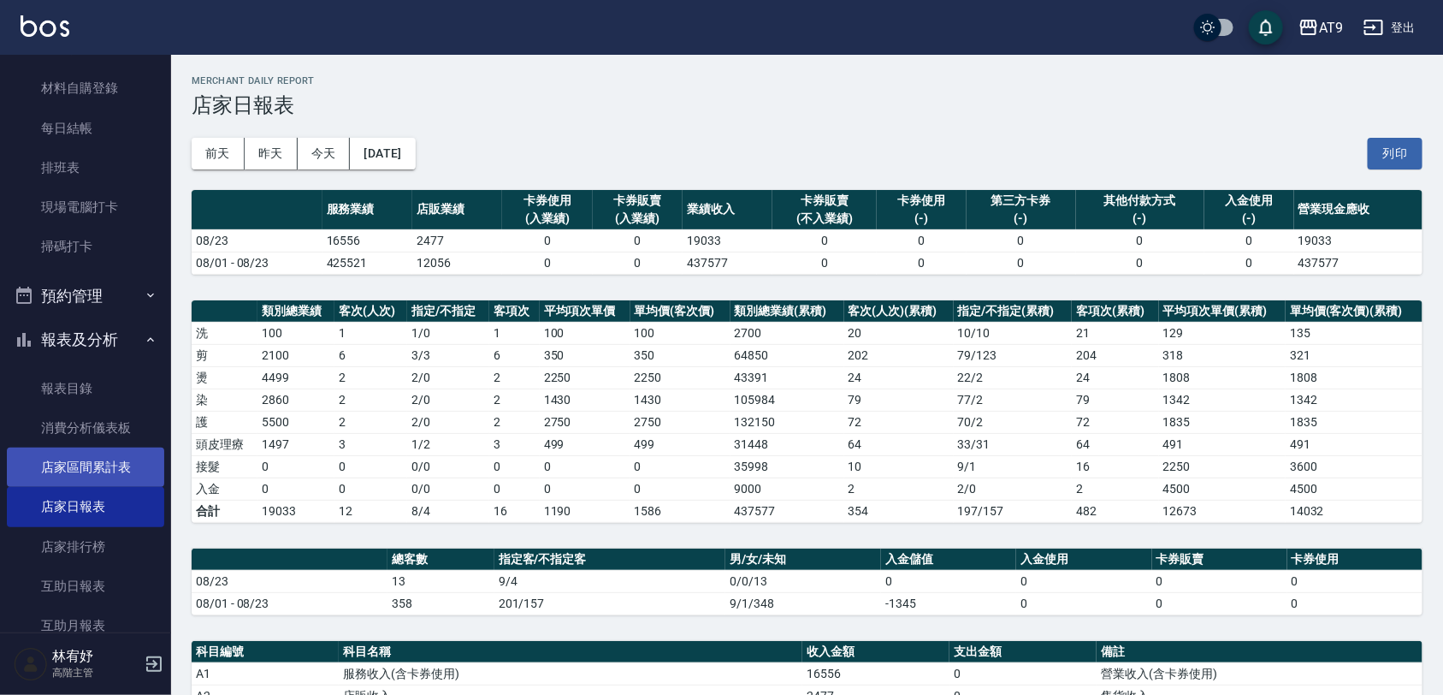
scroll to position [0, 0]
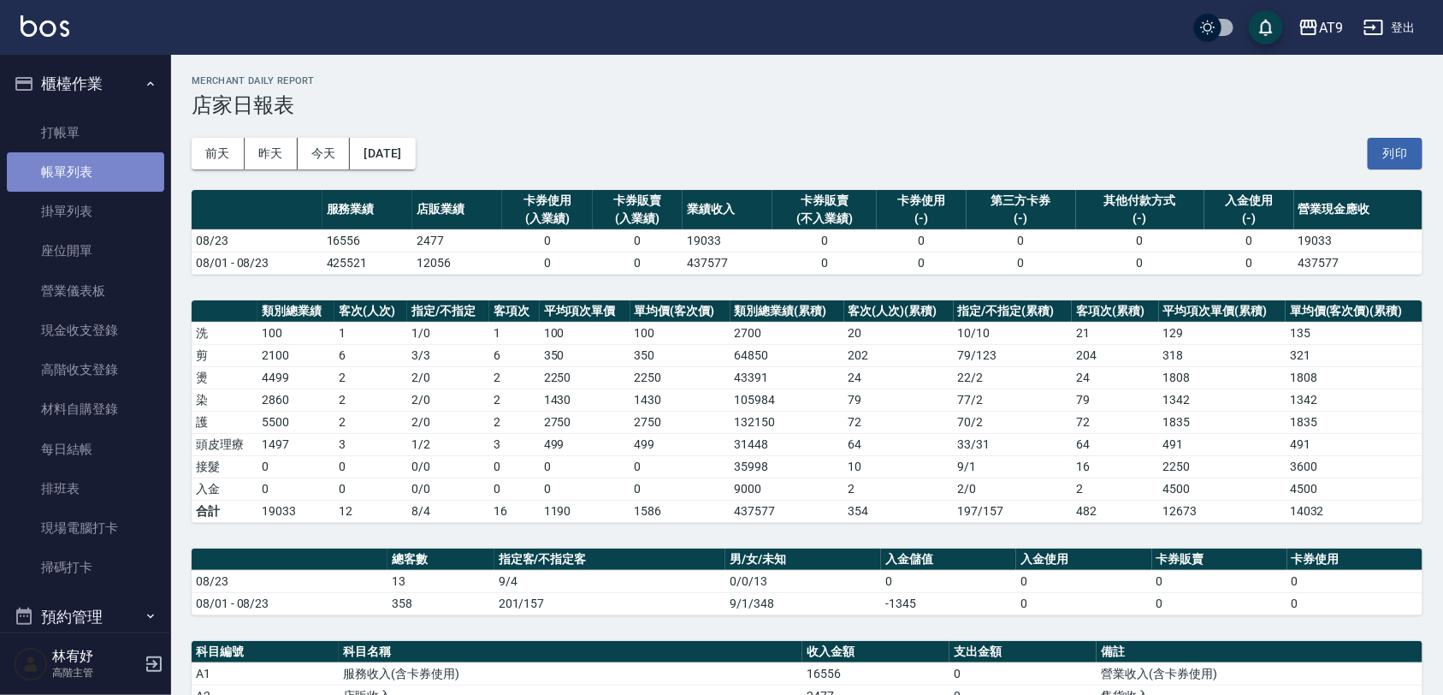
click at [91, 169] on link "帳單列表" at bounding box center [85, 171] width 157 height 39
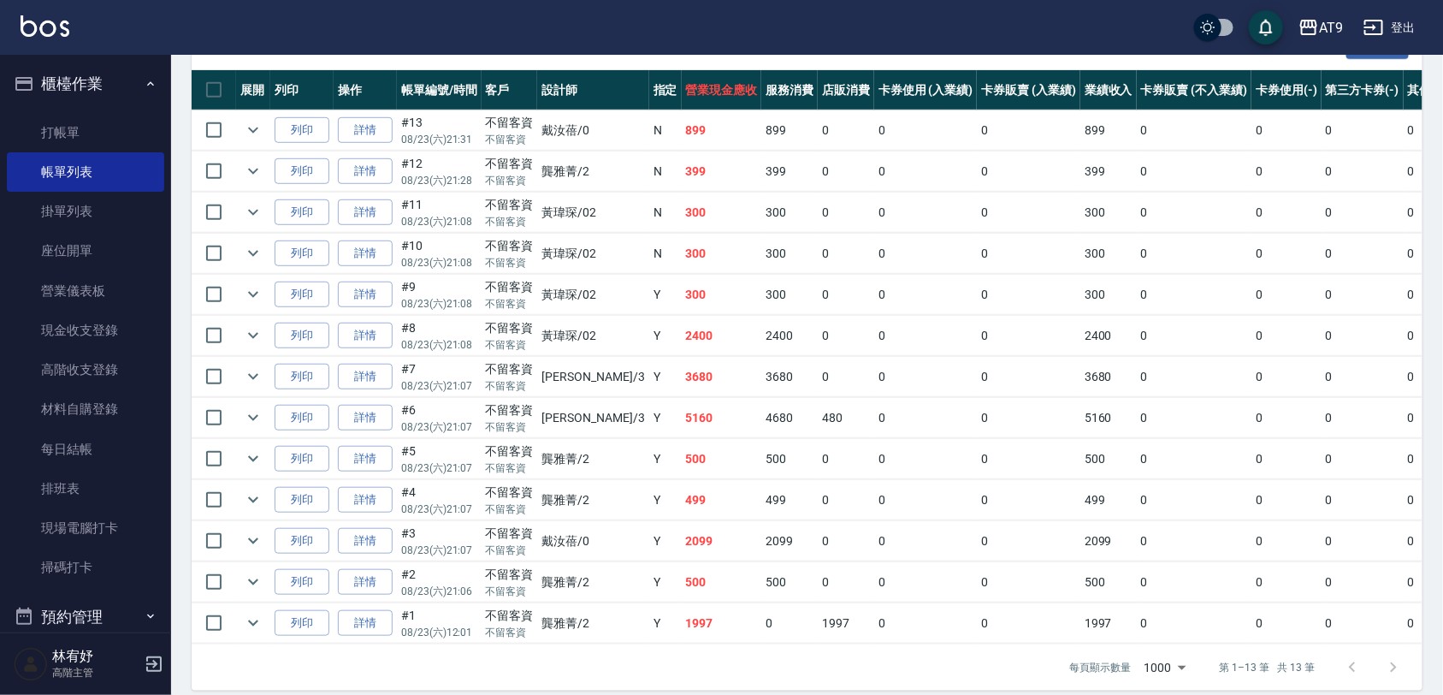
scroll to position [441, 0]
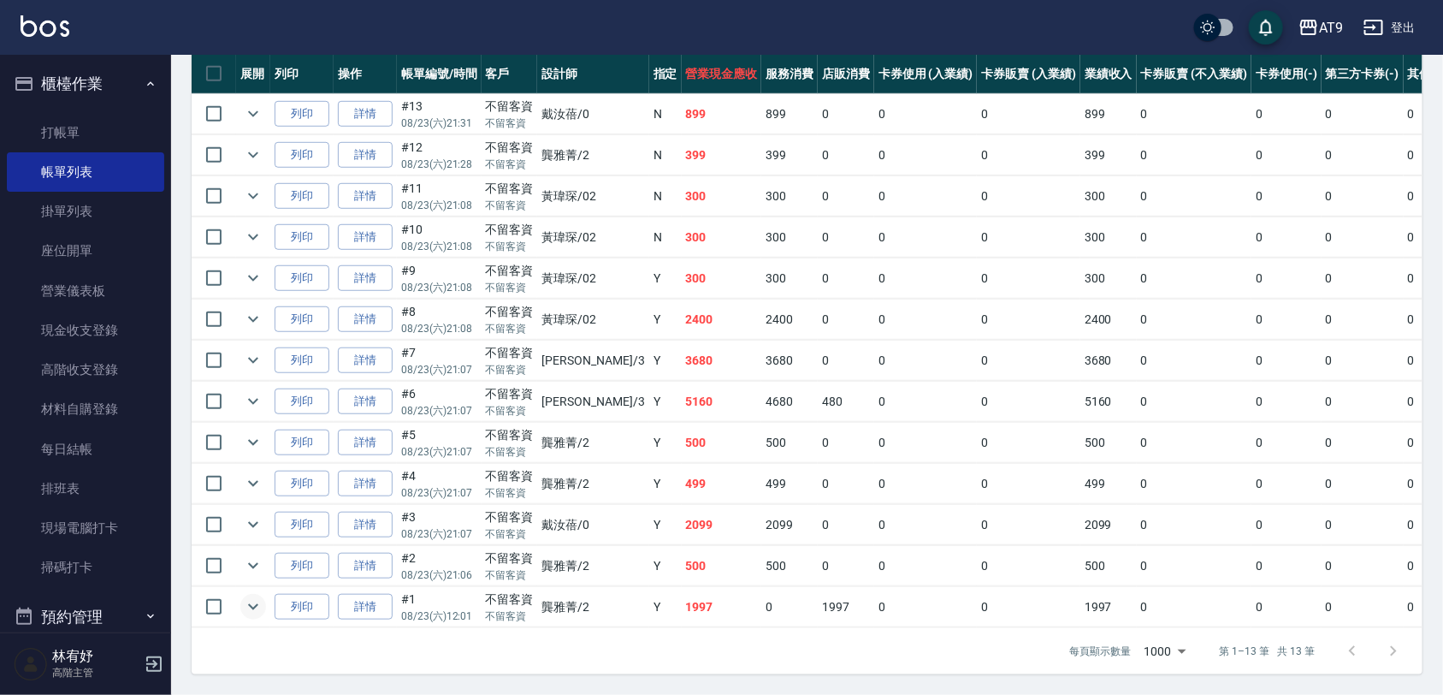
click at [261, 596] on icon "expand row" at bounding box center [253, 606] width 21 height 21
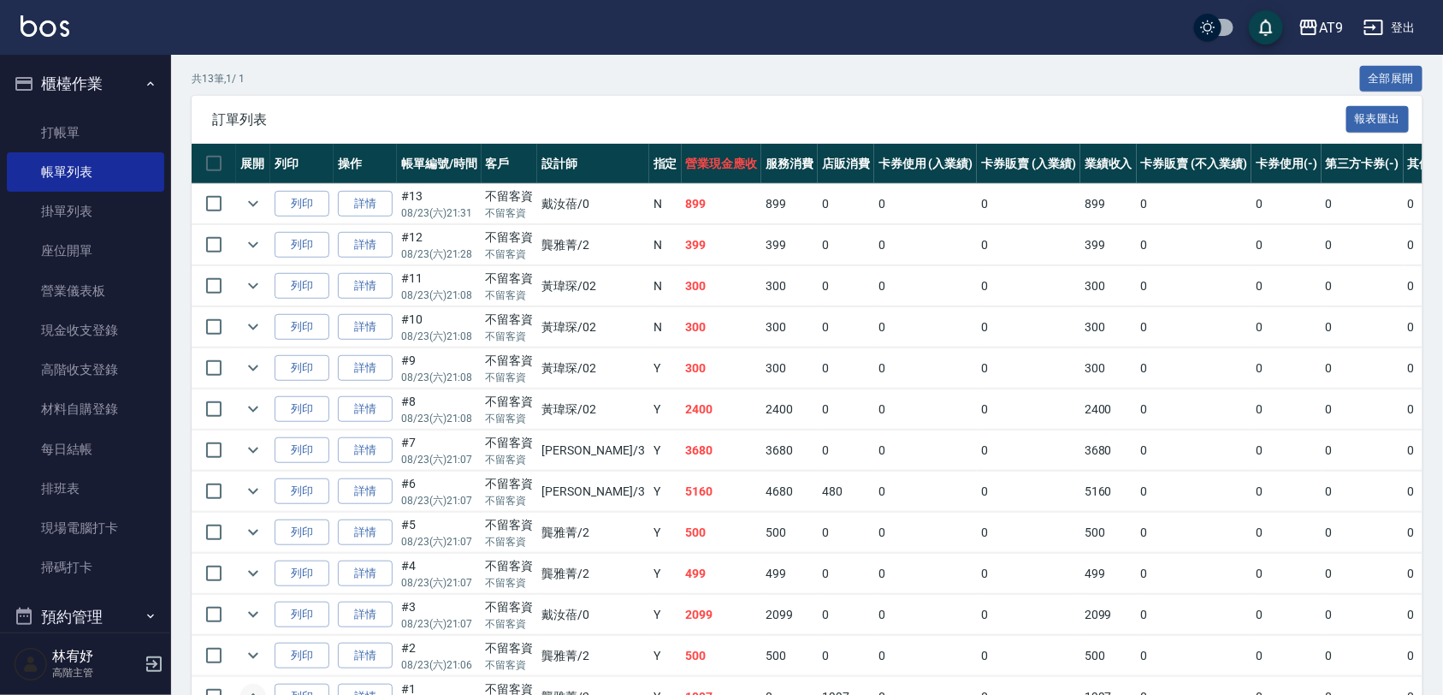
scroll to position [316, 0]
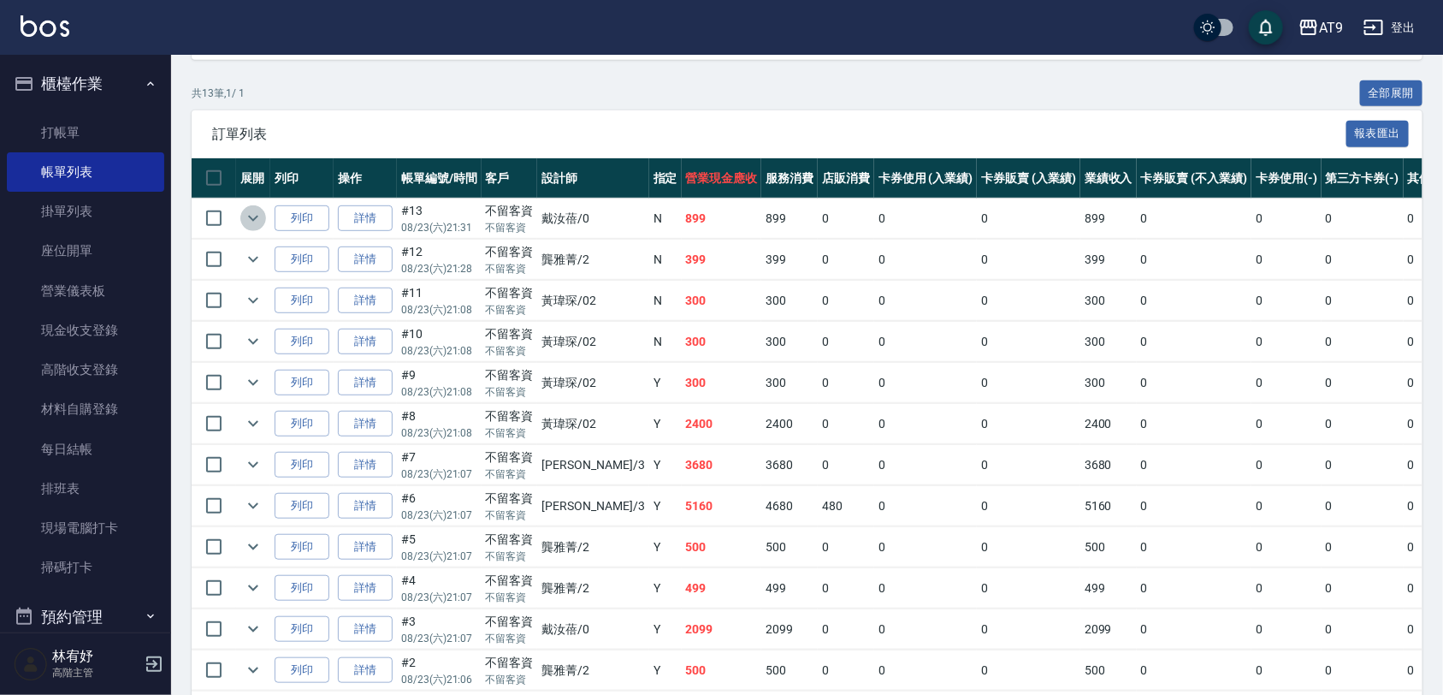
click at [245, 212] on icon "expand row" at bounding box center [253, 218] width 21 height 21
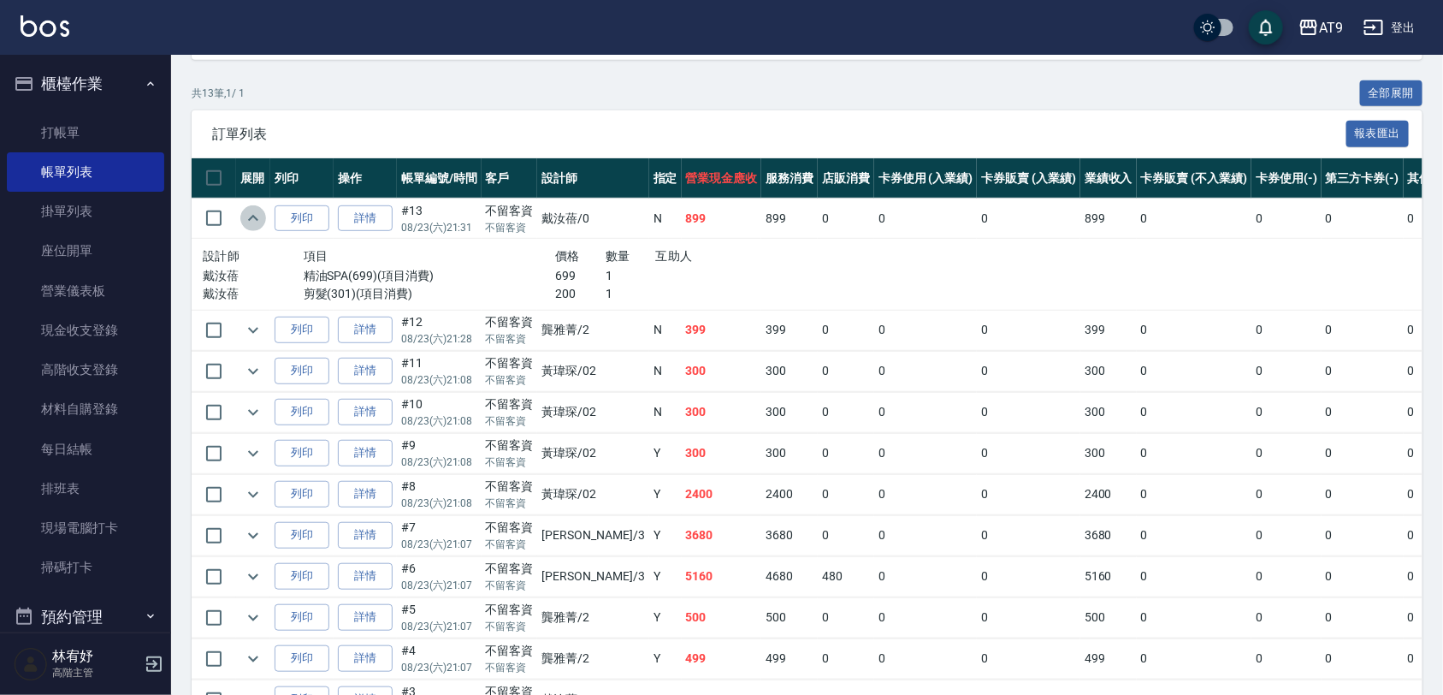
click at [245, 212] on icon "expand row" at bounding box center [253, 218] width 21 height 21
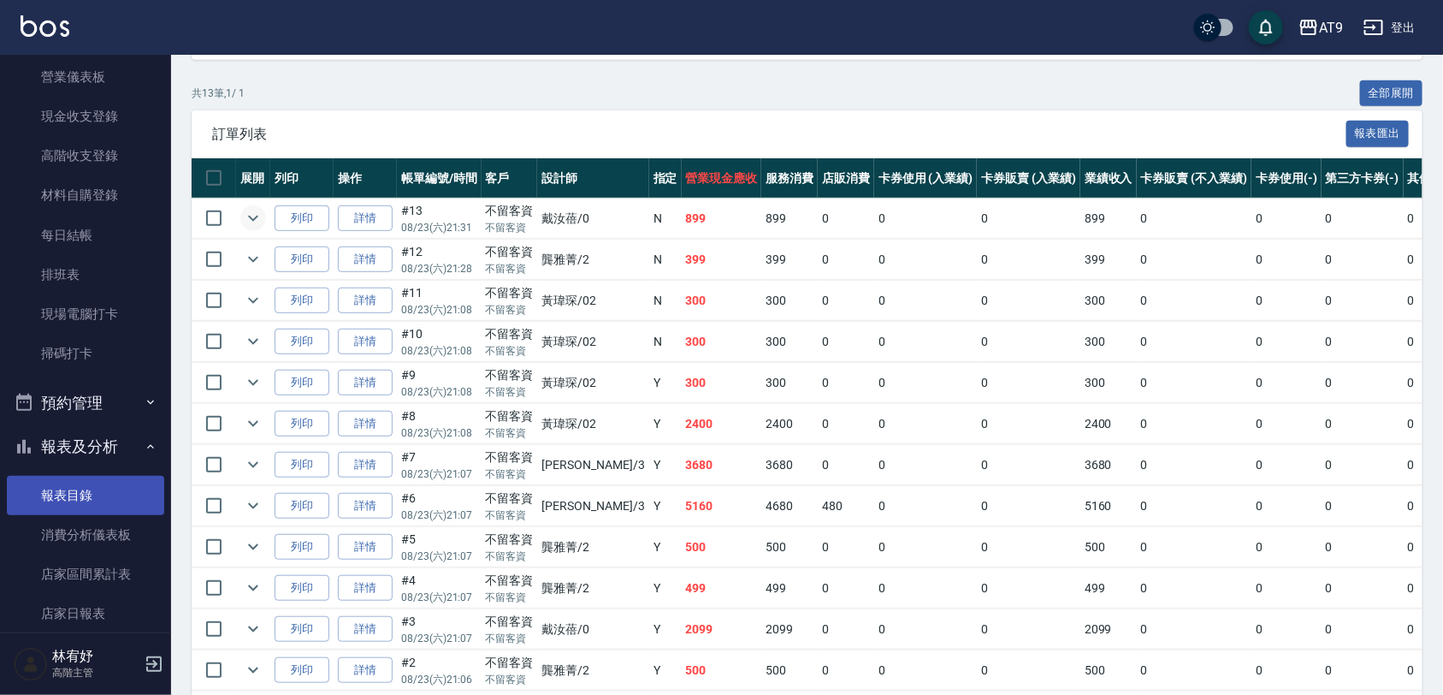
scroll to position [321, 0]
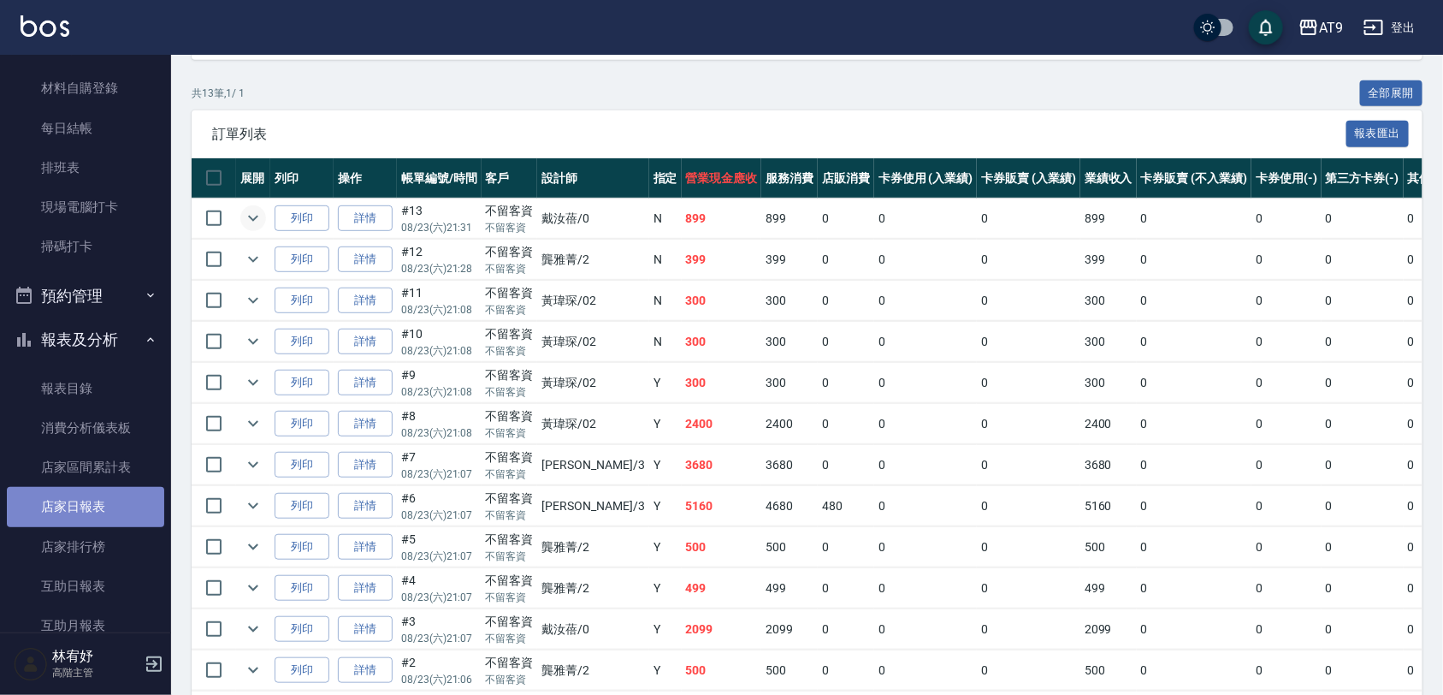
click at [109, 506] on link "店家日報表" at bounding box center [85, 506] width 157 height 39
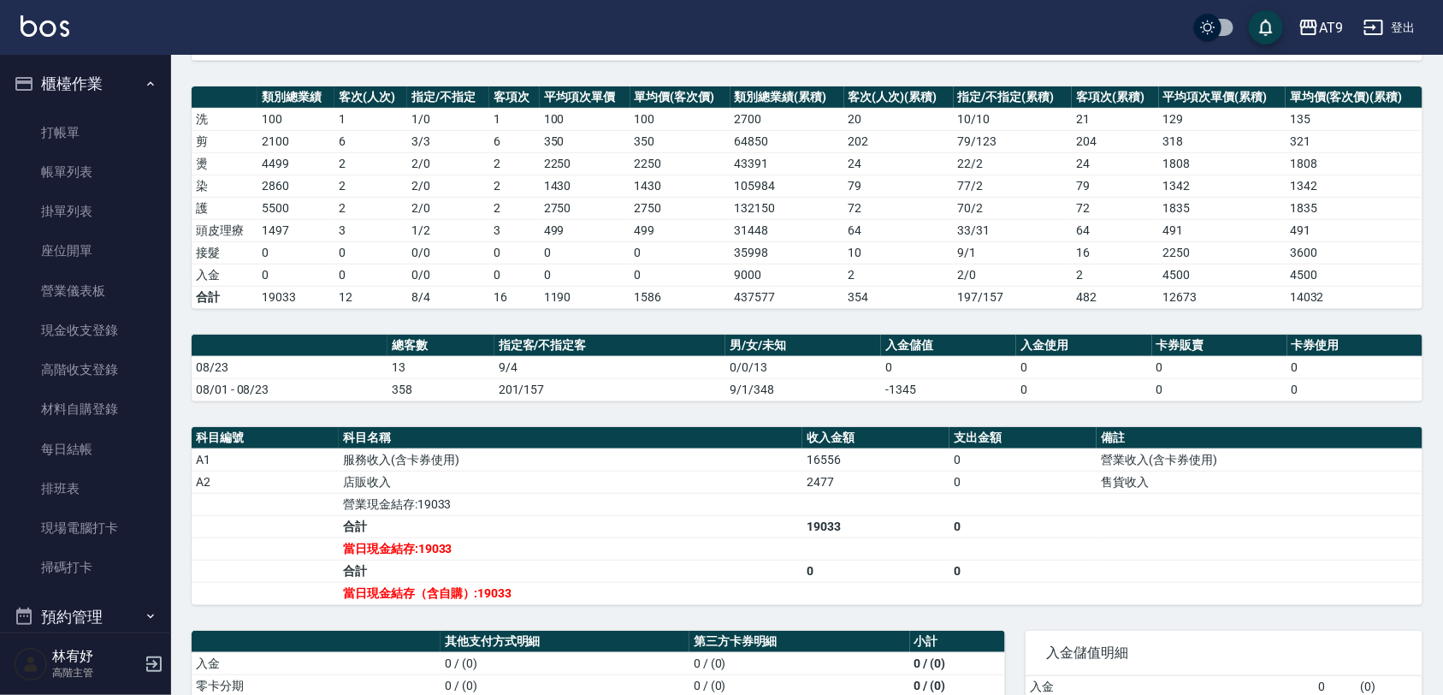
click at [88, 163] on link "帳單列表" at bounding box center [85, 171] width 157 height 39
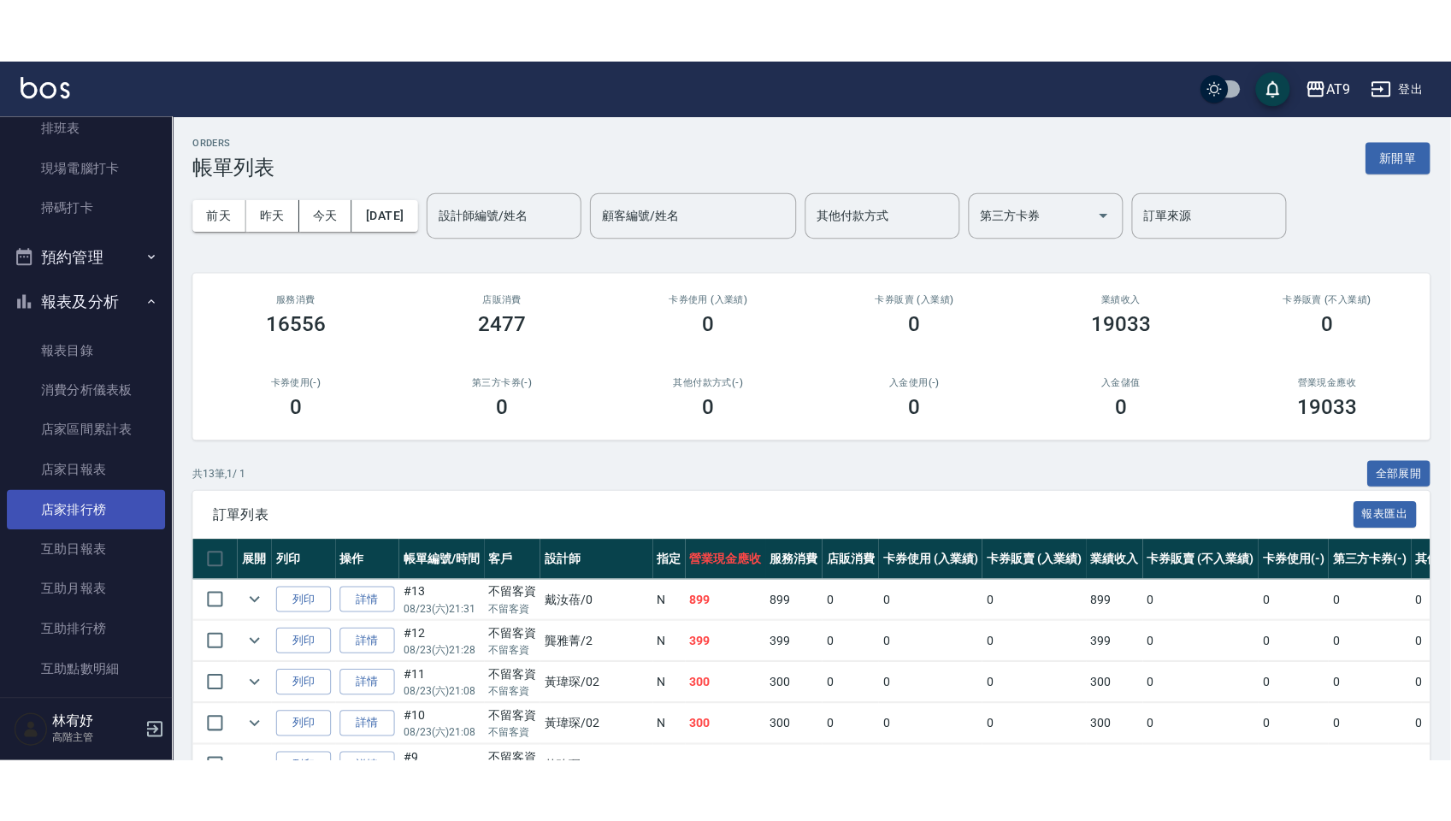
scroll to position [428, 0]
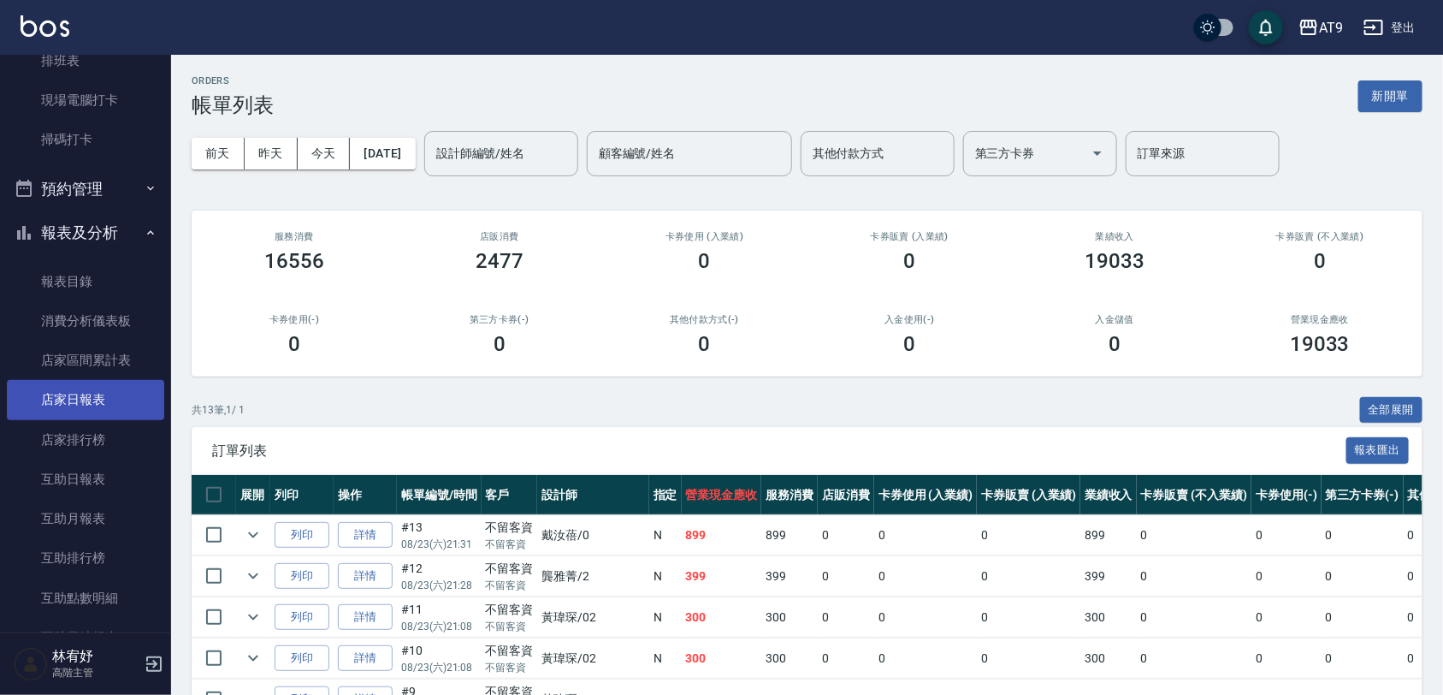
click at [104, 390] on link "店家日報表" at bounding box center [85, 399] width 157 height 39
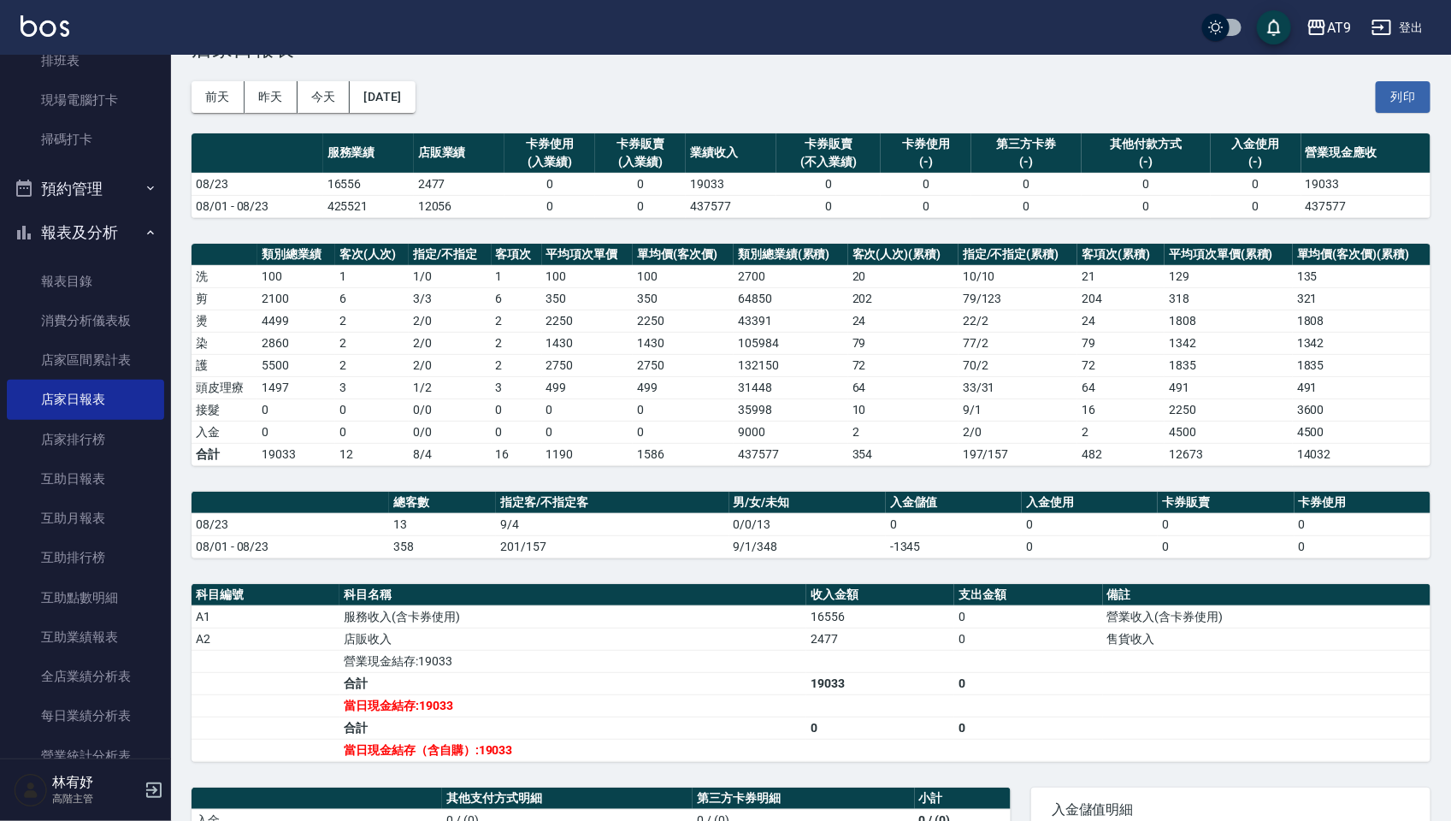
scroll to position [78, 0]
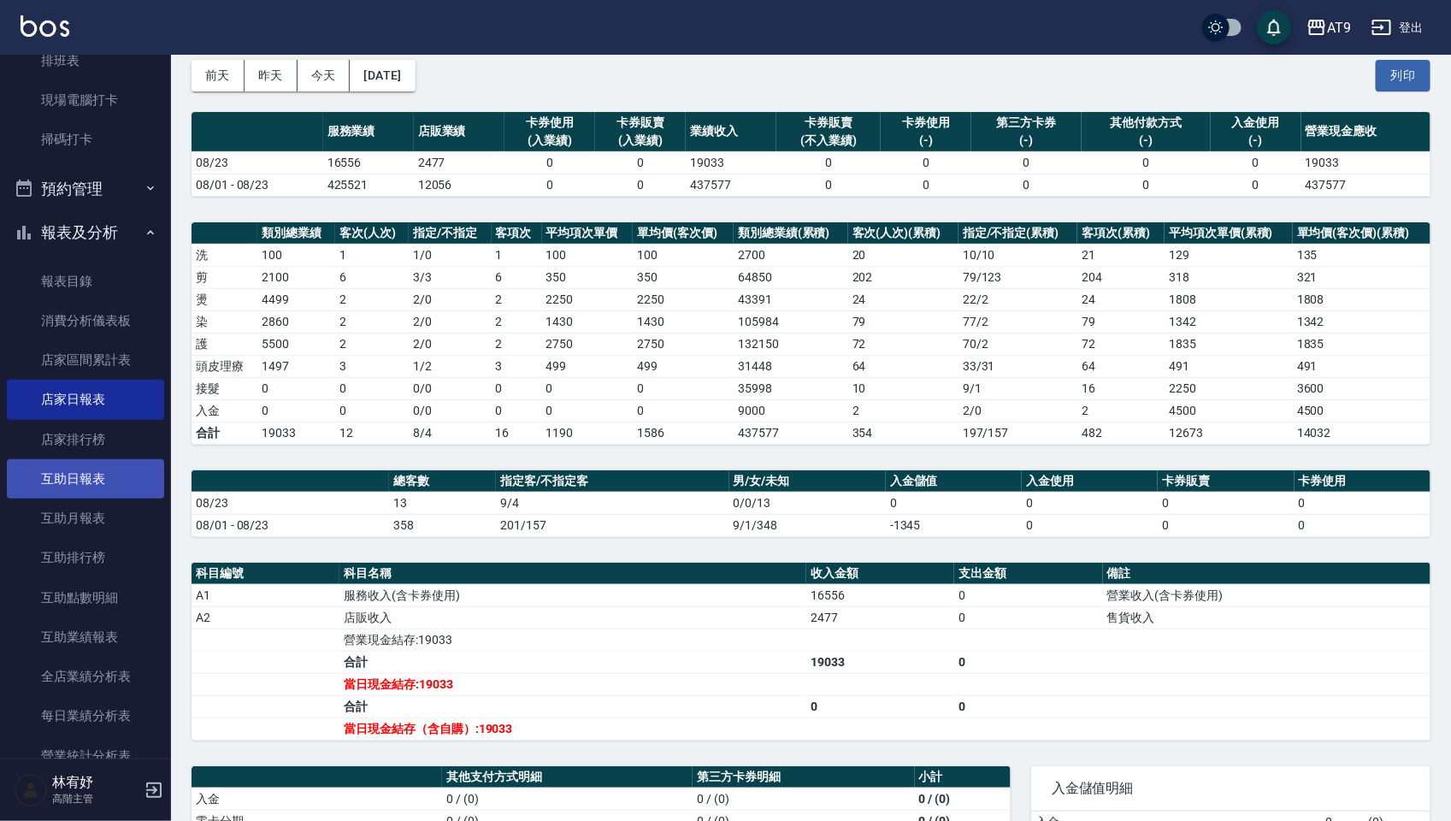
click at [54, 472] on link "互助日報表" at bounding box center [85, 478] width 157 height 39
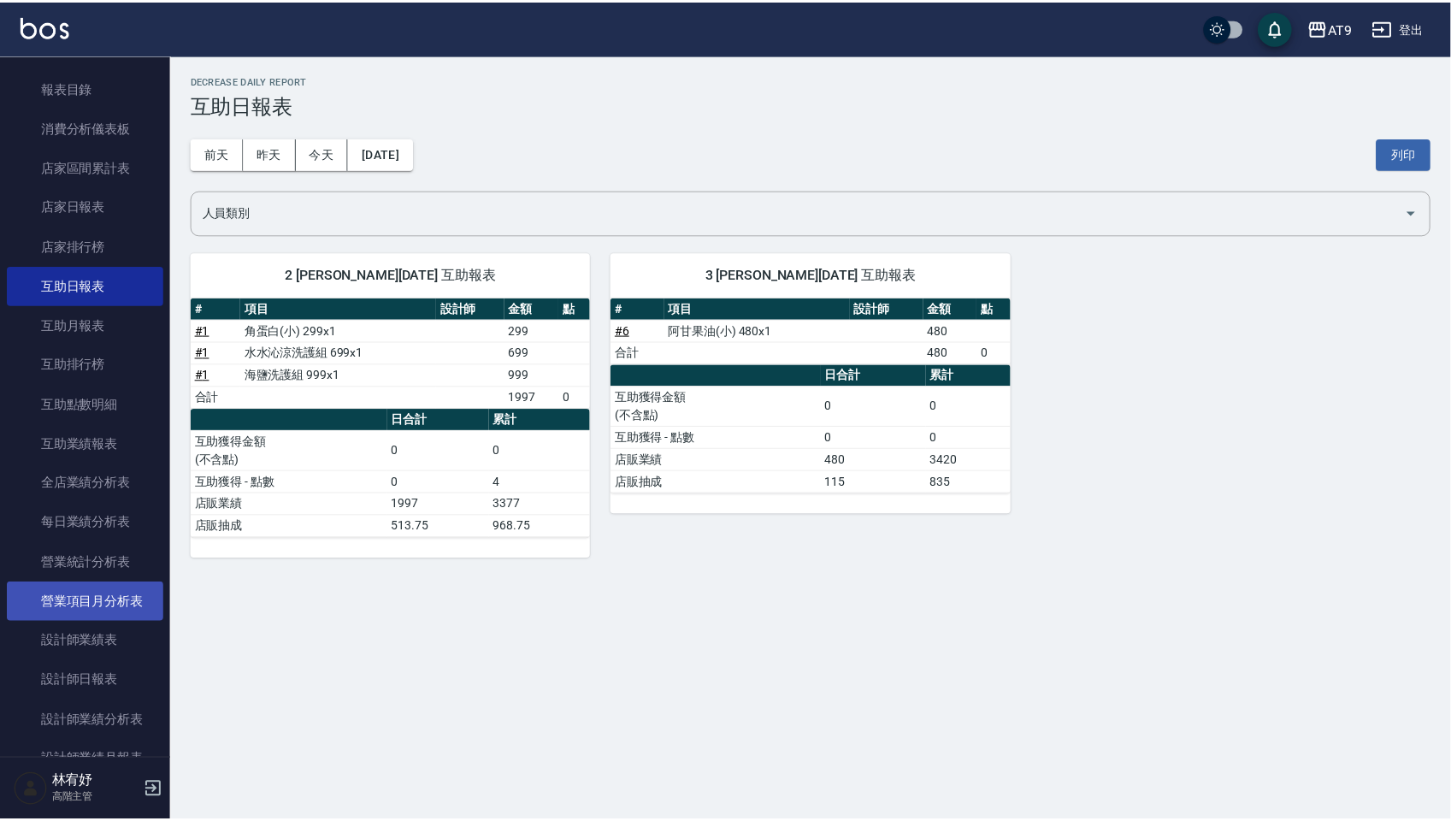
scroll to position [641, 0]
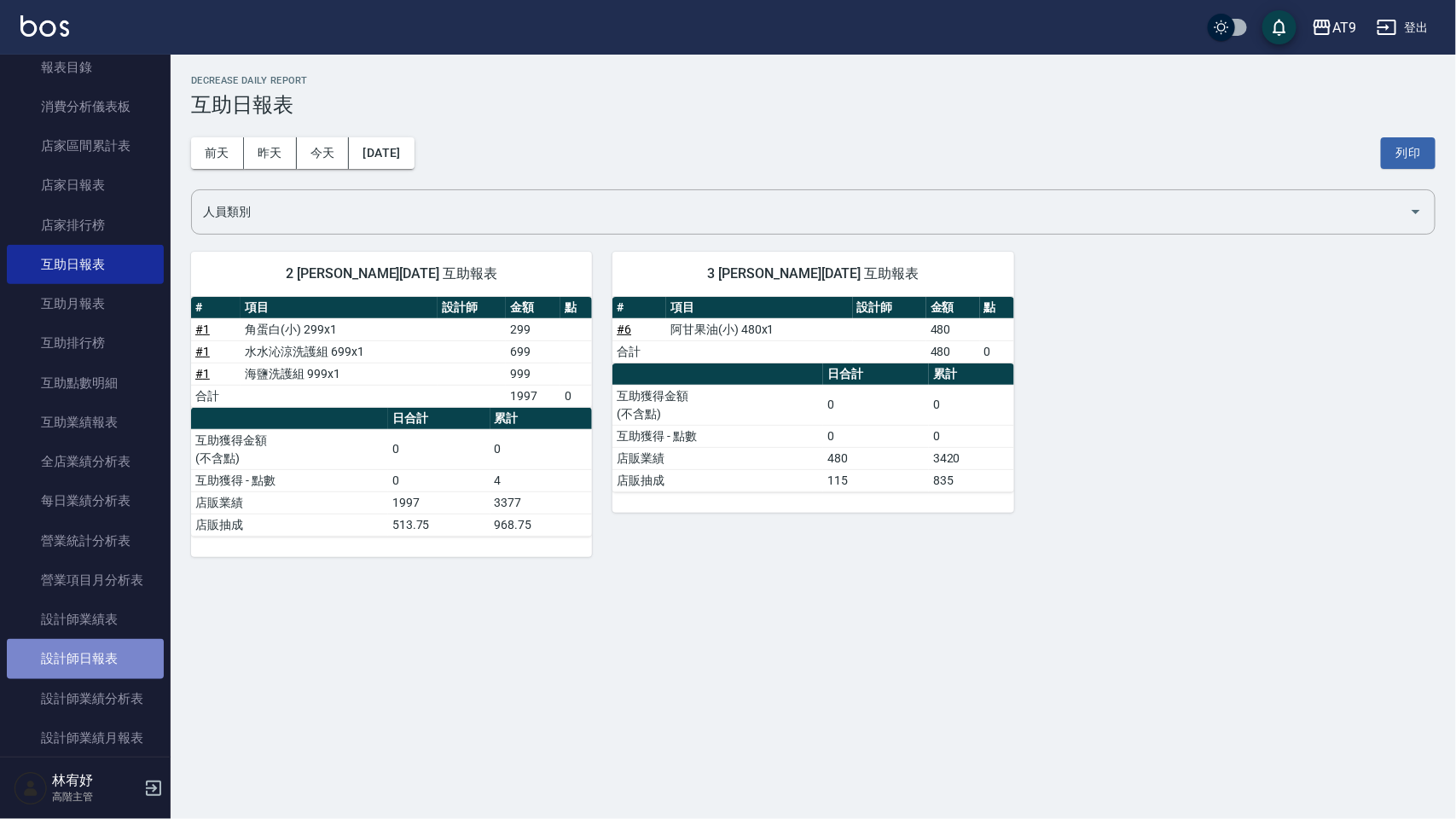
click at [109, 650] on link "設計師日報表" at bounding box center [85, 658] width 157 height 39
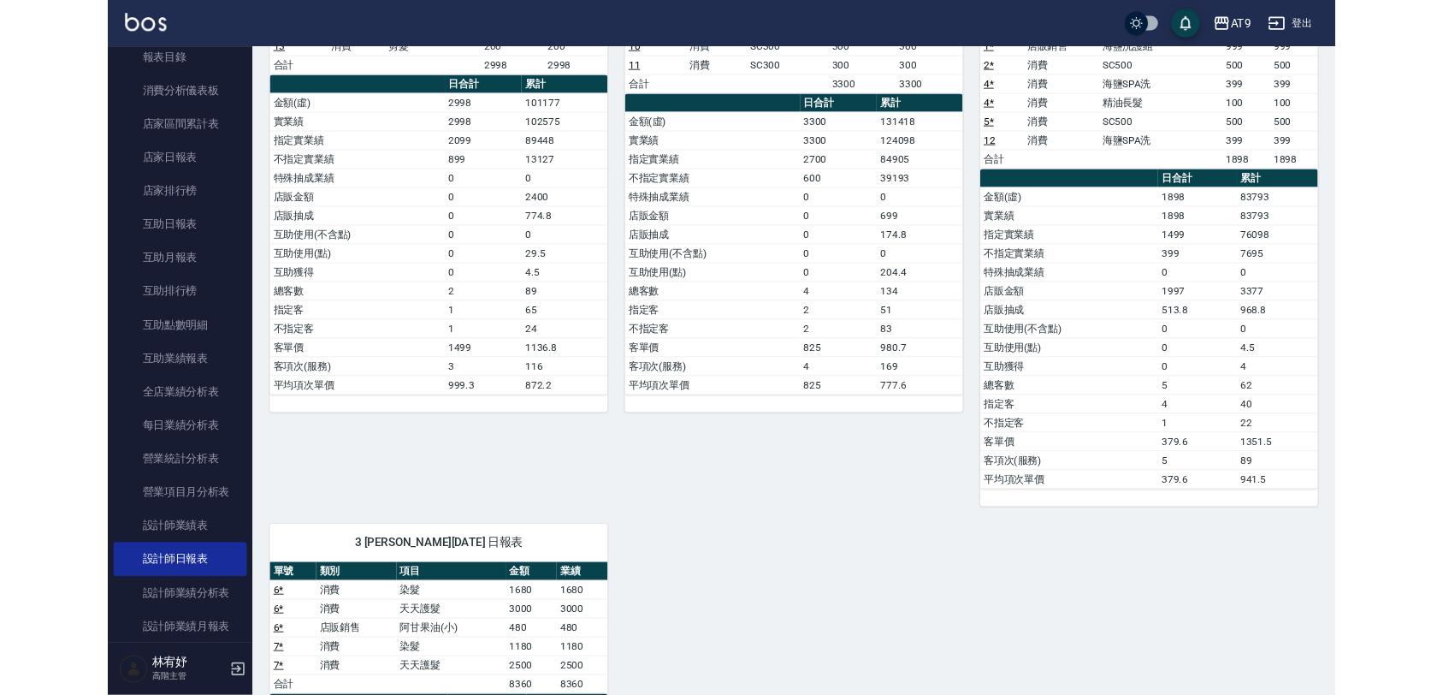
scroll to position [128, 0]
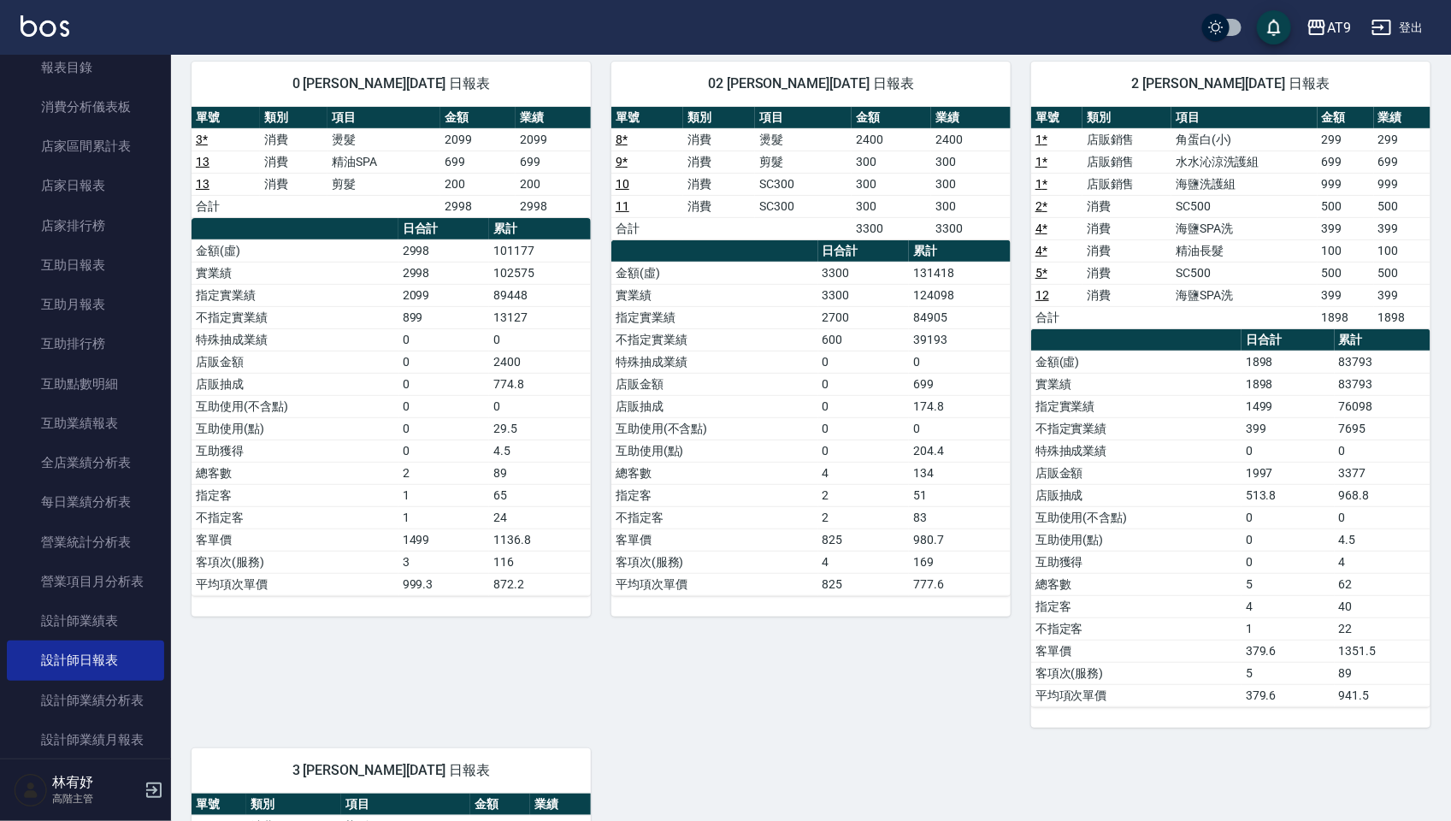
drag, startPoint x: 695, startPoint y: 488, endPoint x: 639, endPoint y: 488, distance: 56.5
drag, startPoint x: 639, startPoint y: 488, endPoint x: 420, endPoint y: 436, distance: 224.9
click at [420, 436] on td "0" at bounding box center [445, 428] width 92 height 22
